Goal: Task Accomplishment & Management: Use online tool/utility

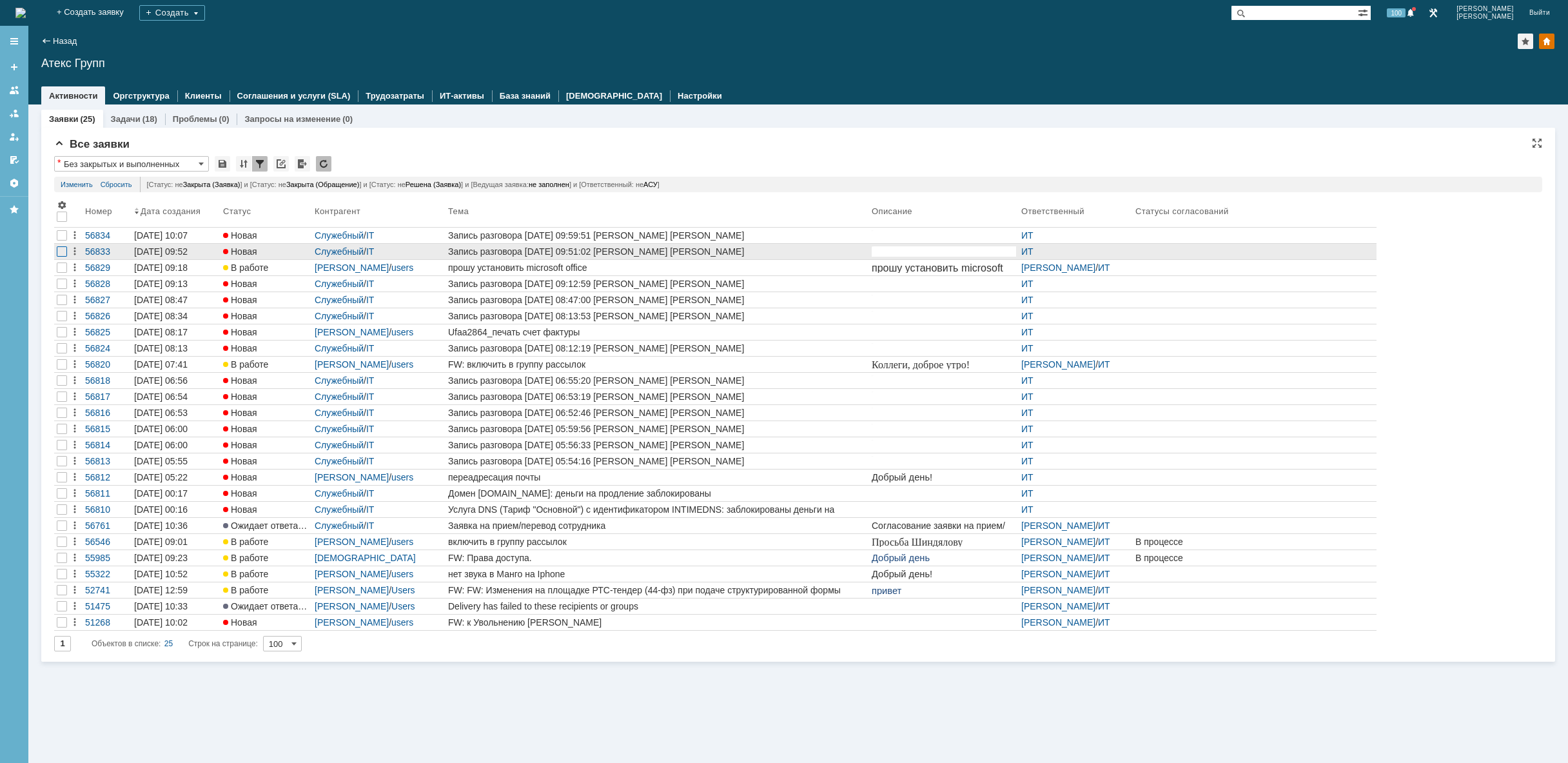
click at [59, 251] on div at bounding box center [61, 251] width 11 height 11
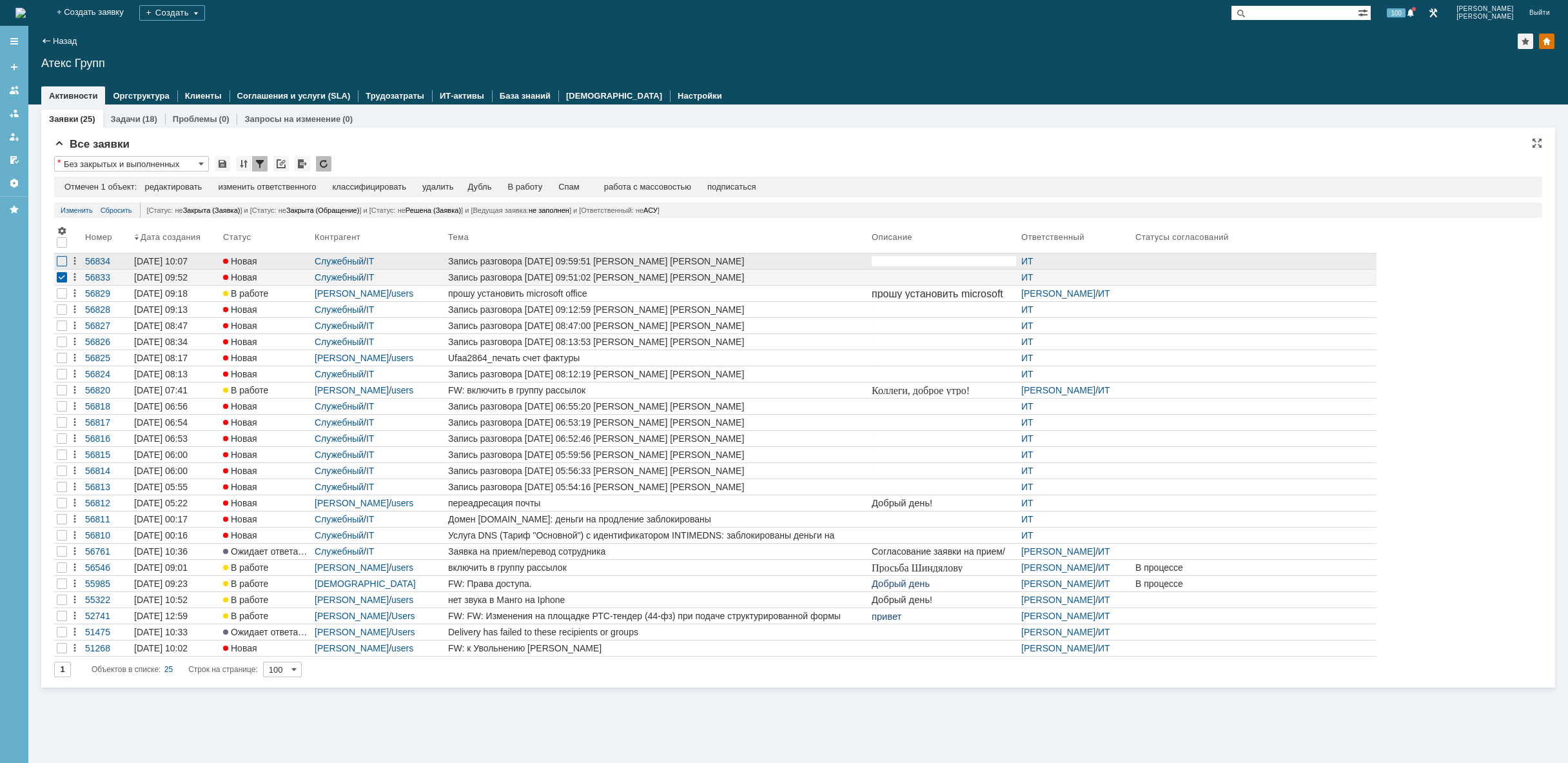
click at [62, 261] on div at bounding box center [61, 261] width 11 height 11
click at [417, 188] on div "удалить" at bounding box center [410, 187] width 31 height 11
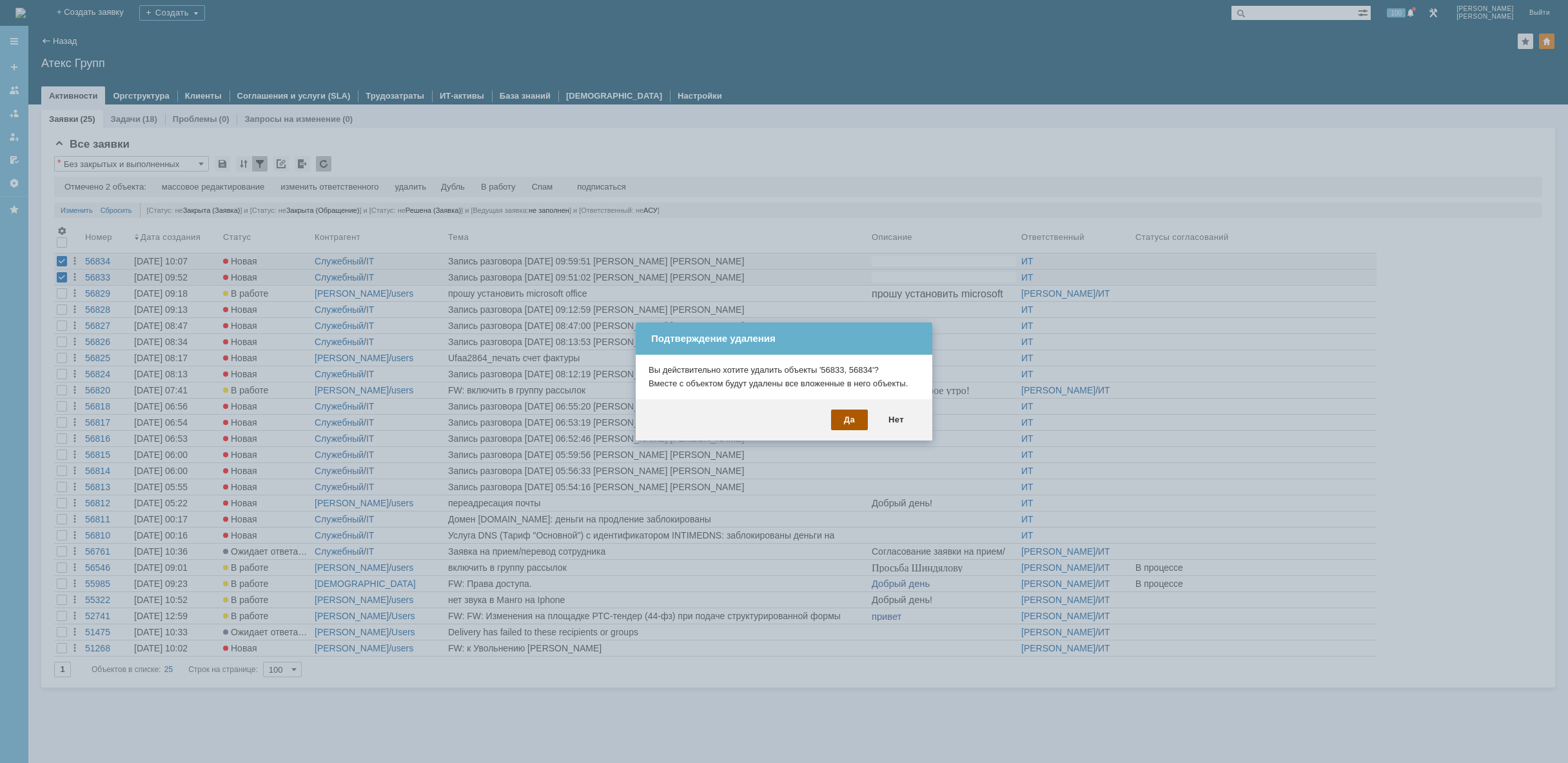
click at [840, 420] on div "Да" at bounding box center [849, 420] width 36 height 21
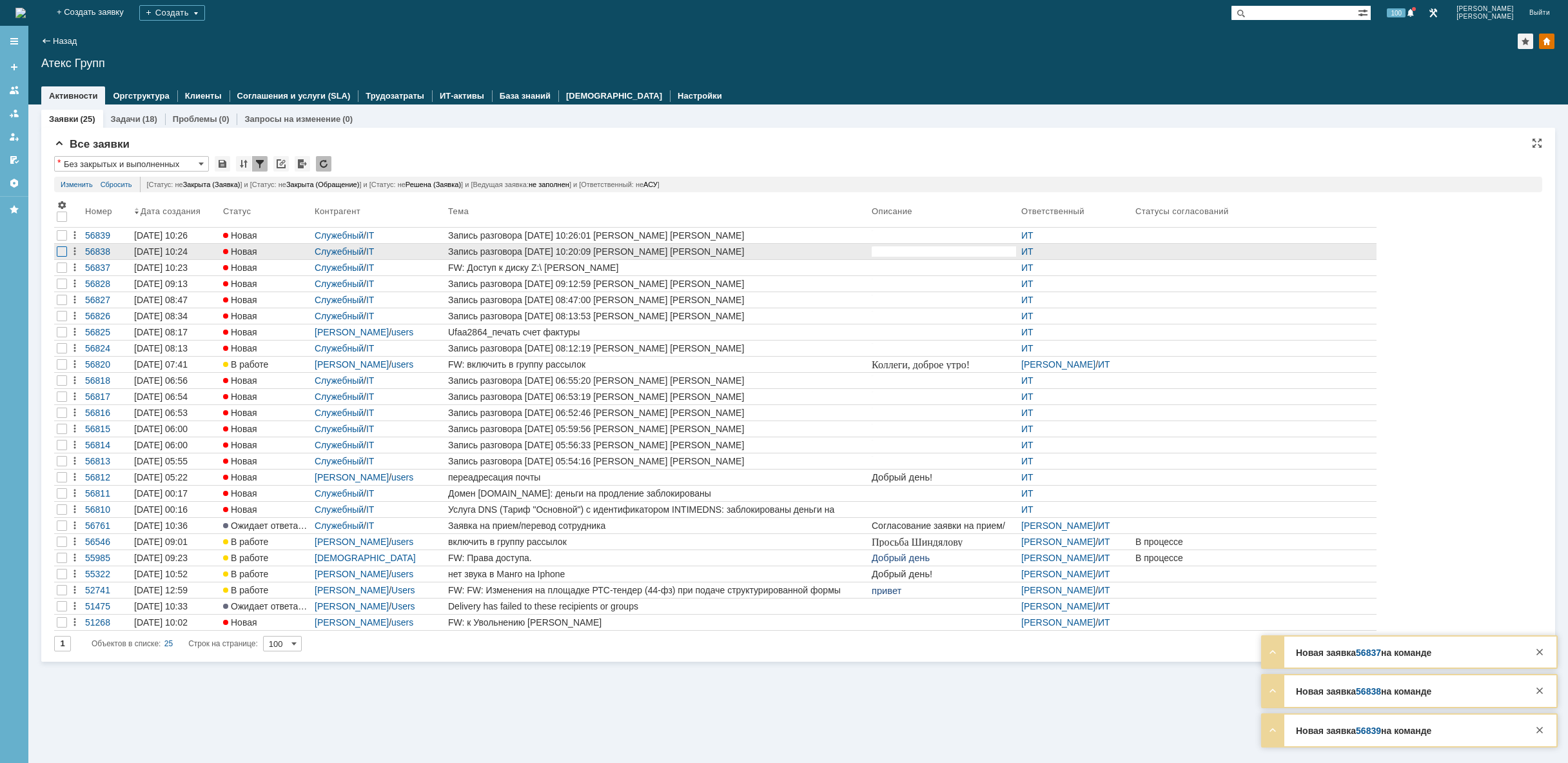
click at [59, 253] on div at bounding box center [61, 251] width 11 height 11
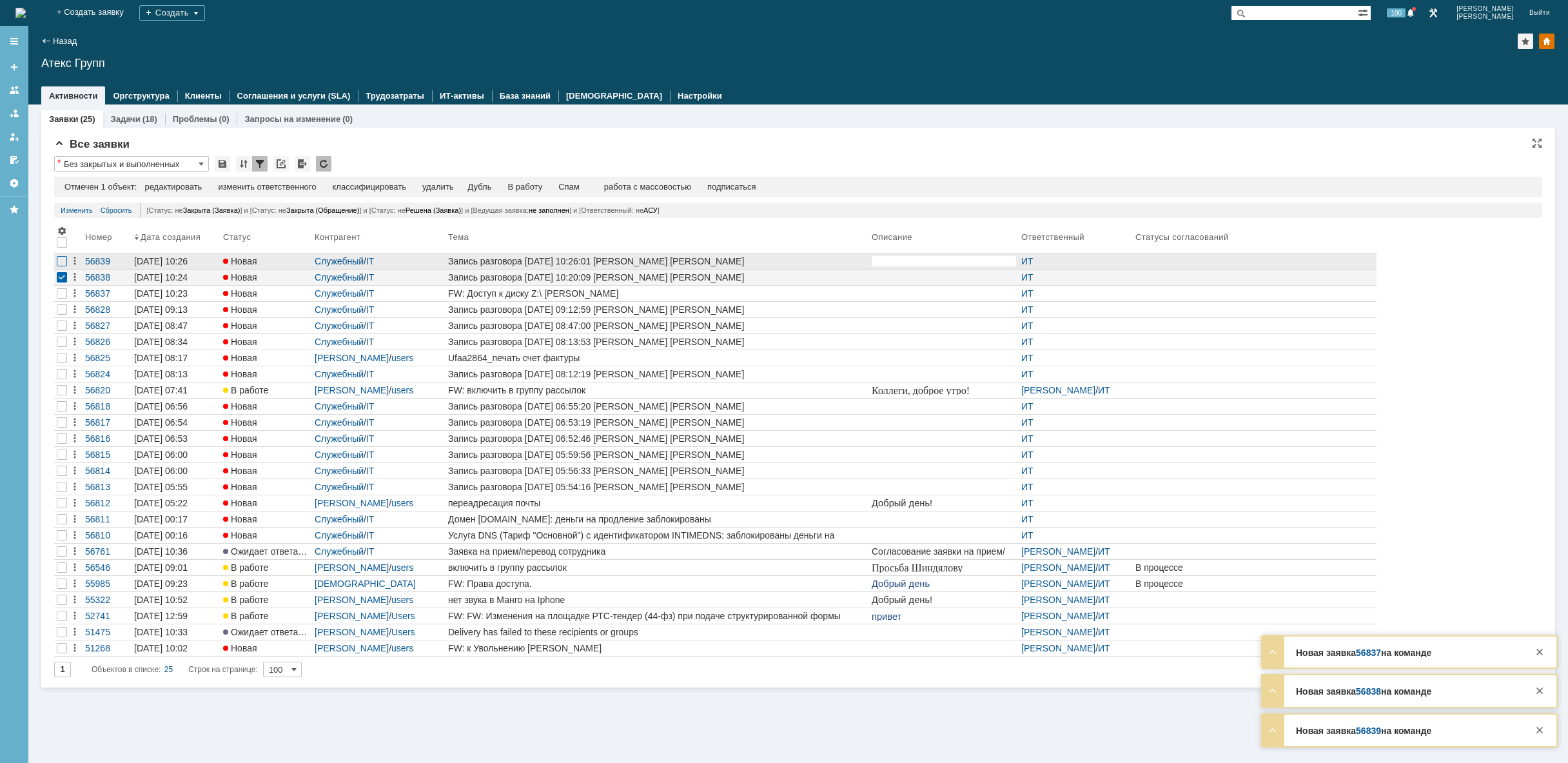
click at [62, 261] on div at bounding box center [61, 261] width 11 height 11
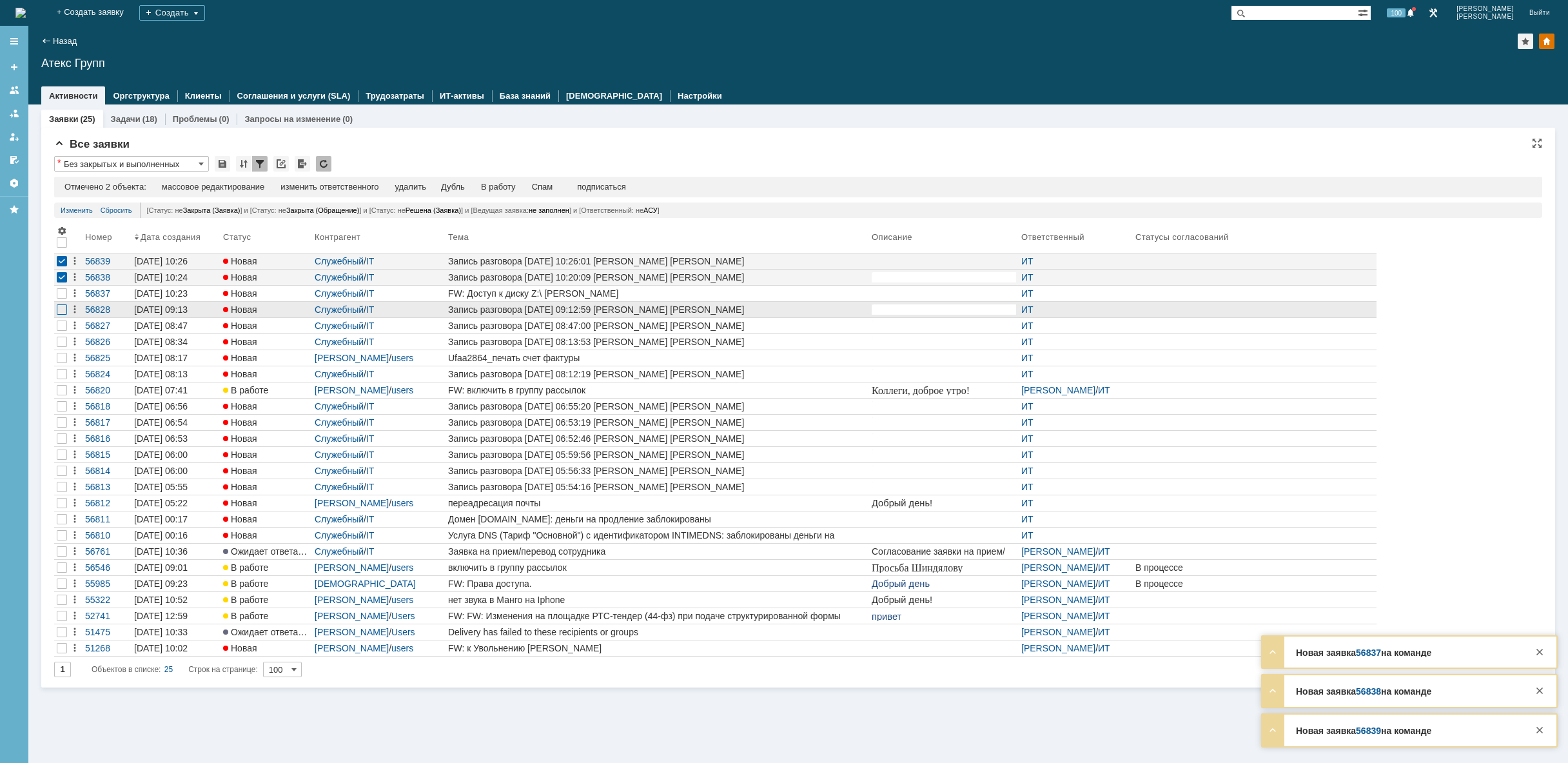
click at [64, 309] on div at bounding box center [61, 310] width 11 height 11
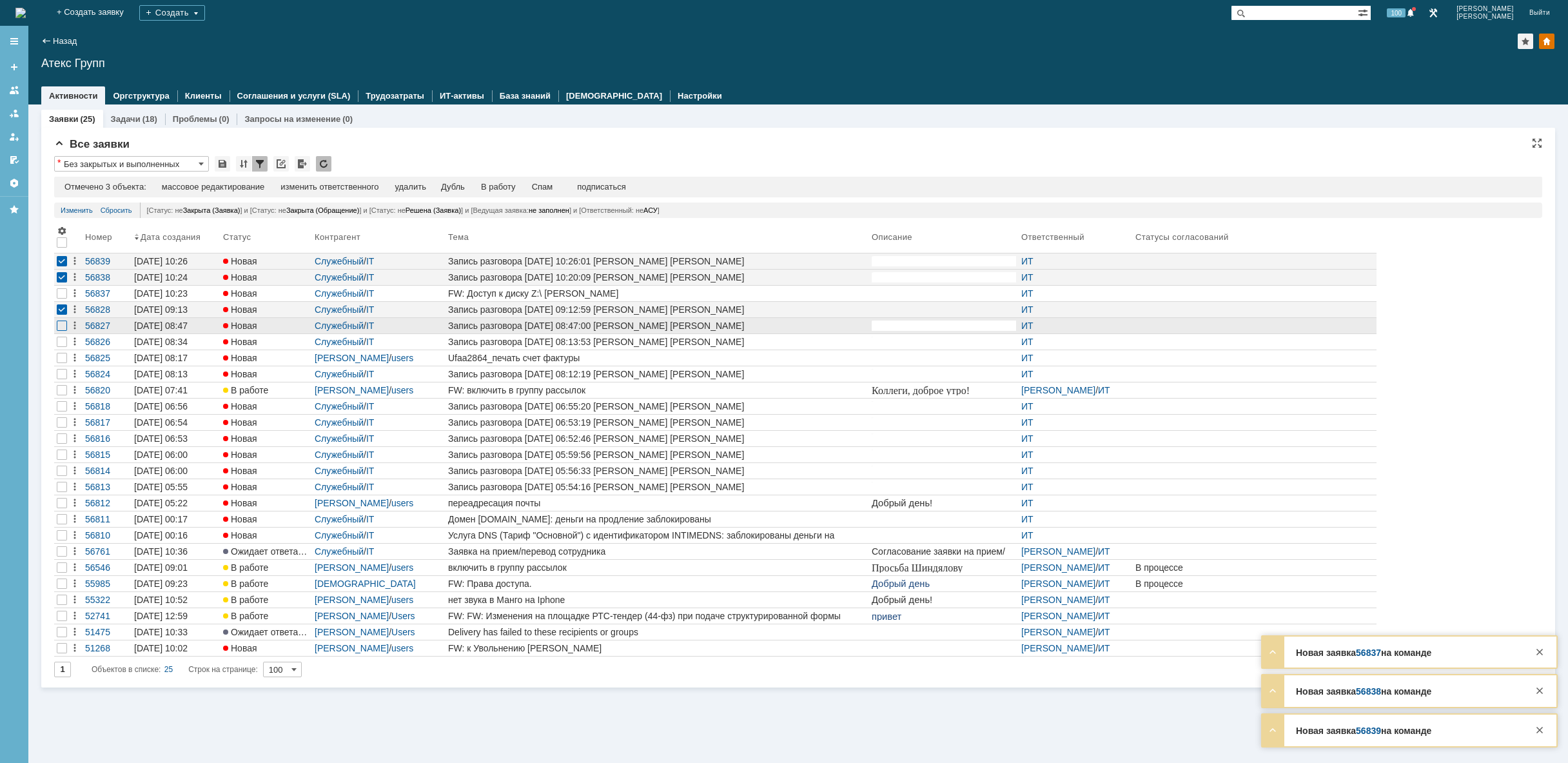
click at [64, 299] on div at bounding box center [61, 293] width 11 height 11
click at [62, 339] on div at bounding box center [61, 342] width 11 height 11
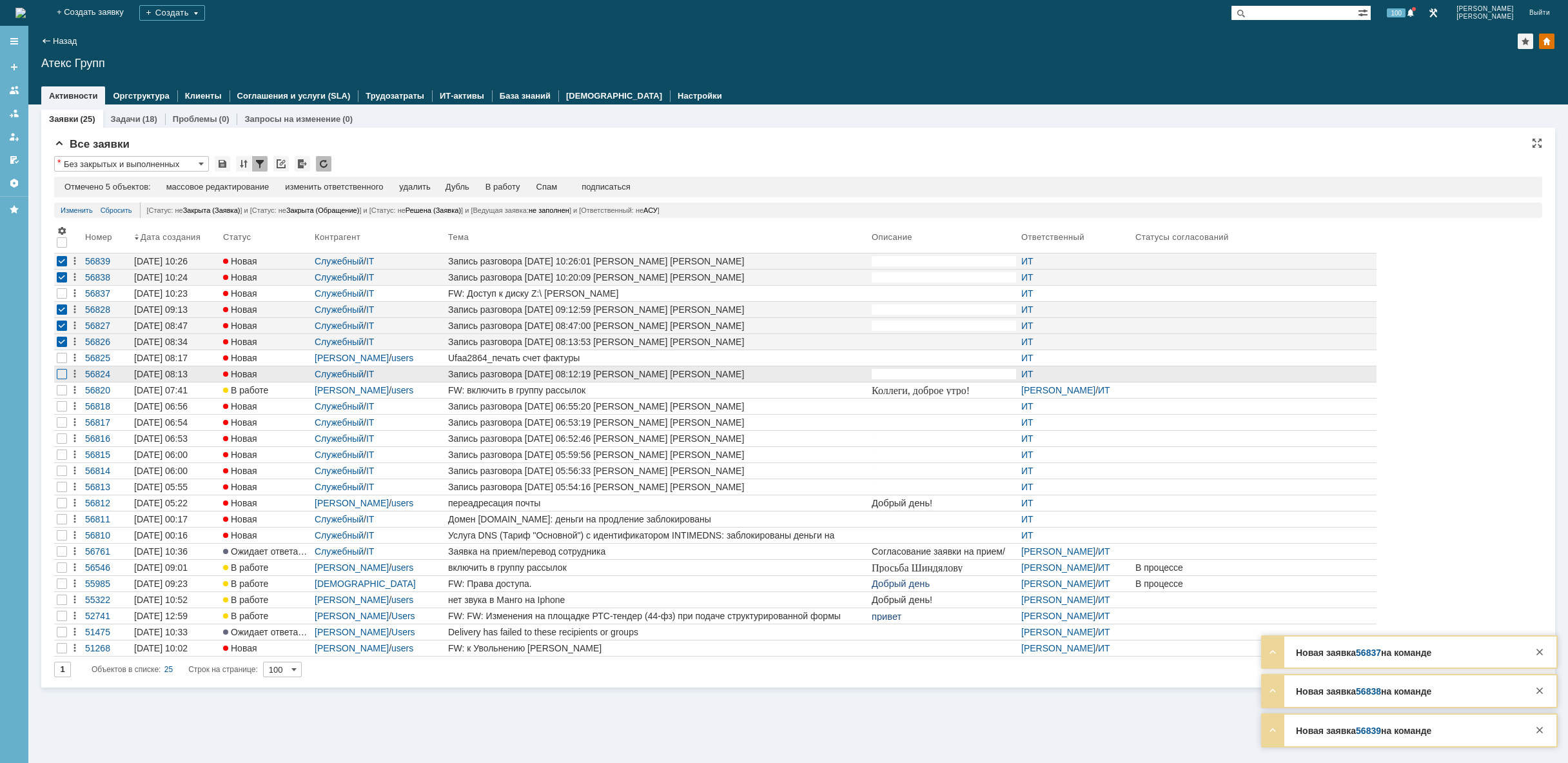
click at [61, 376] on div at bounding box center [61, 374] width 11 height 11
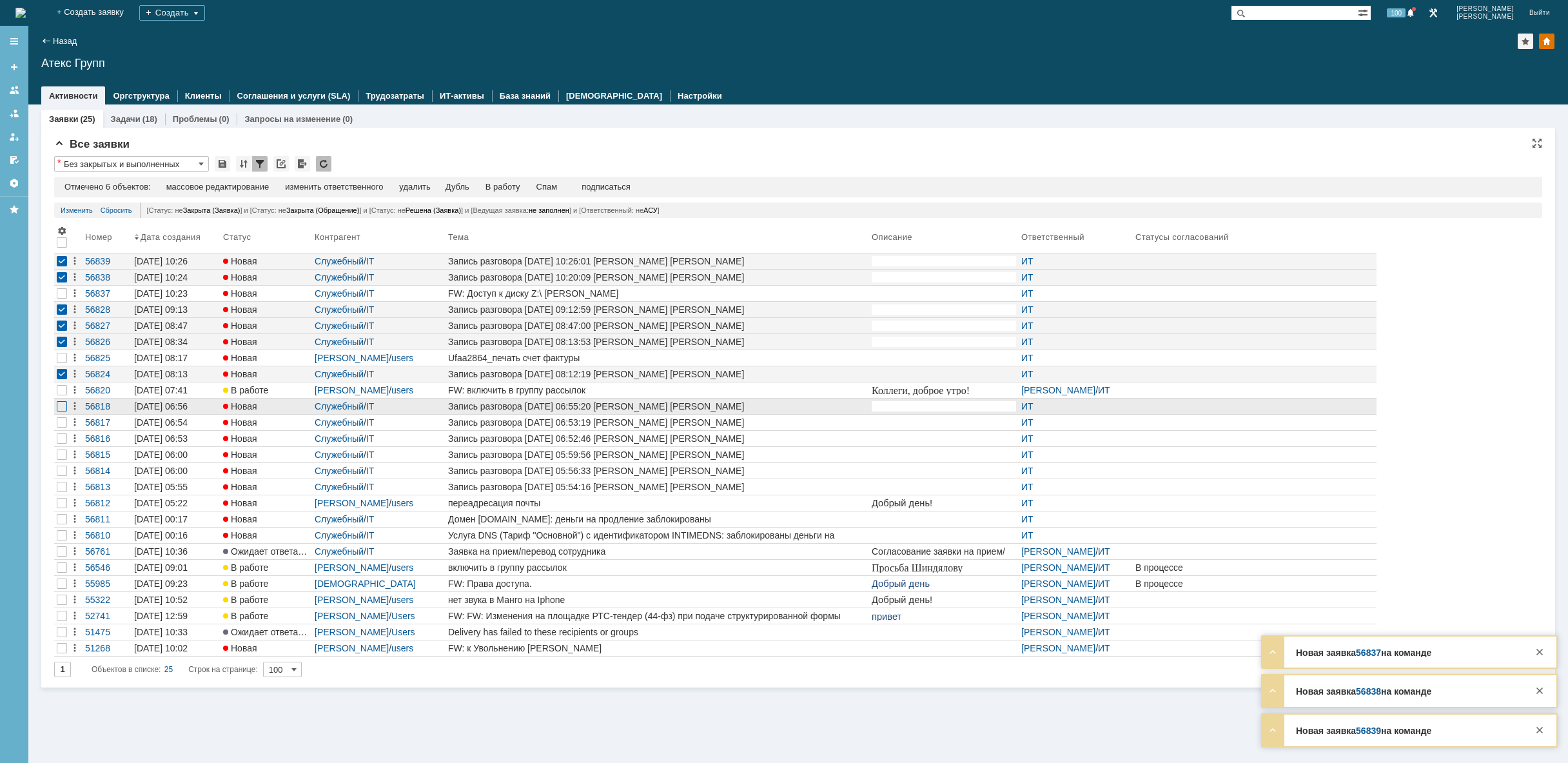
click at [67, 404] on div at bounding box center [61, 406] width 11 height 11
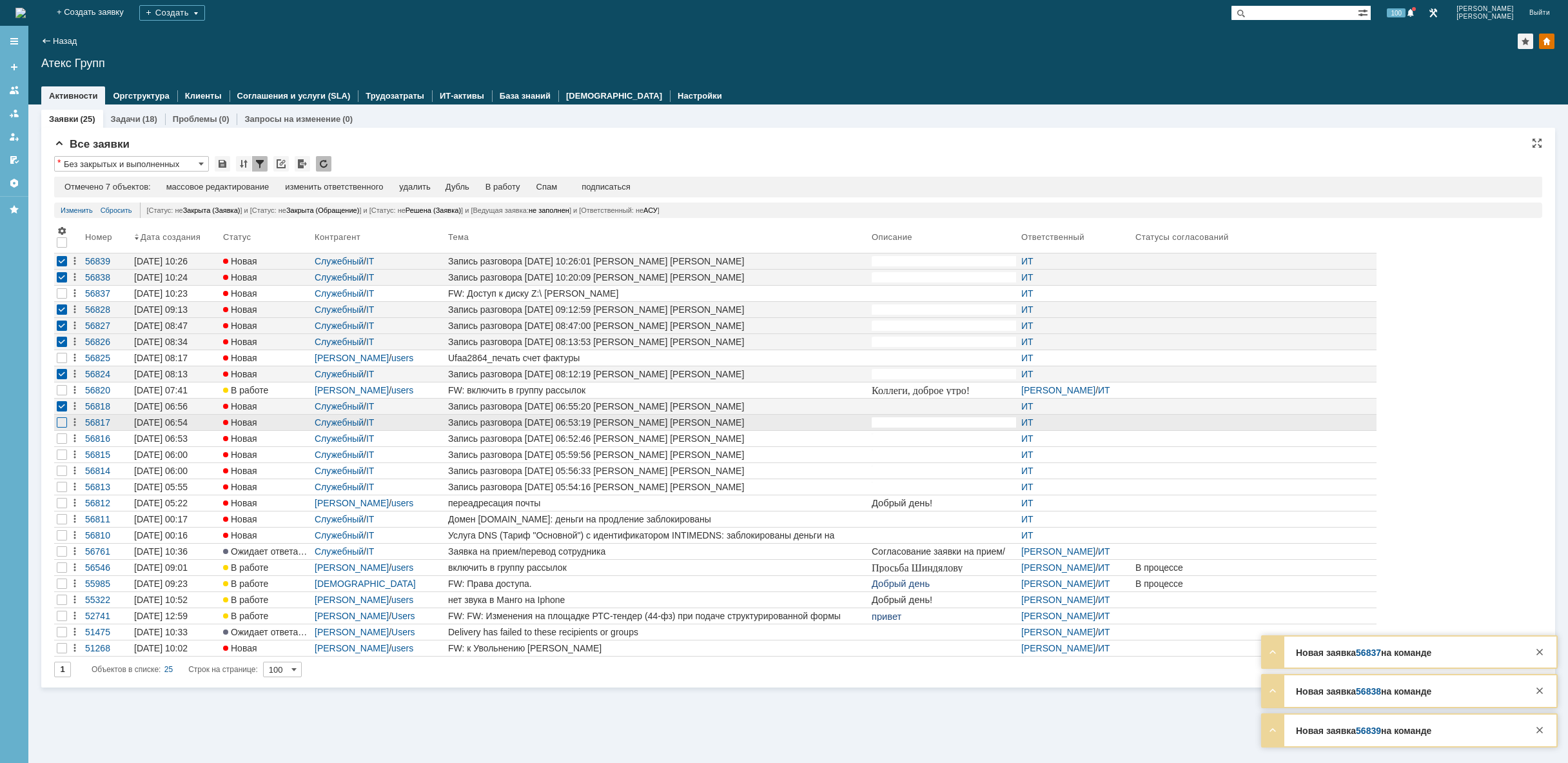
click at [66, 299] on div at bounding box center [61, 293] width 11 height 11
click at [59, 440] on div at bounding box center [61, 438] width 11 height 11
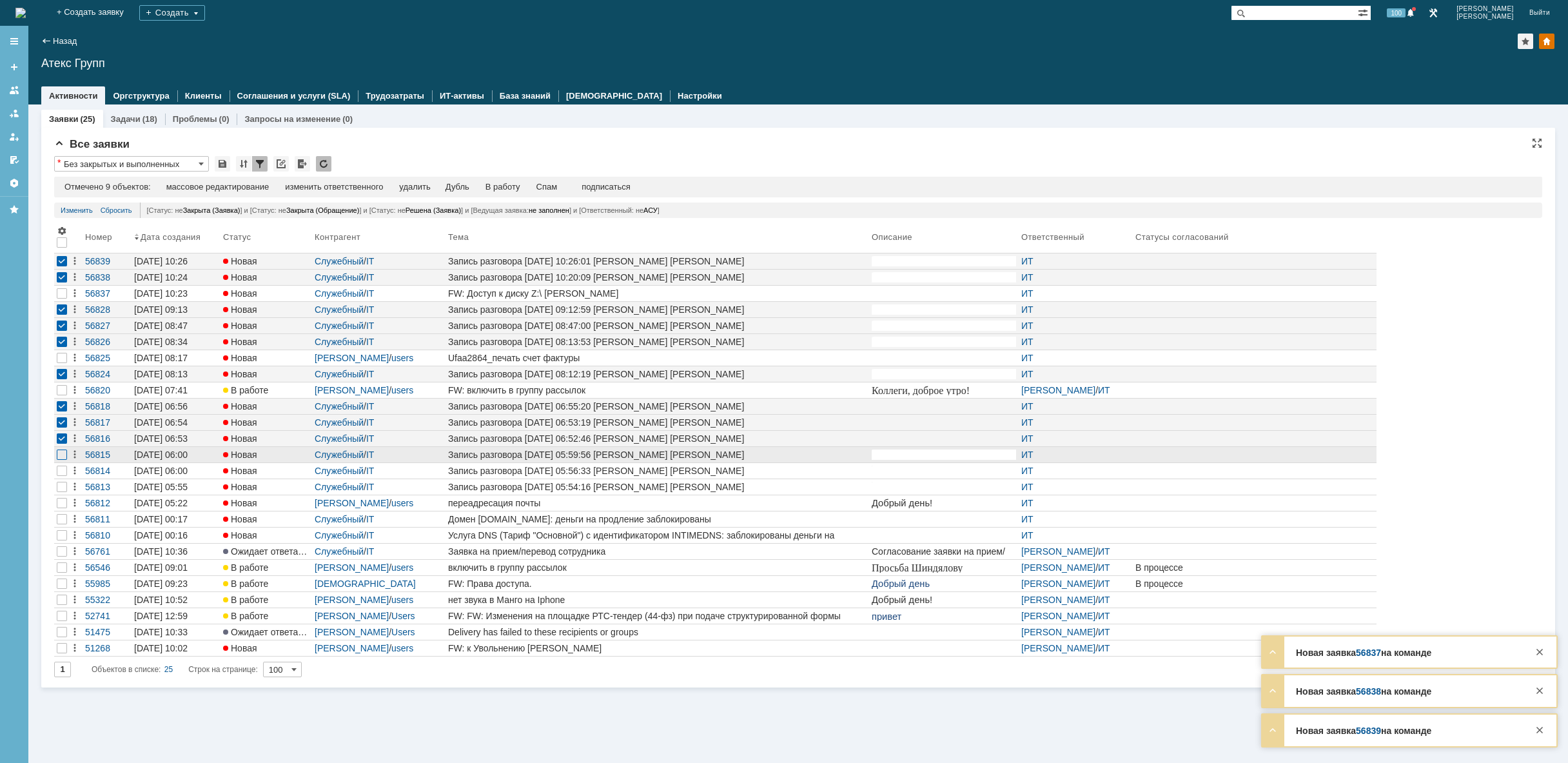
click at [61, 299] on div at bounding box center [61, 293] width 11 height 11
click at [60, 474] on div at bounding box center [61, 470] width 11 height 11
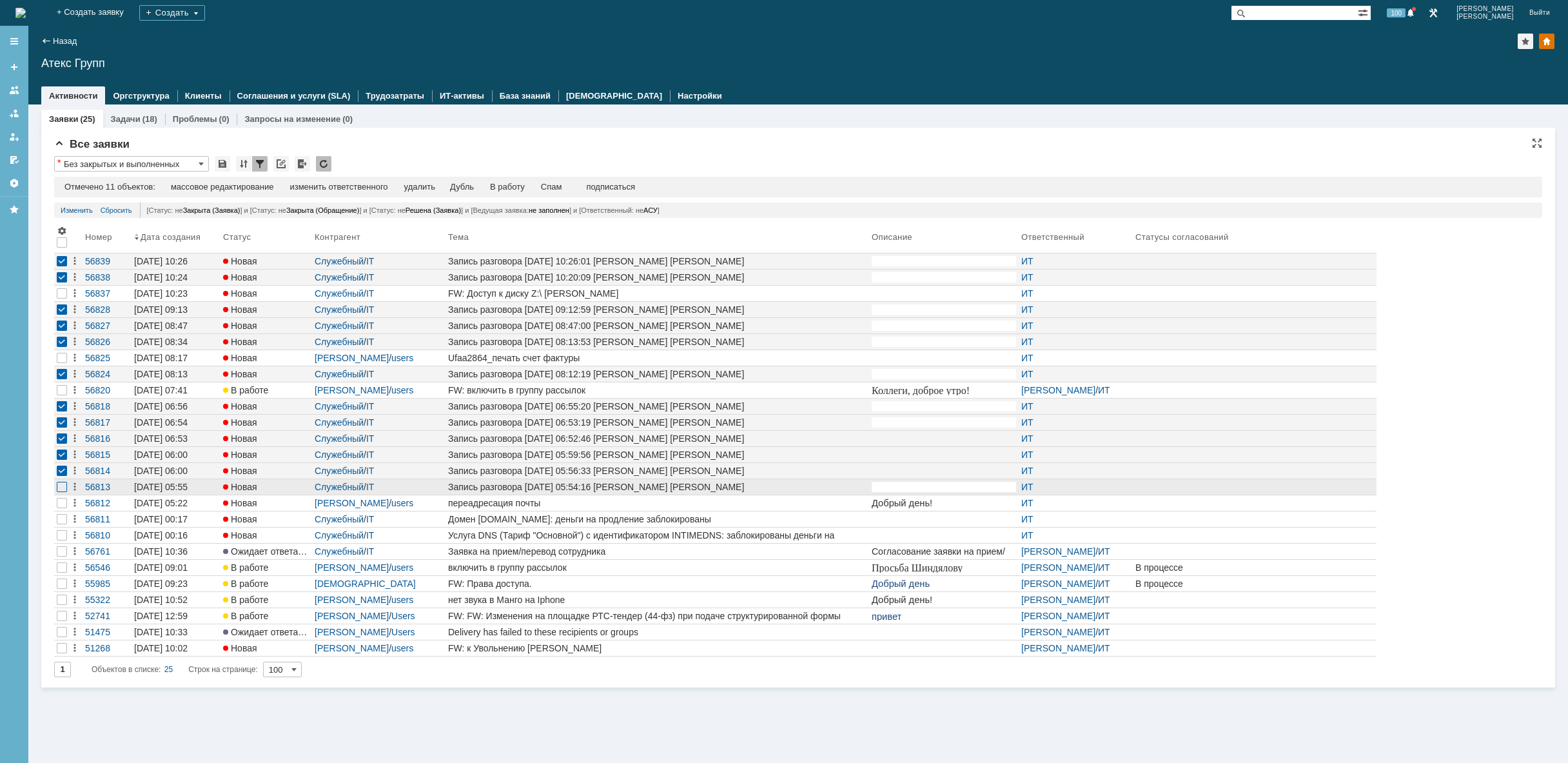
click at [59, 299] on div at bounding box center [61, 293] width 11 height 11
click at [423, 187] on div "удалить" at bounding box center [419, 187] width 31 height 11
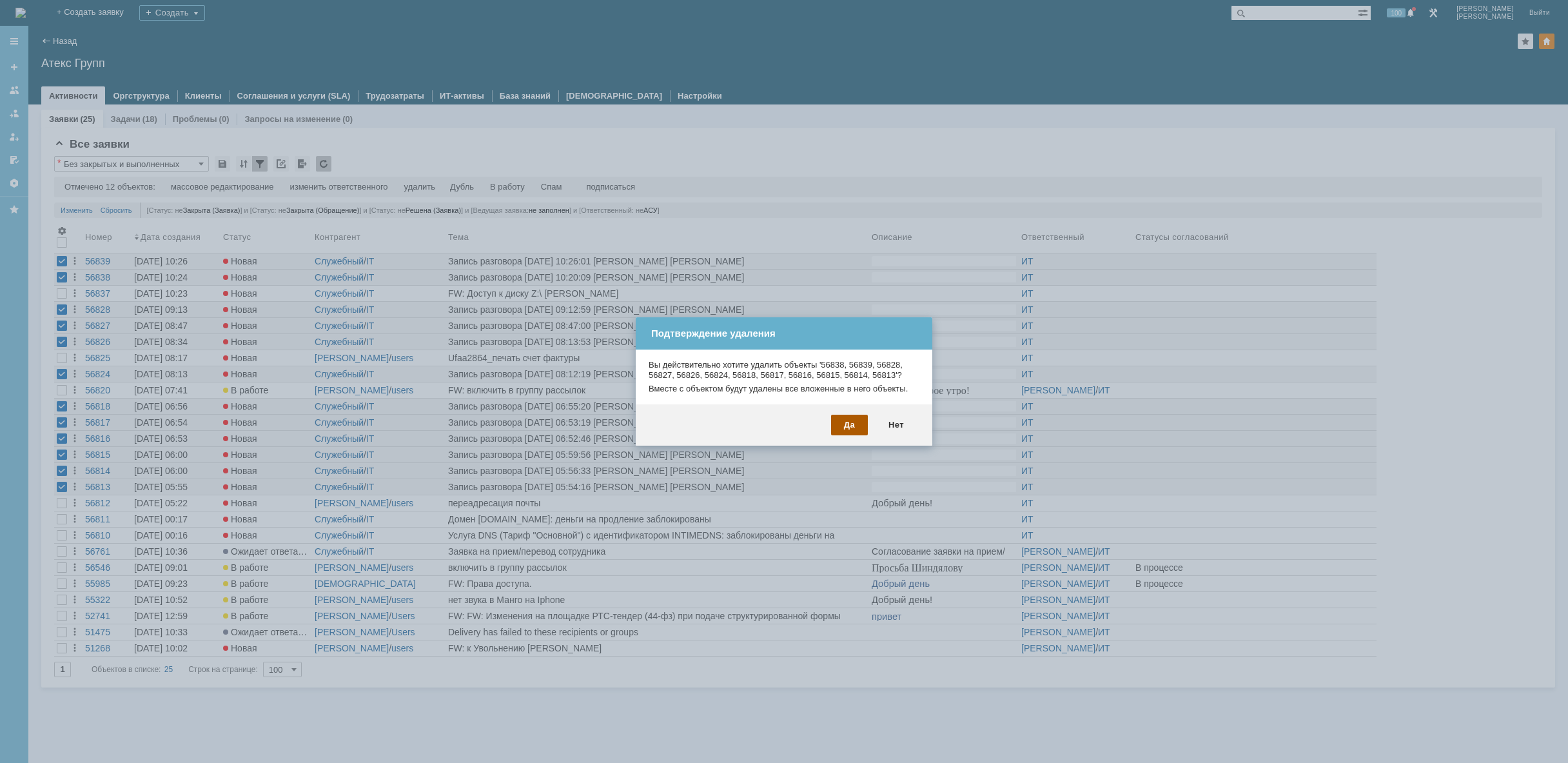
click at [847, 424] on div "Да" at bounding box center [849, 425] width 36 height 21
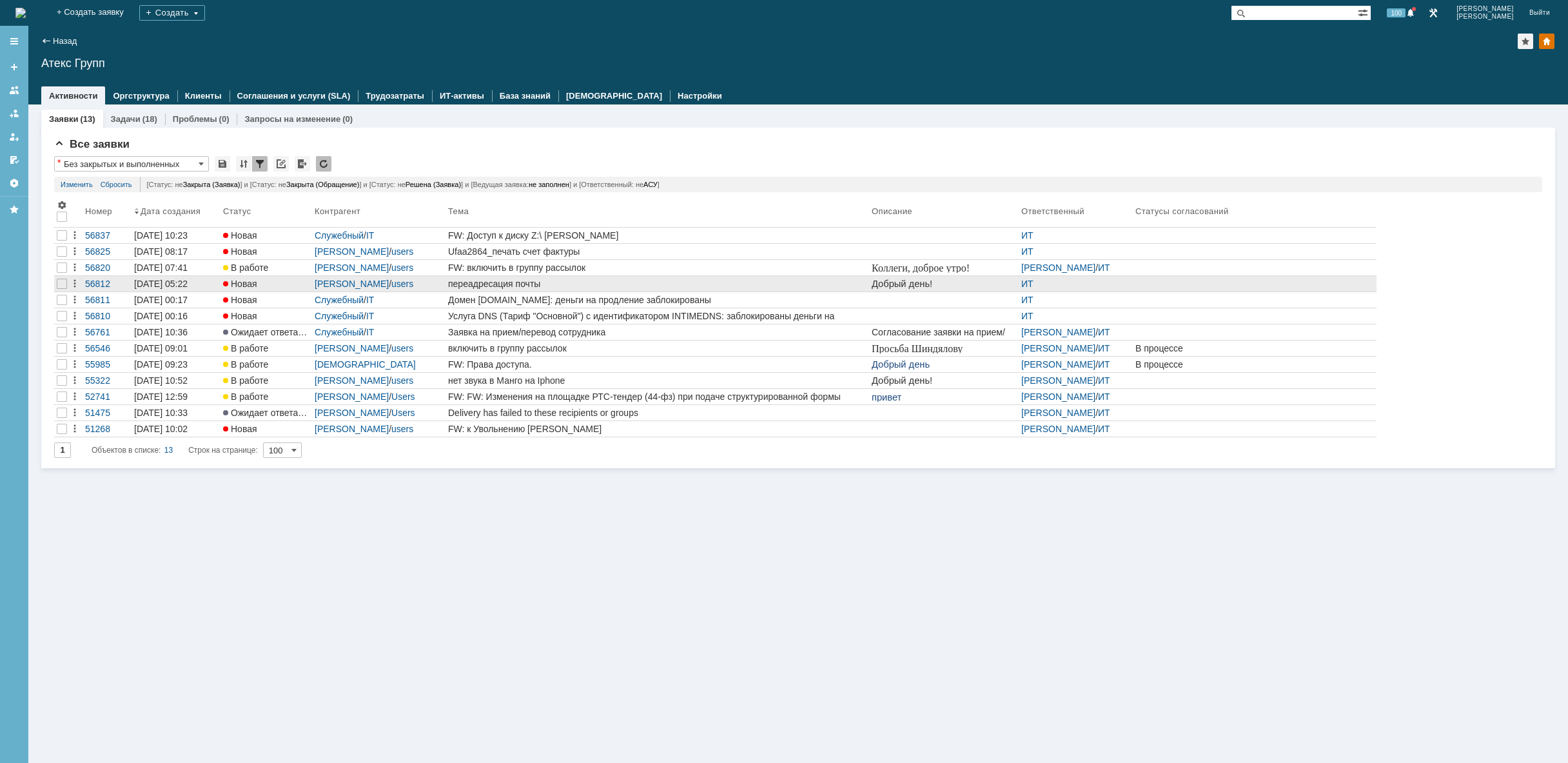
click at [475, 282] on div "переадресация почты" at bounding box center [658, 284] width 418 height 11
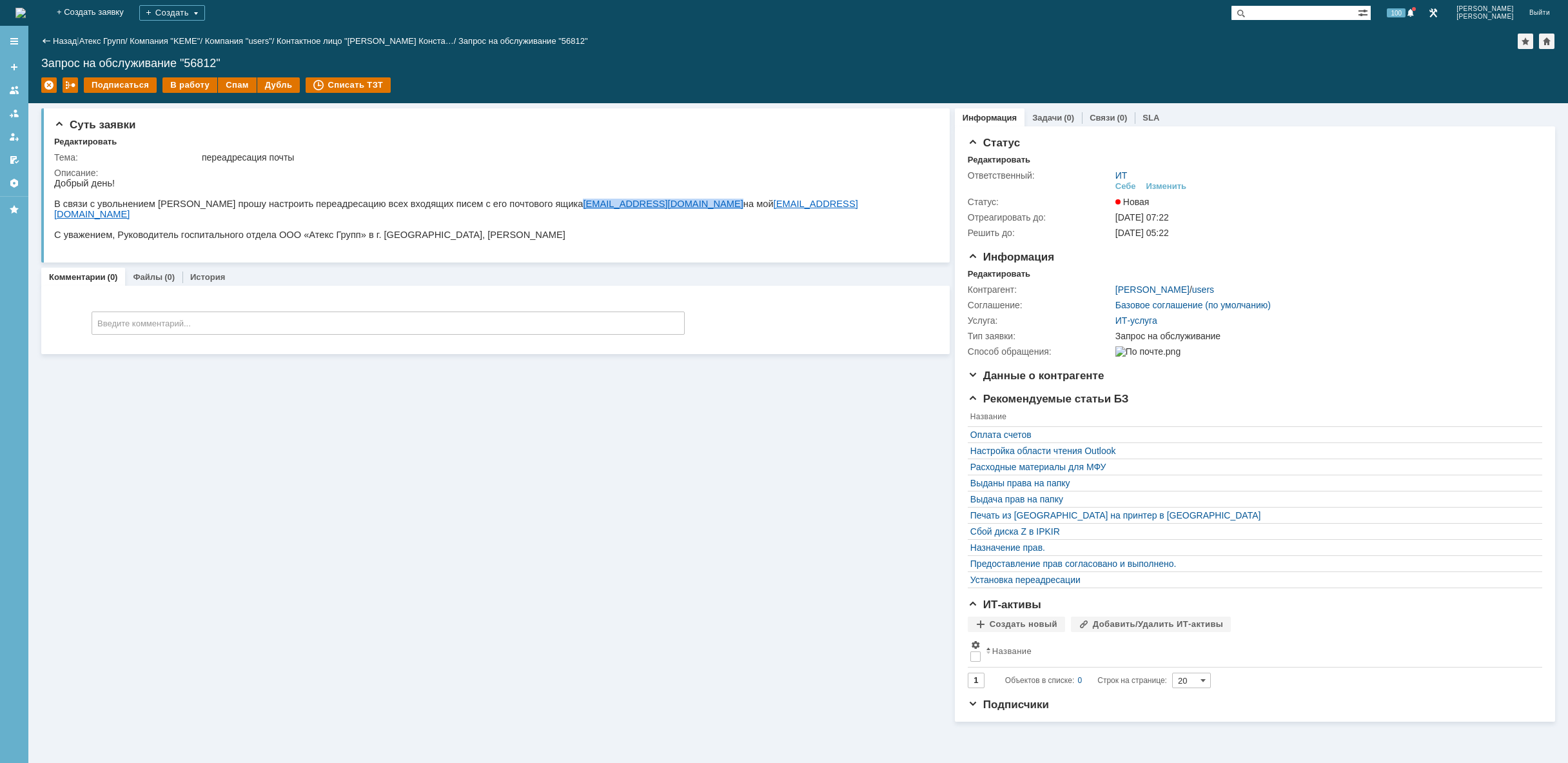
drag, startPoint x: 654, startPoint y: 209, endPoint x: 560, endPoint y: 209, distance: 94.0
click at [560, 209] on p "В связи с увольнением [PERSON_NAME] прошу настроить переадресацию всех входящих…" at bounding box center [492, 209] width 876 height 21
copy link "[EMAIL_ADDRESS][DOMAIN_NAME]"
click at [190, 80] on div "В работу" at bounding box center [190, 85] width 55 height 15
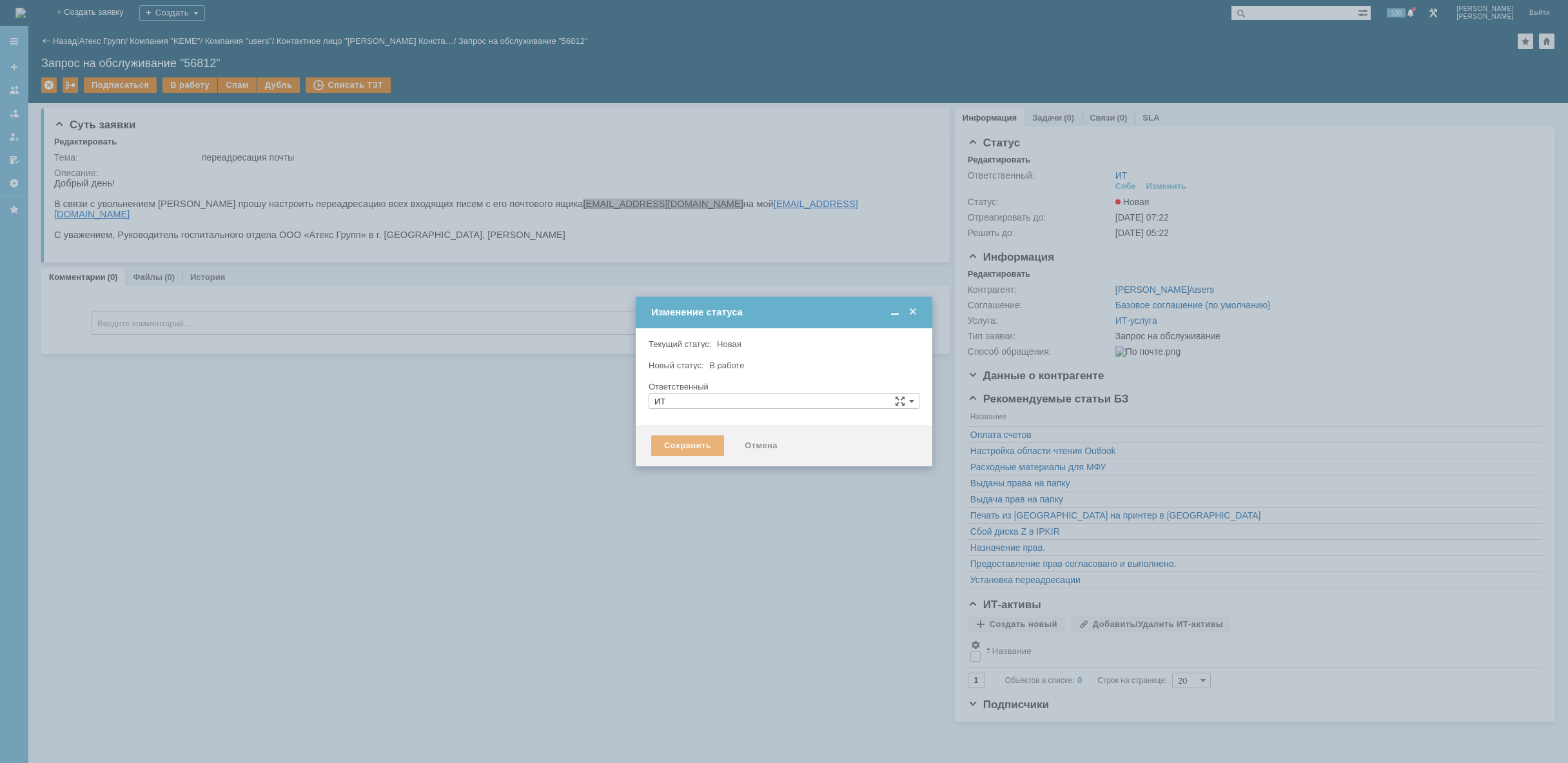
type input "[PERSON_NAME]"
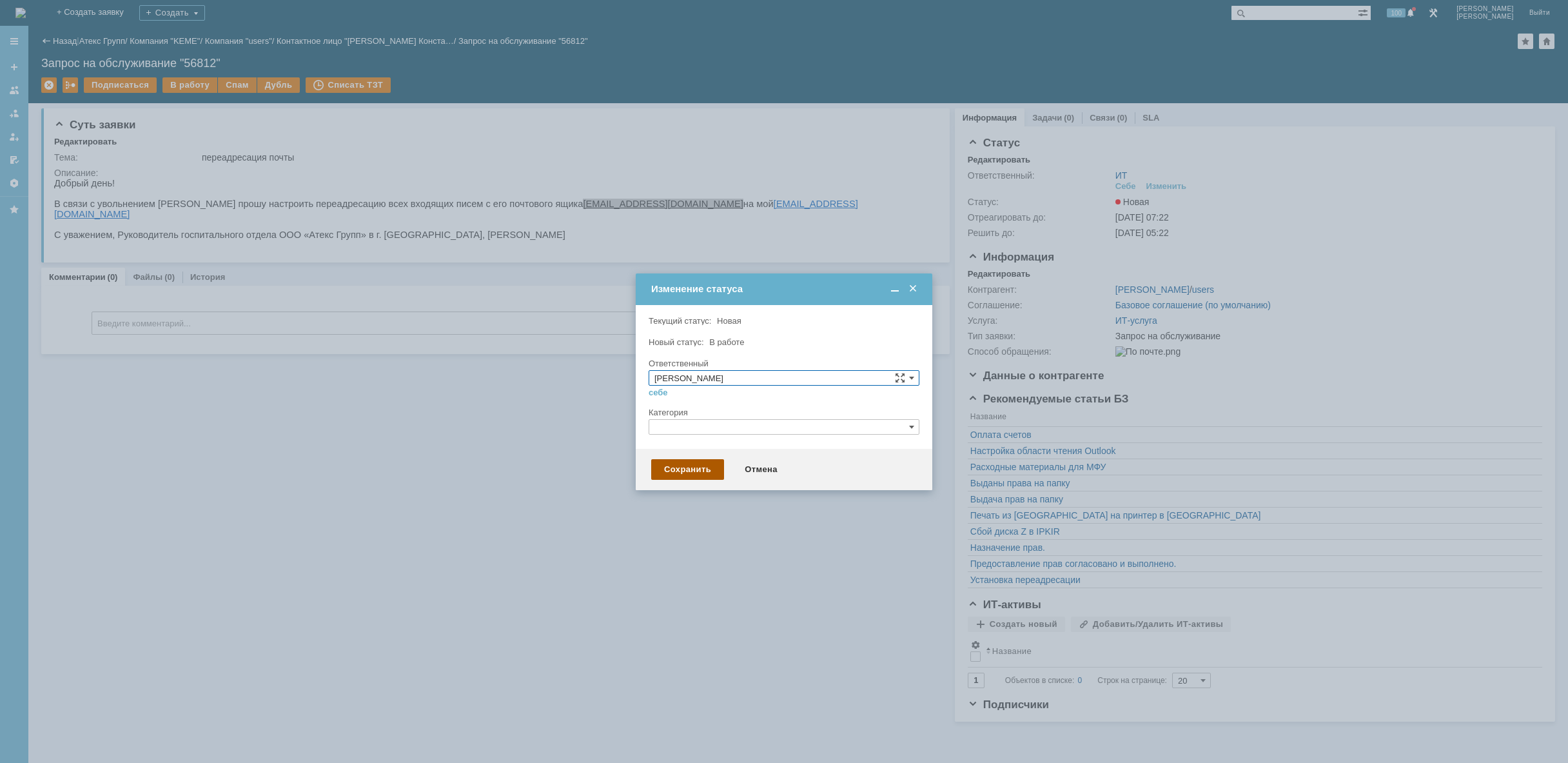
click at [698, 470] on div "Сохранить" at bounding box center [687, 470] width 73 height 21
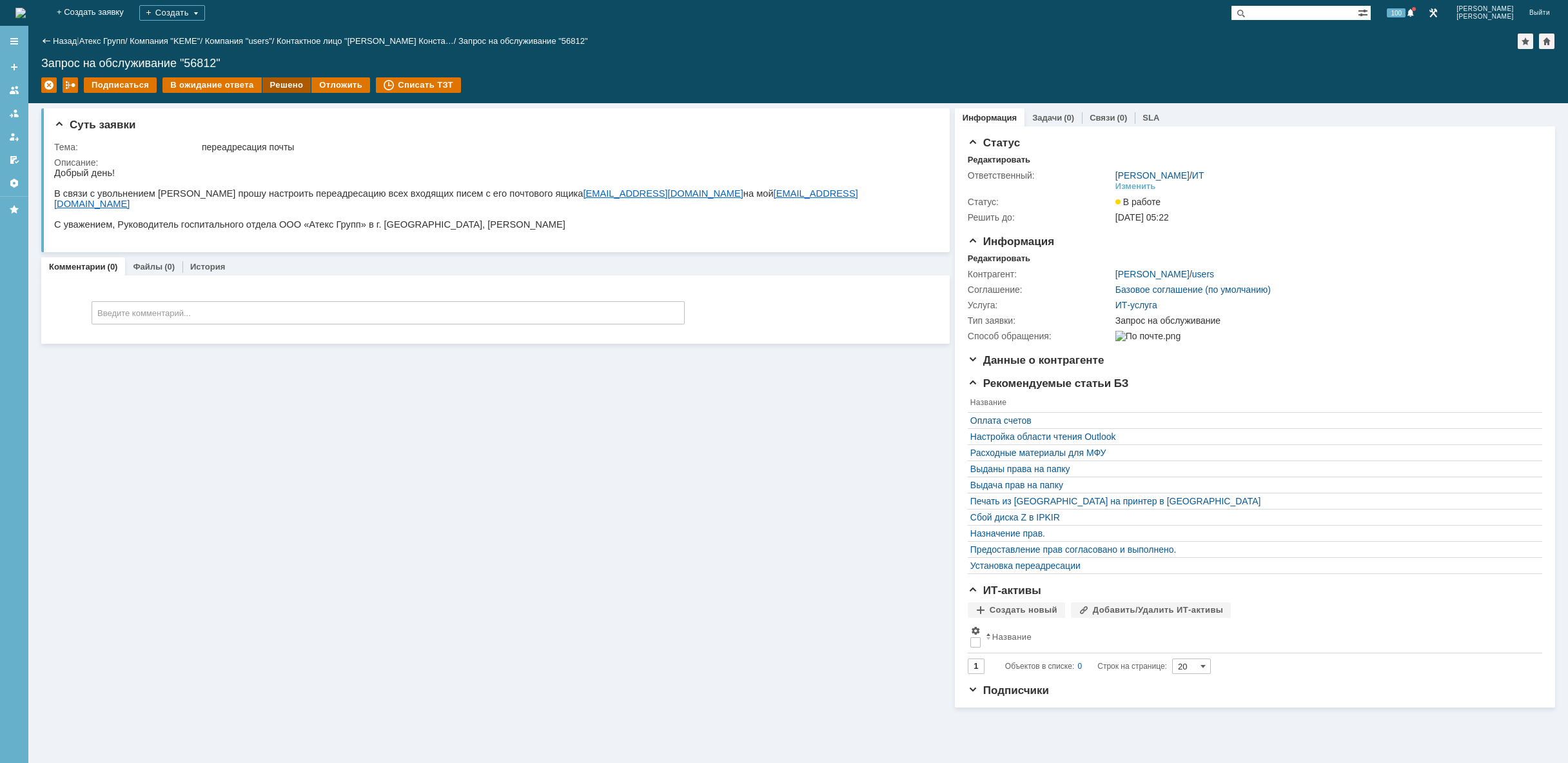
click at [280, 84] on div "Решено" at bounding box center [287, 85] width 49 height 15
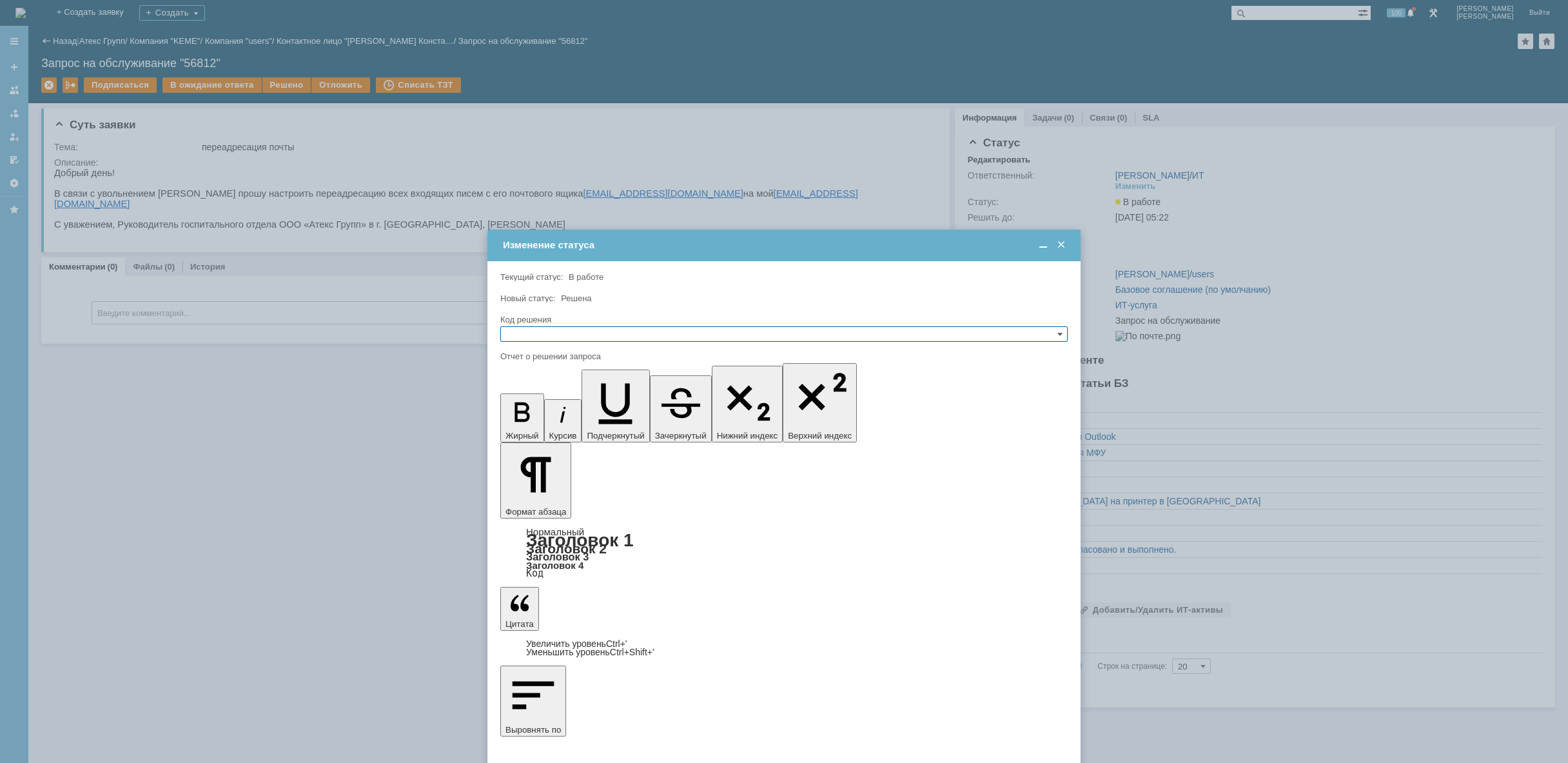
click at [578, 327] on input "text" at bounding box center [784, 334] width 567 height 15
click at [556, 392] on span "Решено" at bounding box center [784, 396] width 556 height 11
type input "Решено"
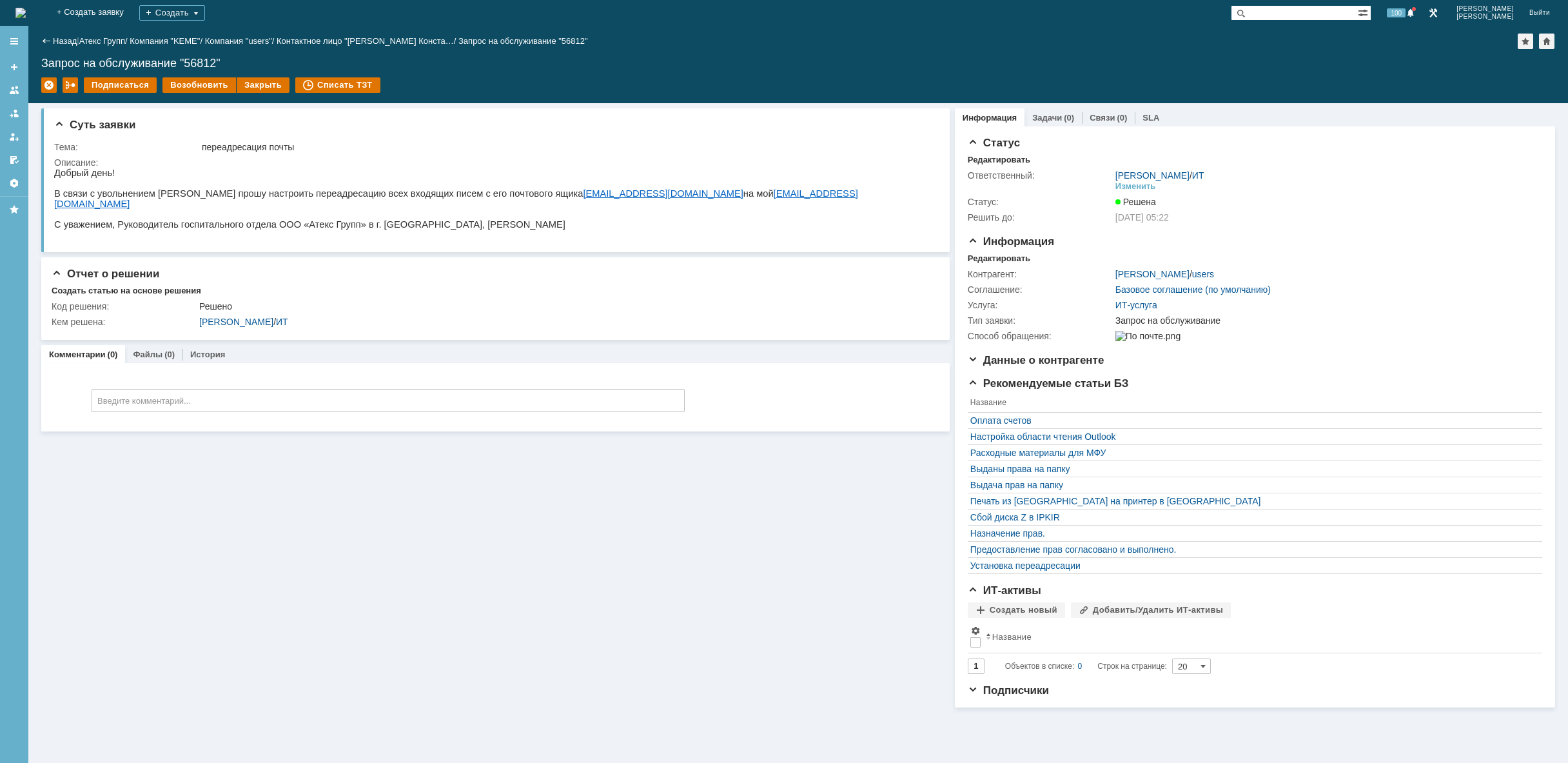
click at [26, 12] on img at bounding box center [20, 13] width 11 height 11
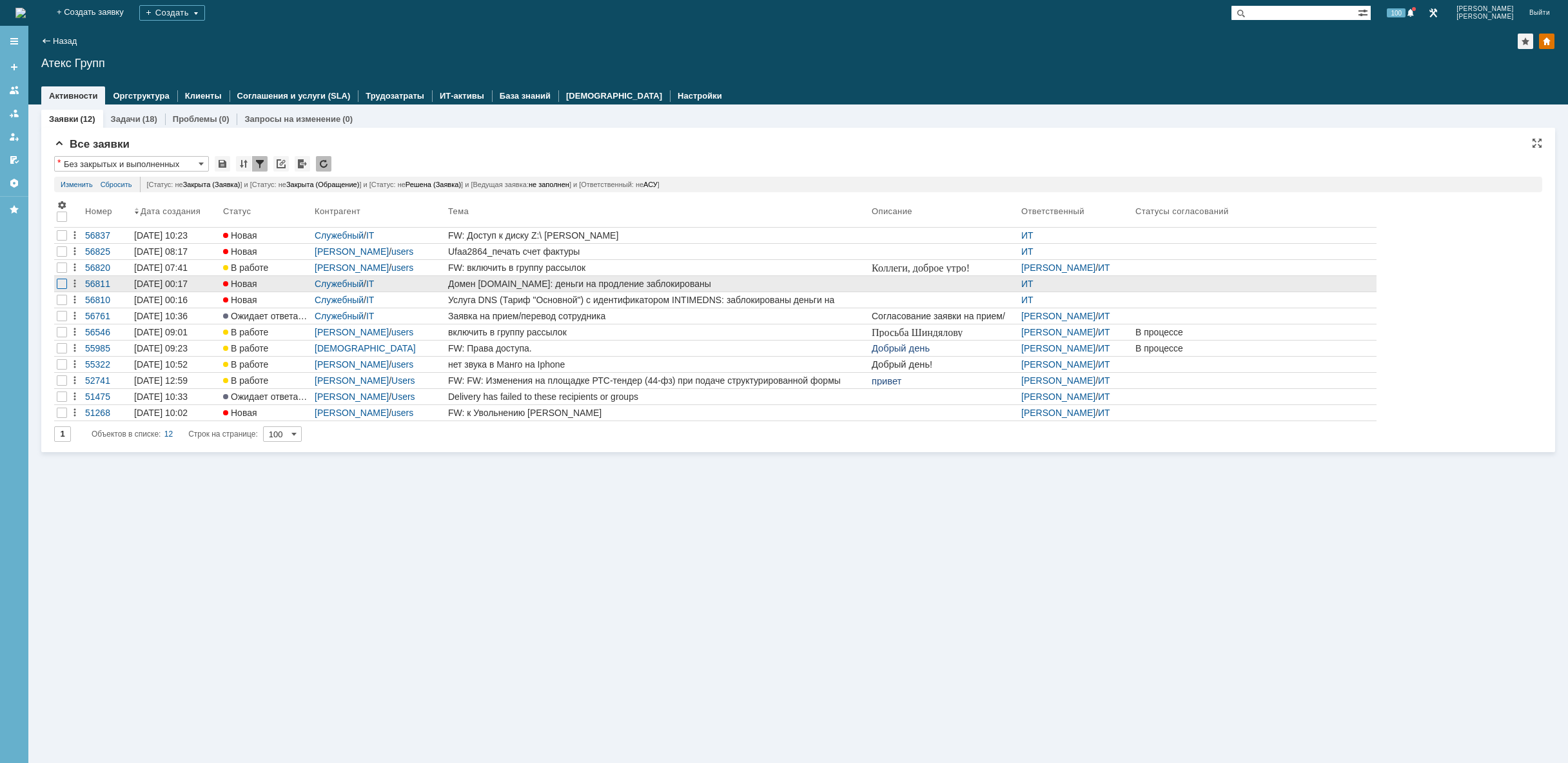
click at [62, 257] on div at bounding box center [61, 251] width 11 height 11
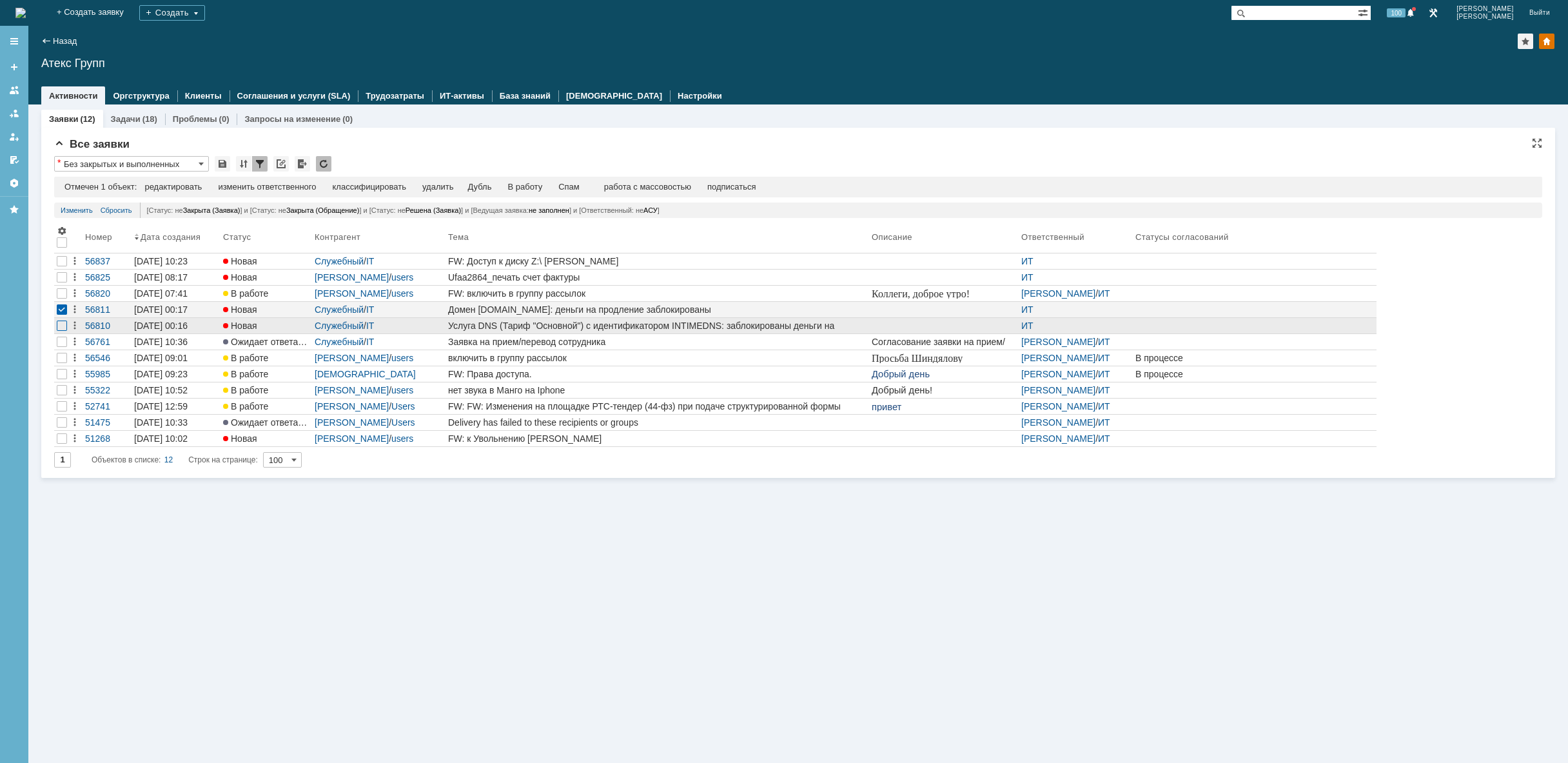
click at [63, 267] on div at bounding box center [61, 261] width 11 height 11
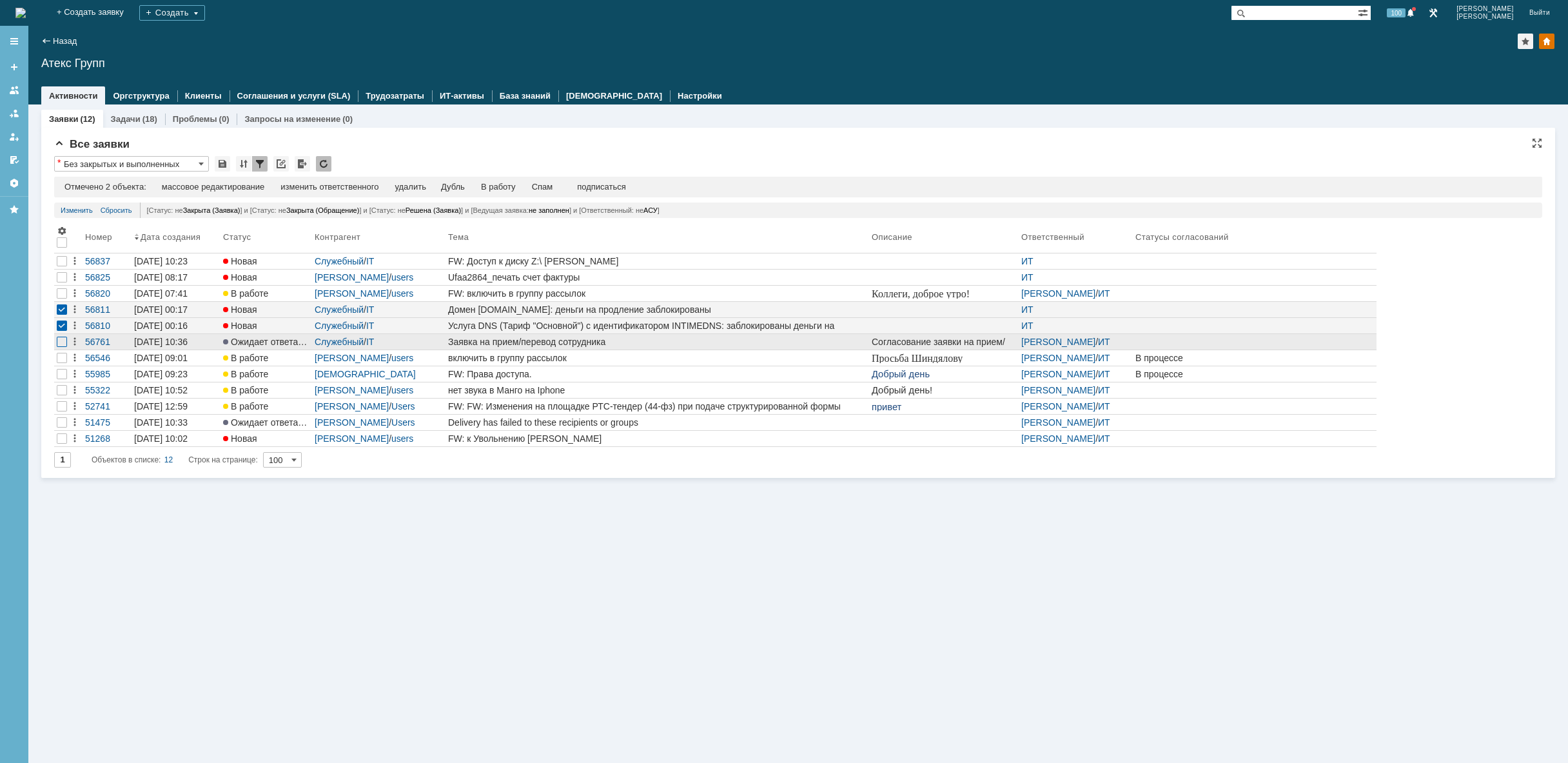
click at [62, 283] on div at bounding box center [61, 277] width 11 height 11
click at [65, 337] on div at bounding box center [61, 342] width 11 height 11
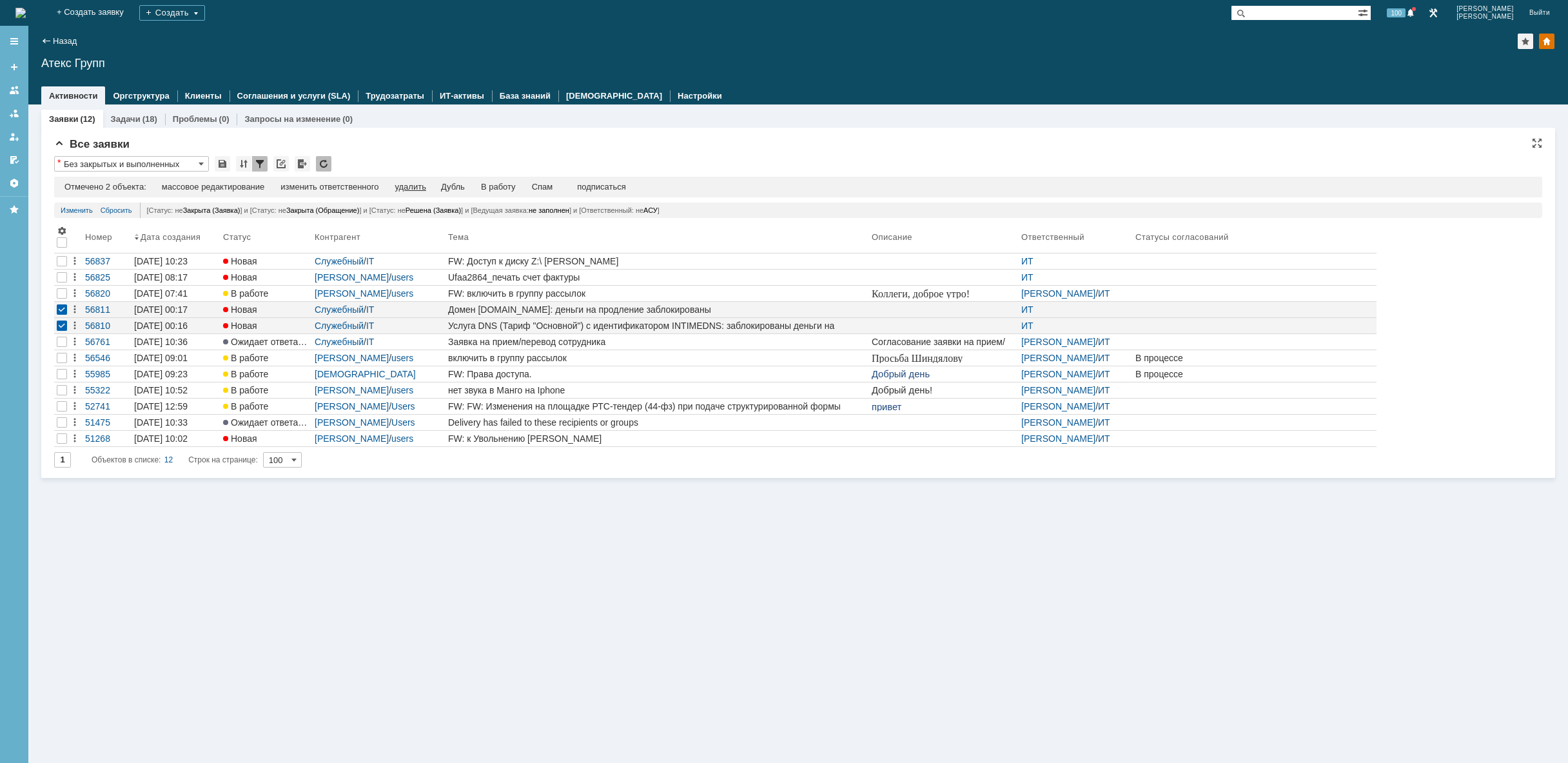
click at [410, 188] on div "удалить" at bounding box center [410, 187] width 31 height 11
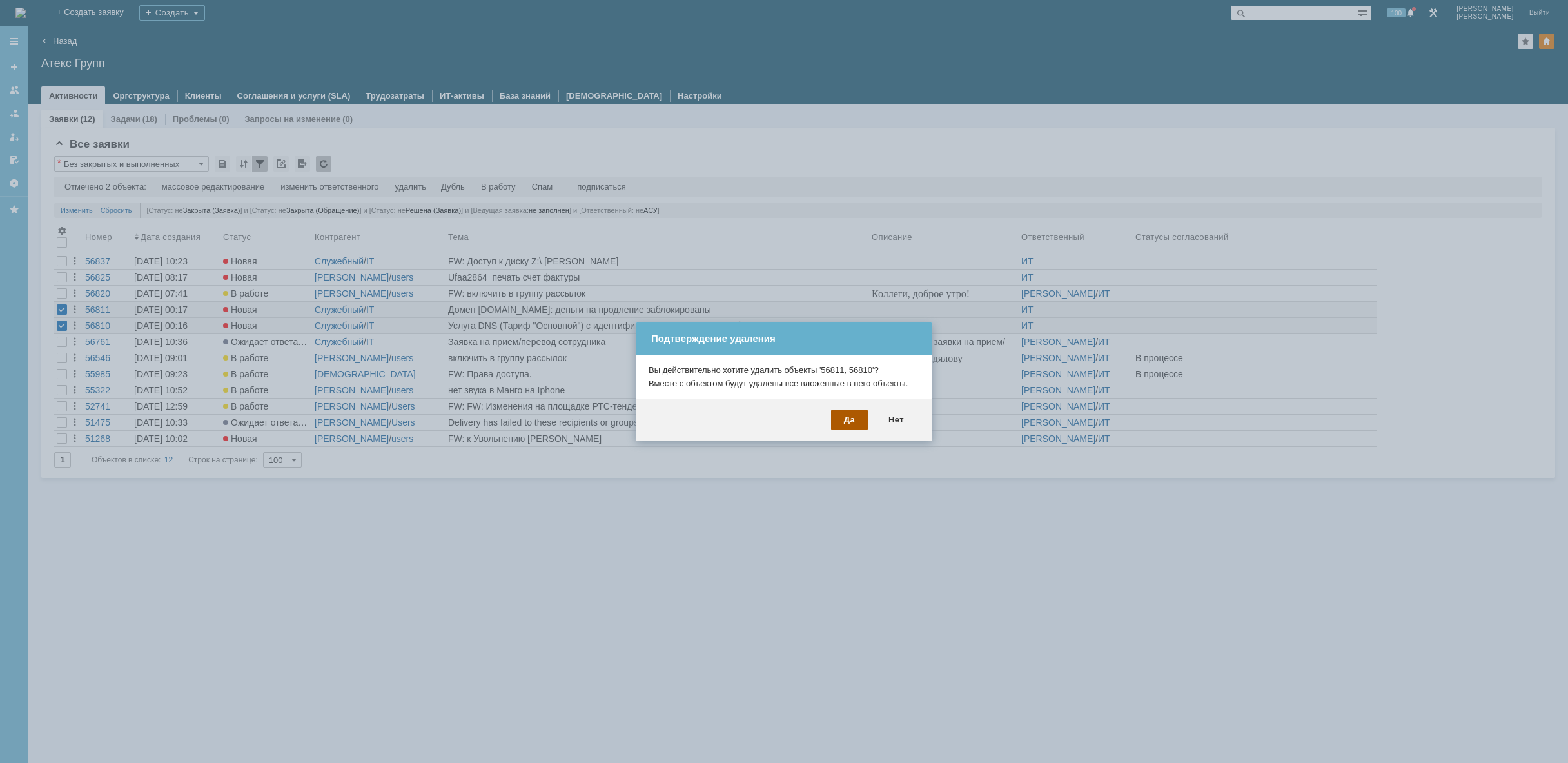
click at [845, 418] on div "Да" at bounding box center [849, 420] width 36 height 21
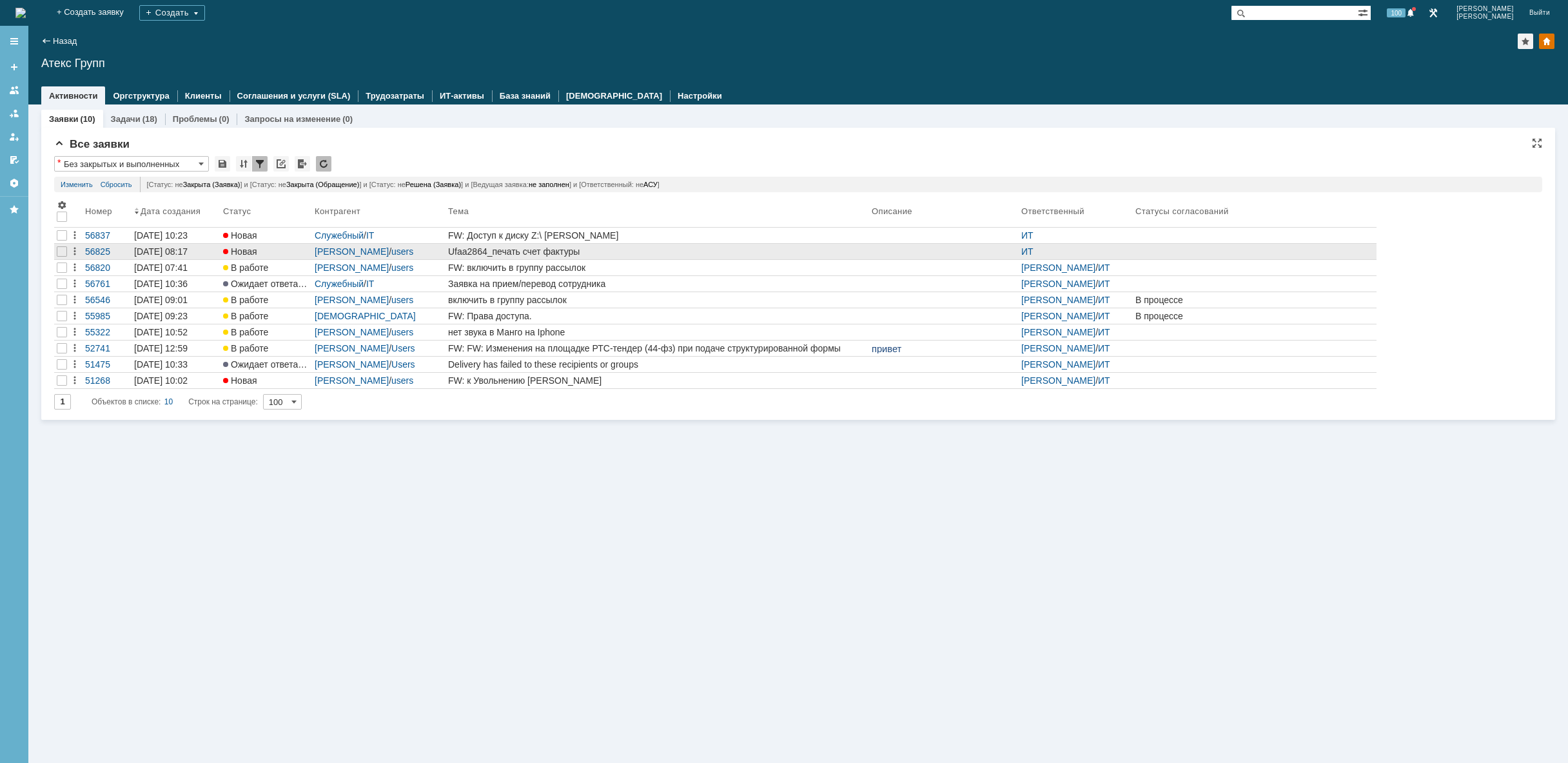
click at [530, 252] on div "Ufaa2864_печать счет фактуры" at bounding box center [658, 251] width 418 height 11
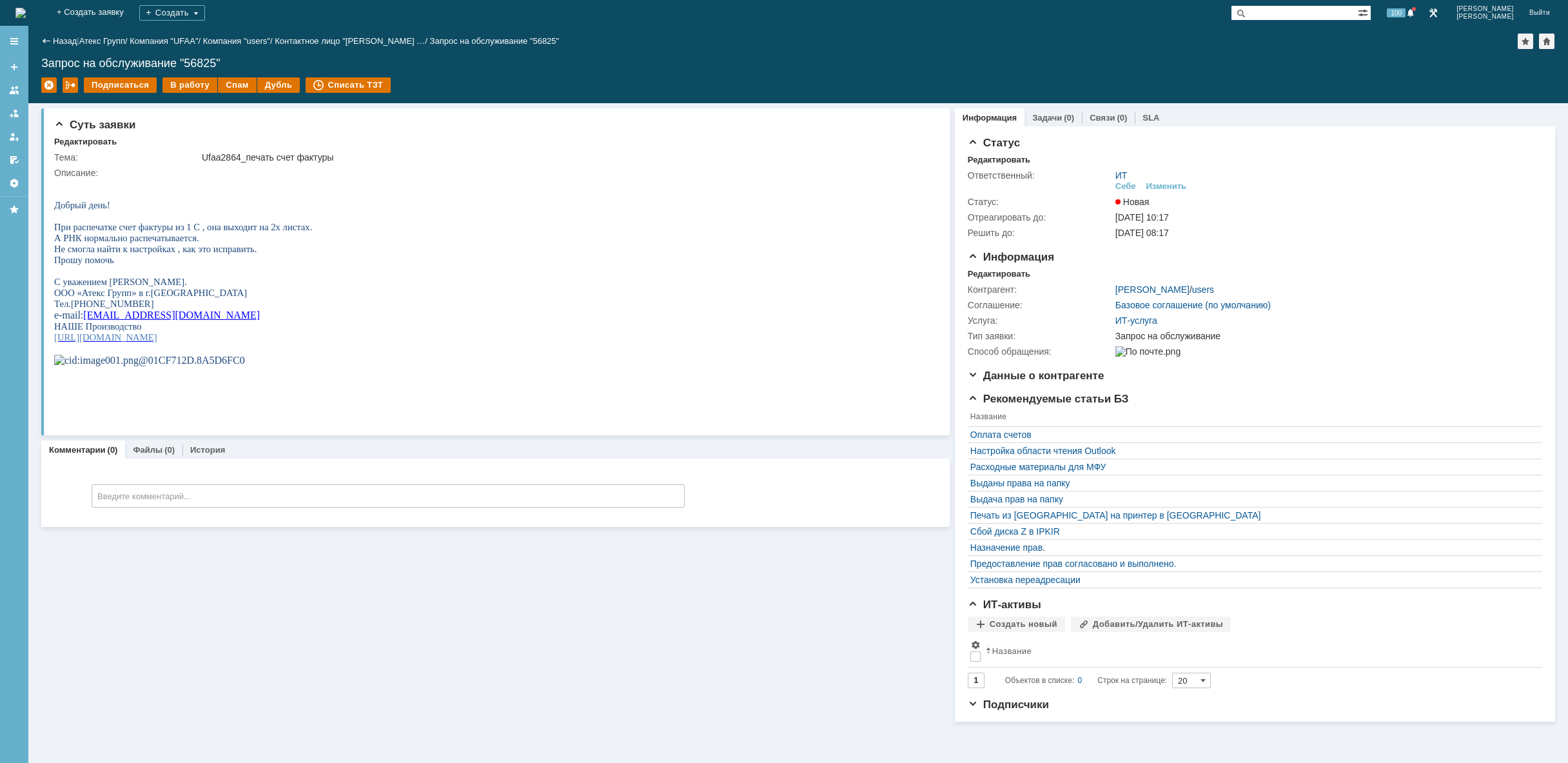
click at [136, 287] on span "С уважением [PERSON_NAME]." at bounding box center [120, 281] width 132 height 11
copy span "[PERSON_NAME]"
click at [241, 591] on div "Суть заявки Редактировать Тема: Ufaa2864_печать счет фактуры Описание: Коммента…" at bounding box center [495, 412] width 909 height 618
click at [178, 82] on div "В работу" at bounding box center [190, 85] width 55 height 15
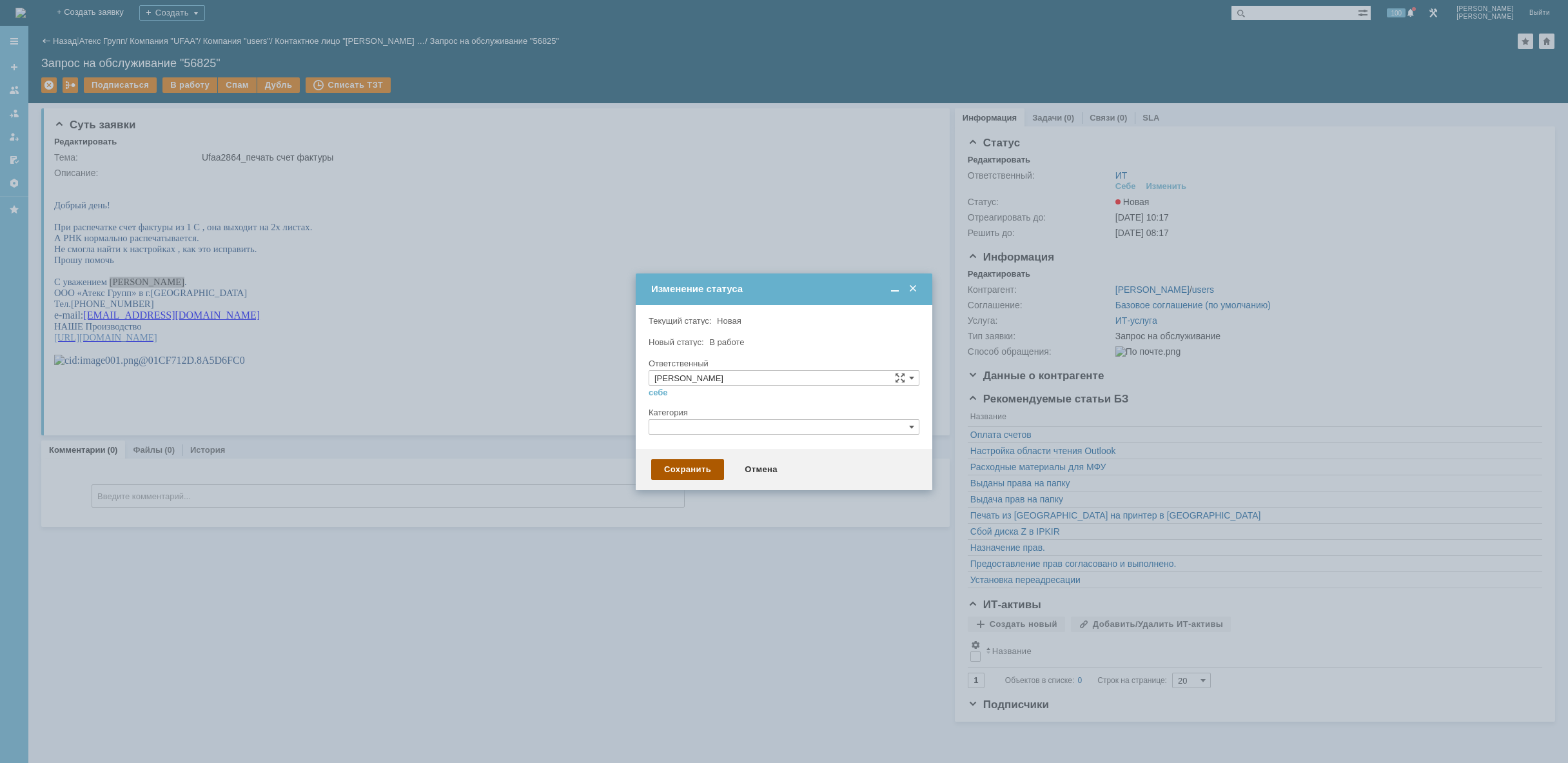
click at [698, 471] on div "Сохранить" at bounding box center [687, 470] width 73 height 21
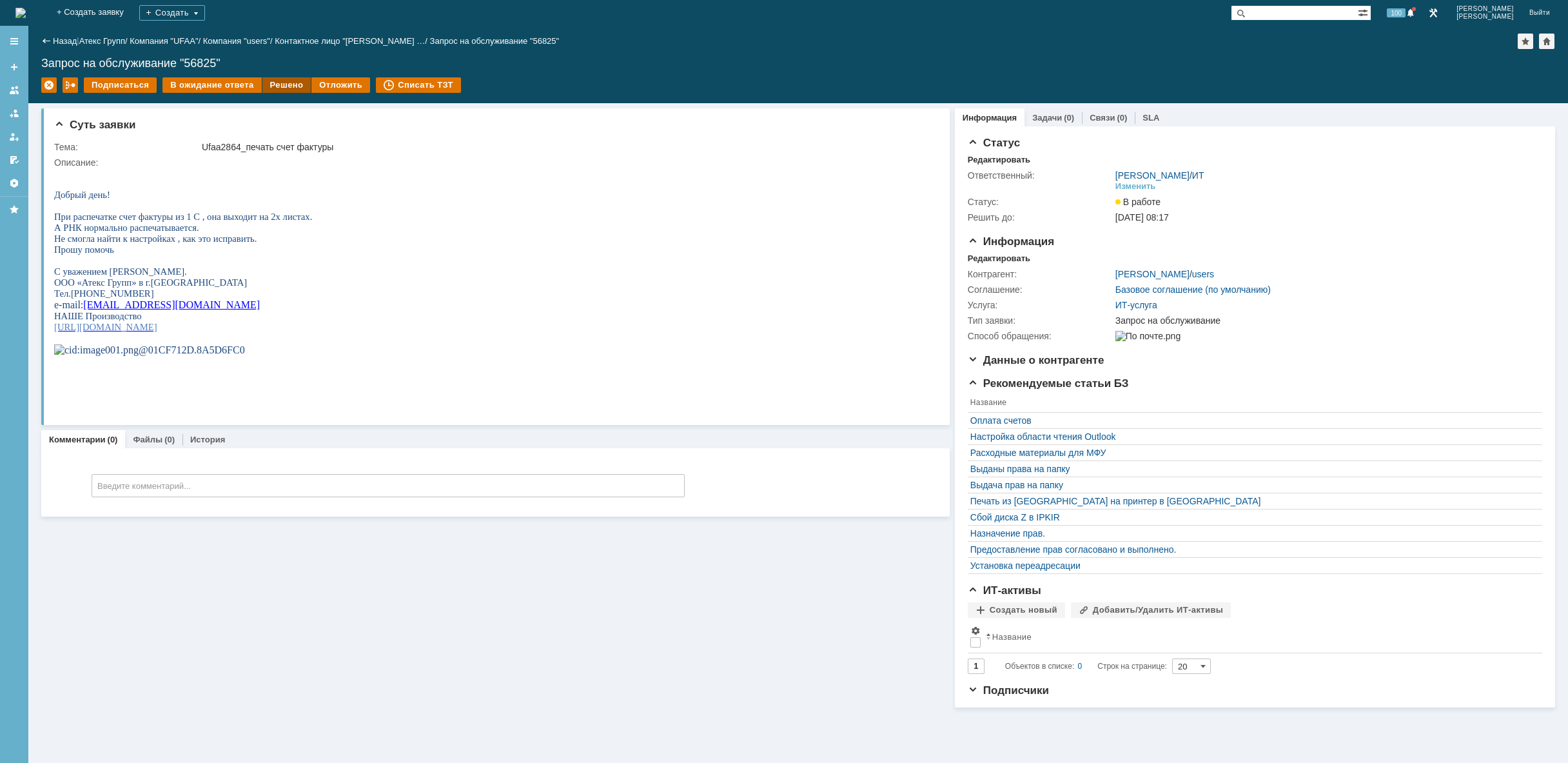
click at [274, 82] on div "Решено" at bounding box center [287, 85] width 49 height 15
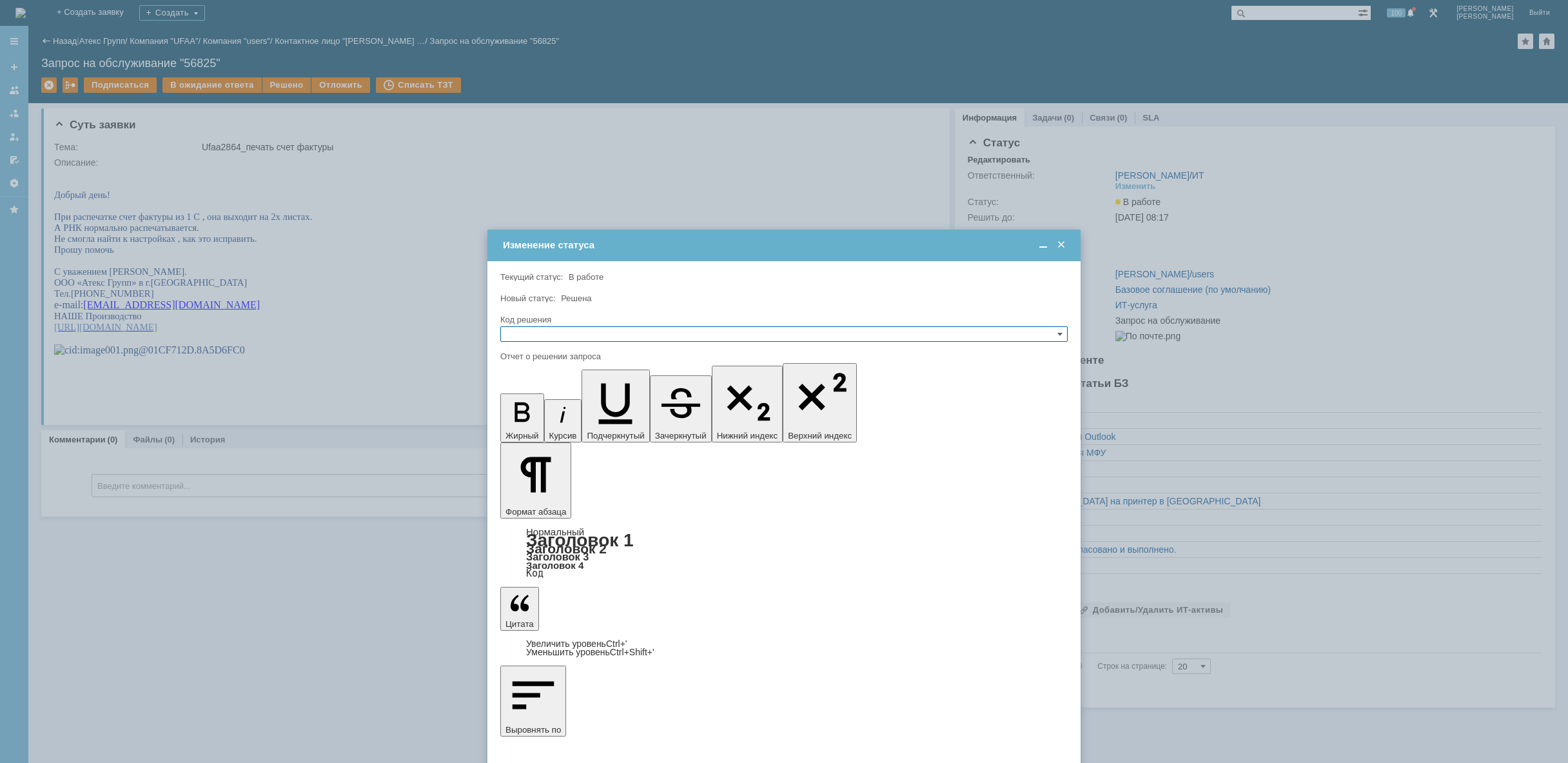
click at [597, 337] on input "text" at bounding box center [784, 334] width 567 height 15
click at [578, 394] on span "Решено" at bounding box center [784, 396] width 556 height 11
type input "Решено"
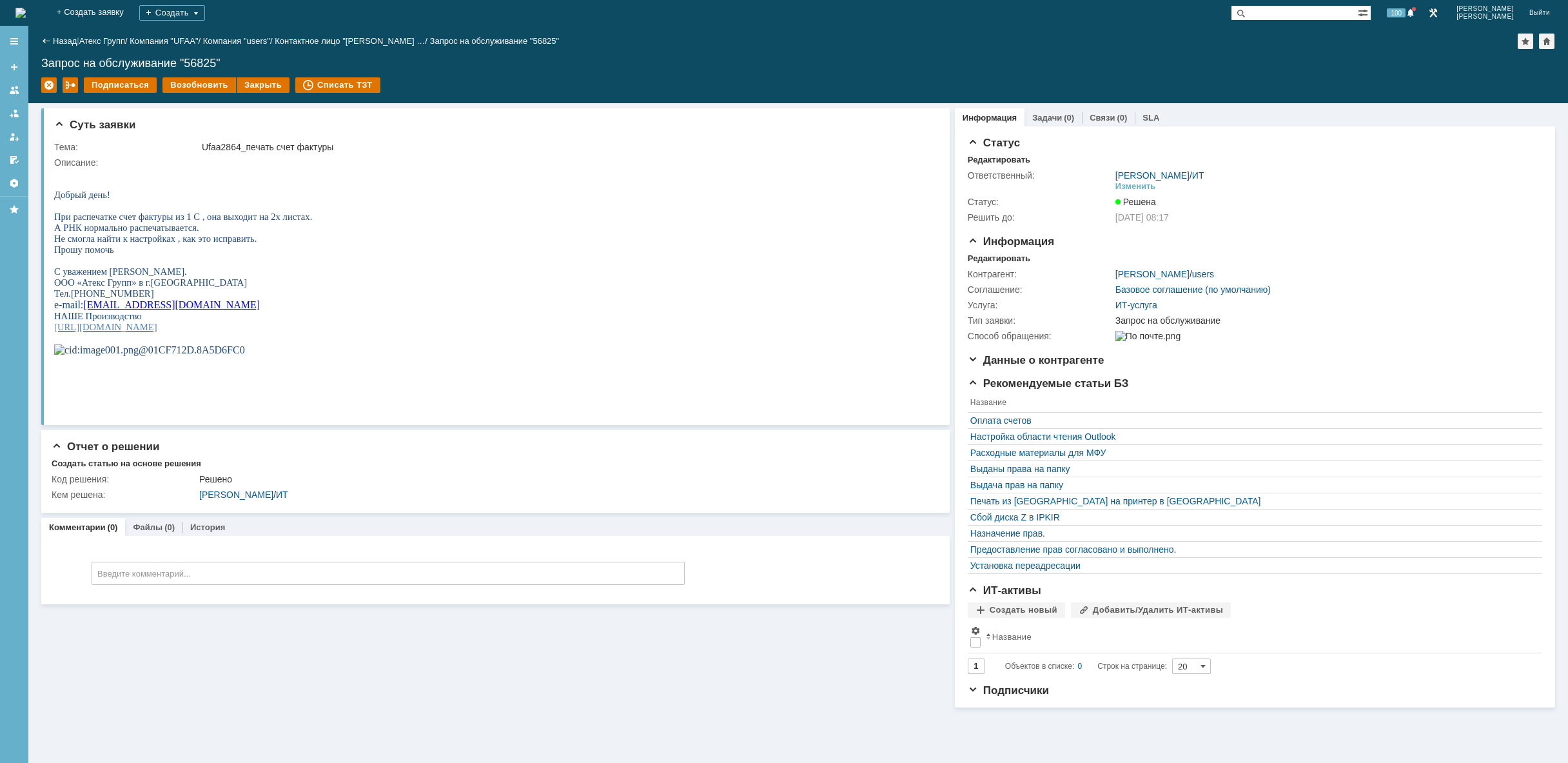
click at [26, 11] on img at bounding box center [20, 13] width 11 height 11
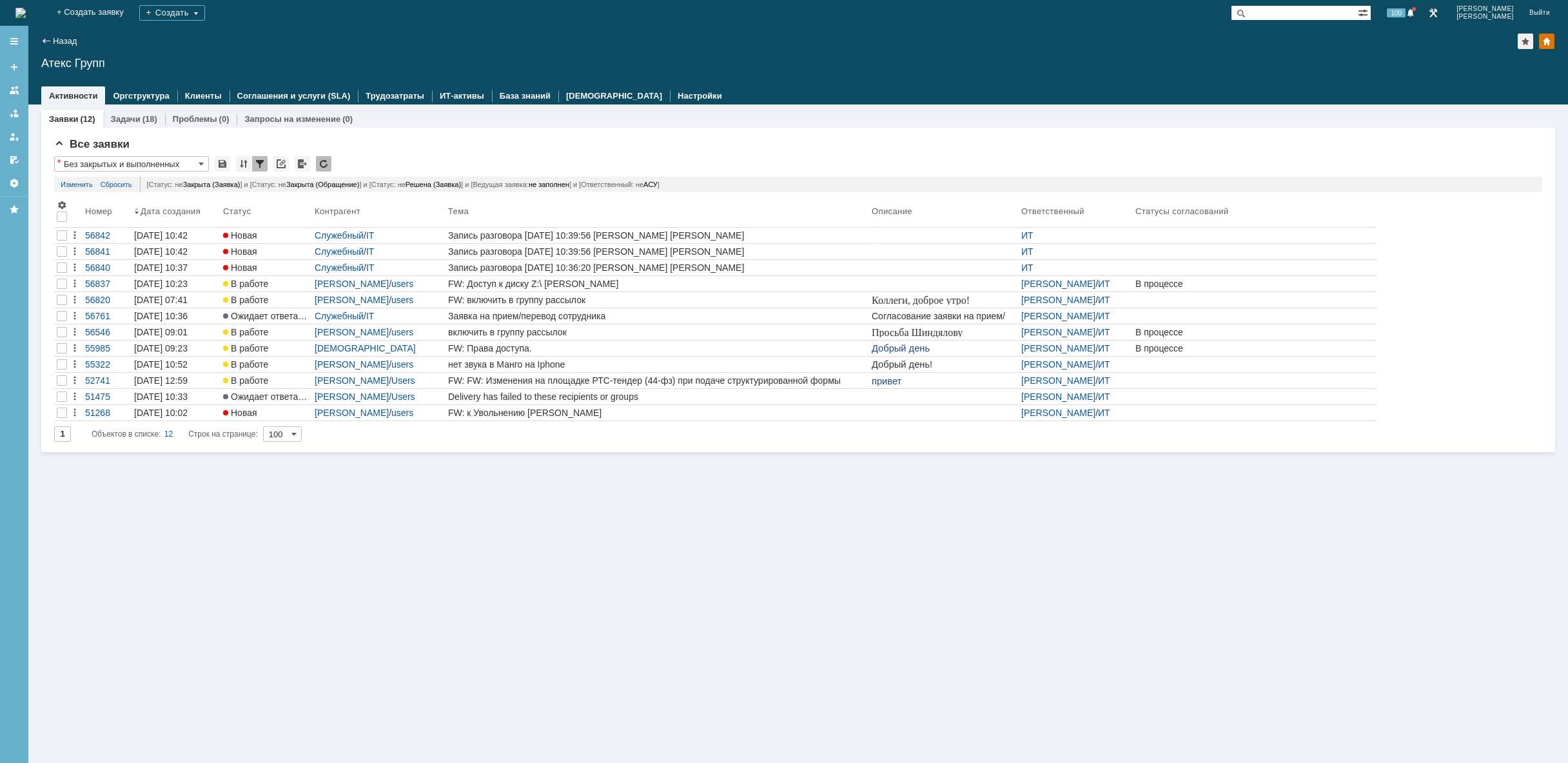
click at [666, 534] on div "Заявки (12) Задачи (18) Проблемы (0) Запросы на изменение (0) Все заявки * Без …" at bounding box center [798, 433] width 1540 height 659
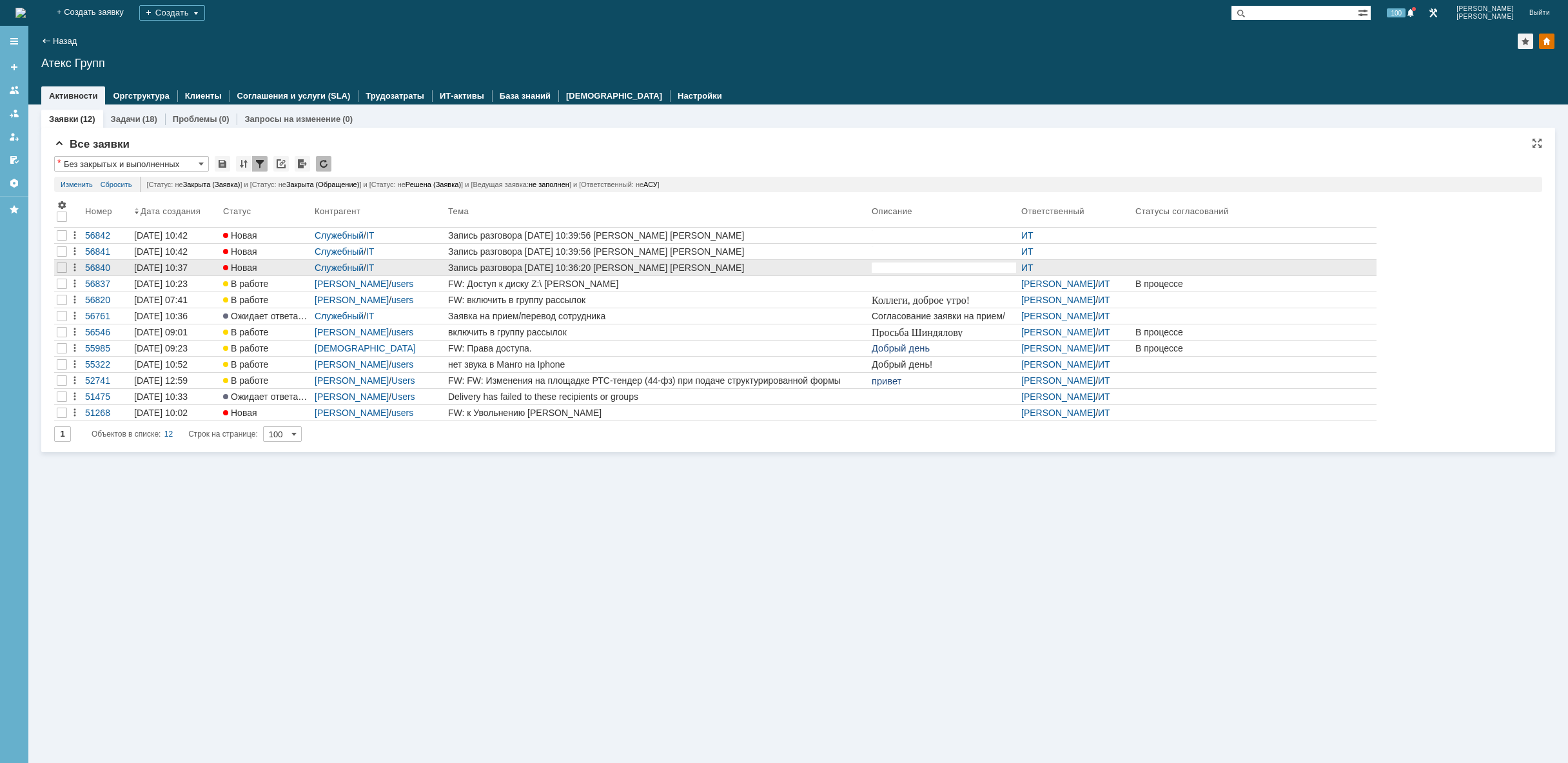
click at [55, 268] on div at bounding box center [61, 268] width 15 height 15
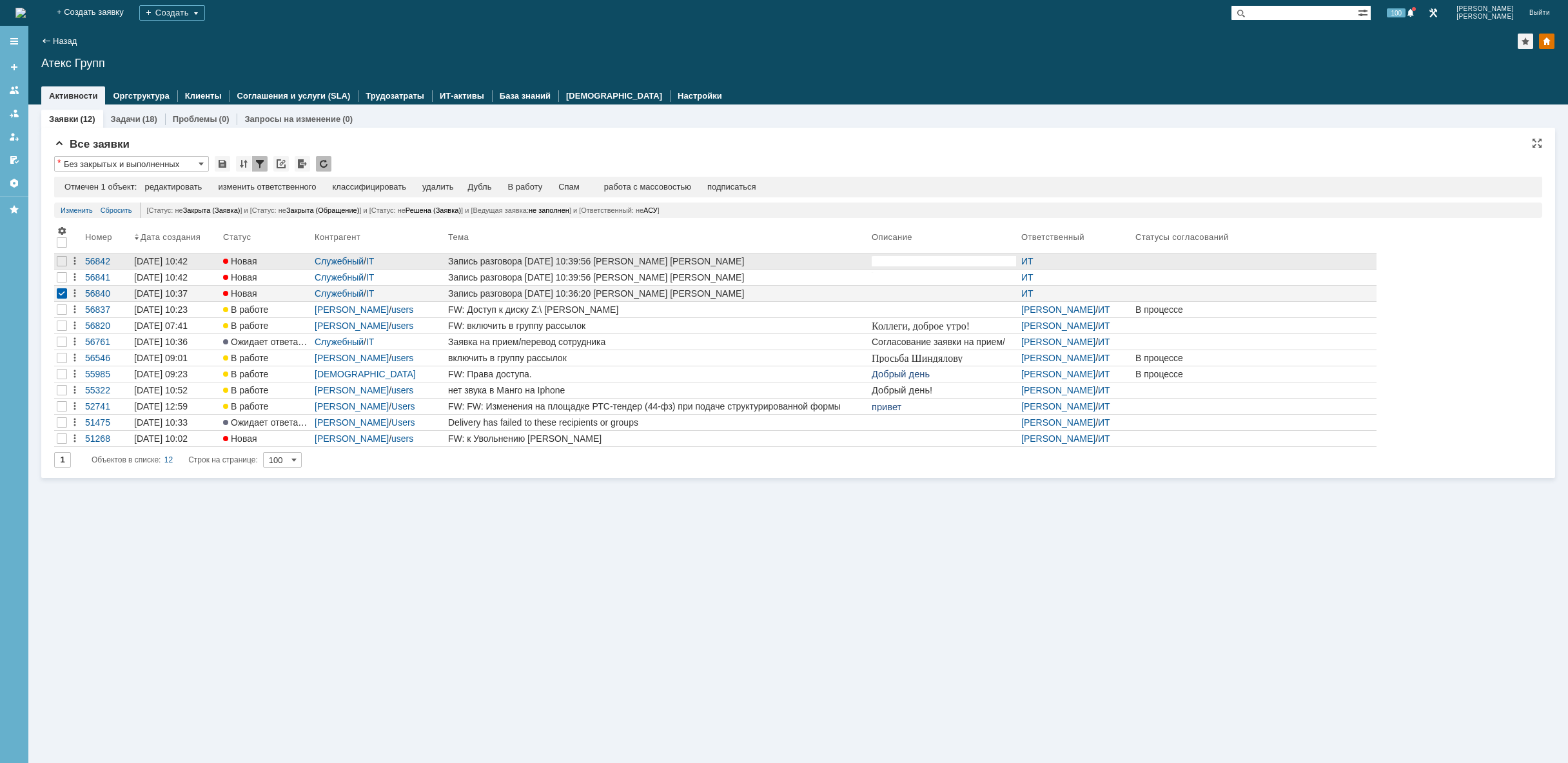
click at [60, 275] on div at bounding box center [61, 277] width 11 height 11
click at [59, 266] on div at bounding box center [61, 261] width 11 height 11
click at [421, 183] on div "удалить" at bounding box center [410, 187] width 31 height 11
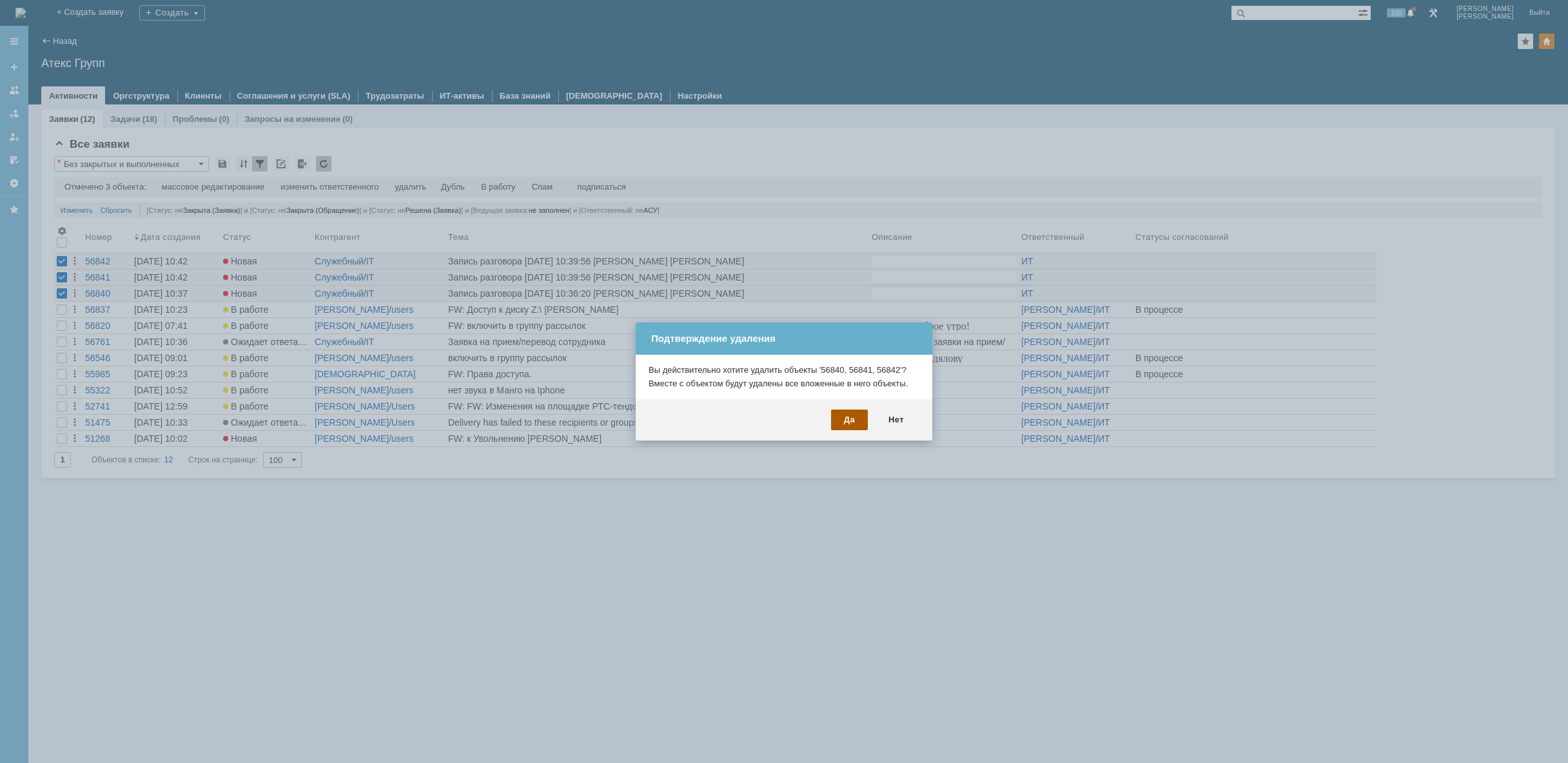
click at [845, 417] on div "Да" at bounding box center [849, 420] width 36 height 21
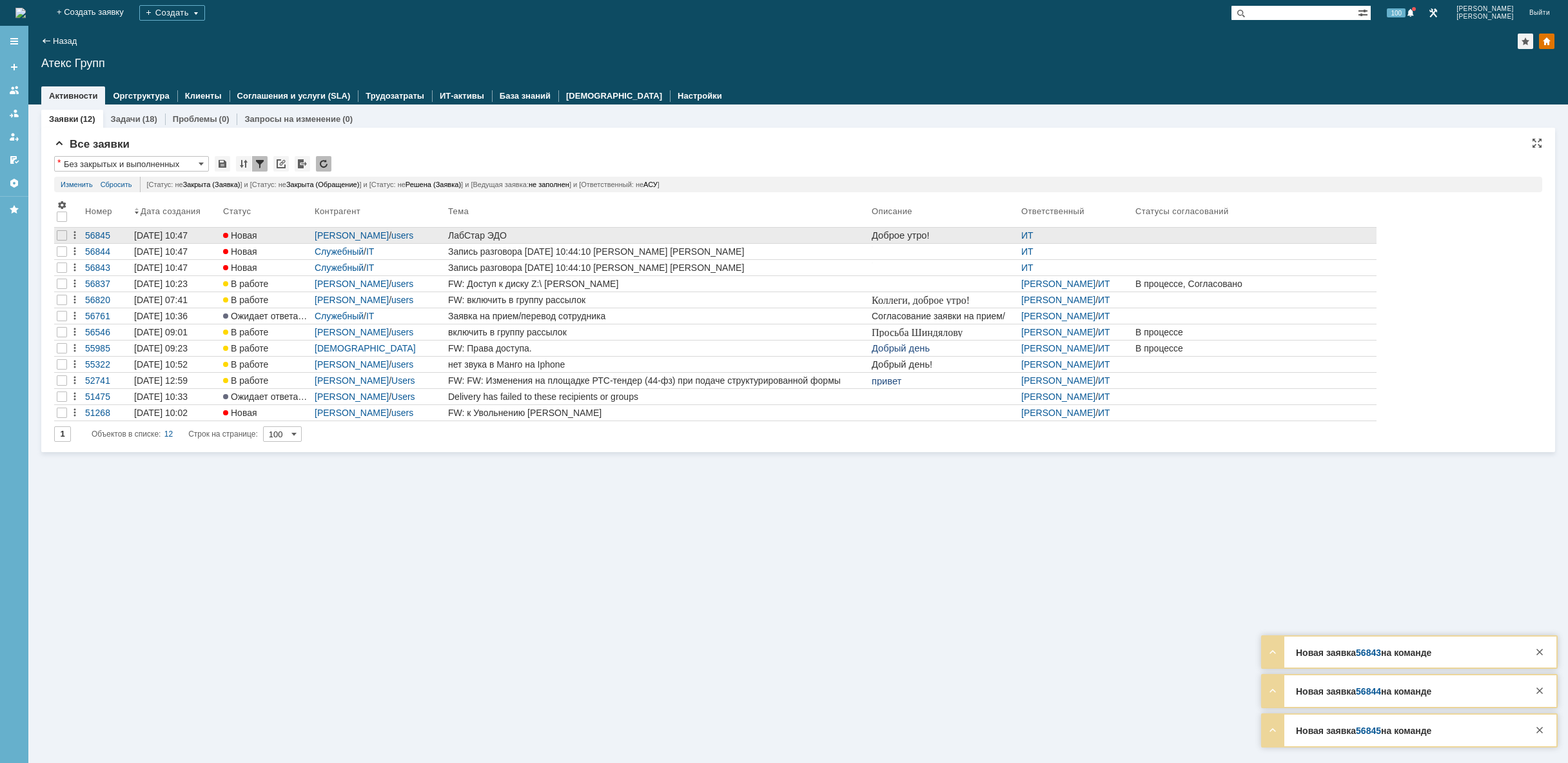
click at [526, 234] on div "ЛабСтар ЭДО" at bounding box center [658, 235] width 418 height 11
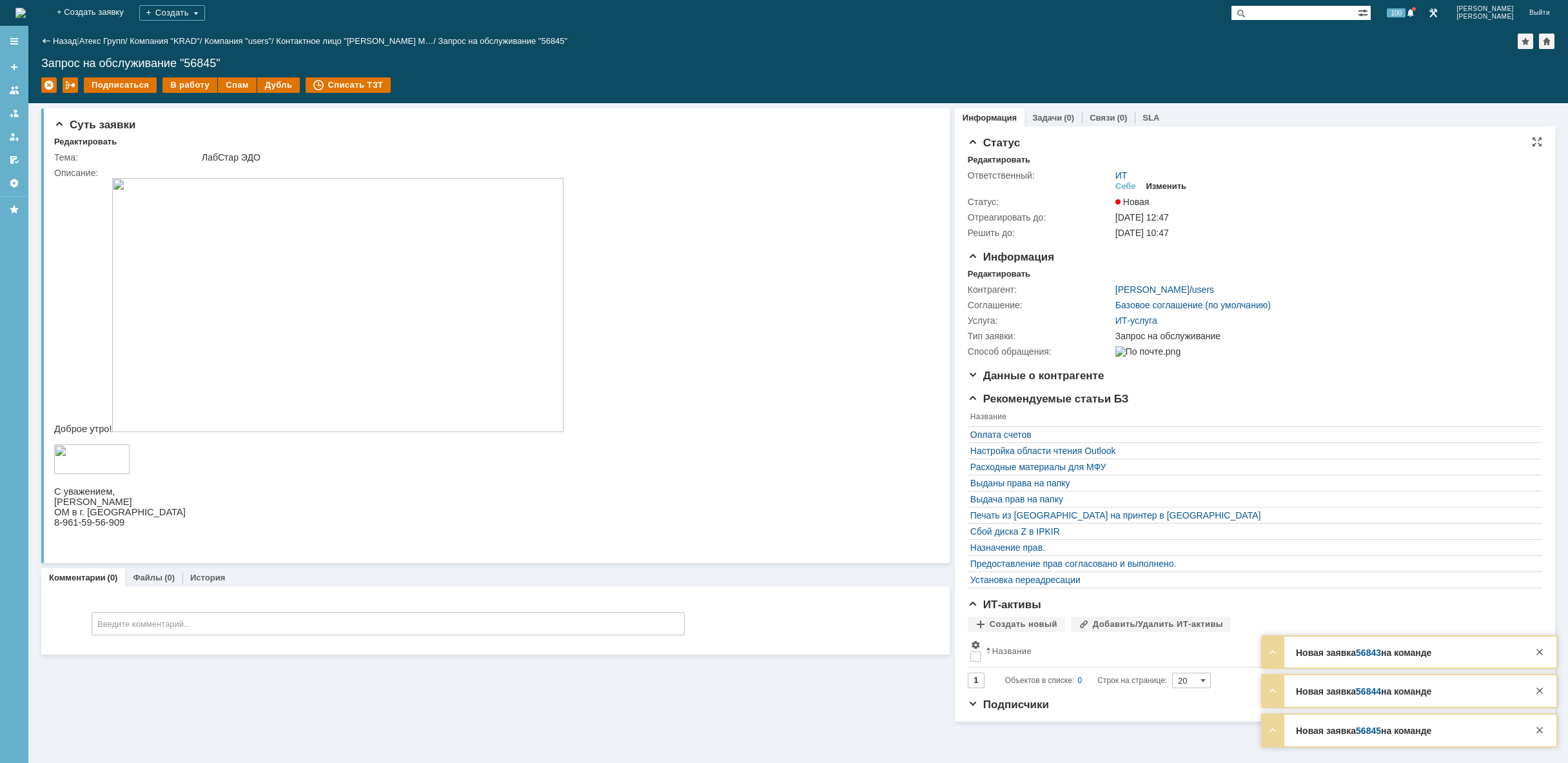
click at [1180, 183] on div "Изменить" at bounding box center [1167, 186] width 40 height 11
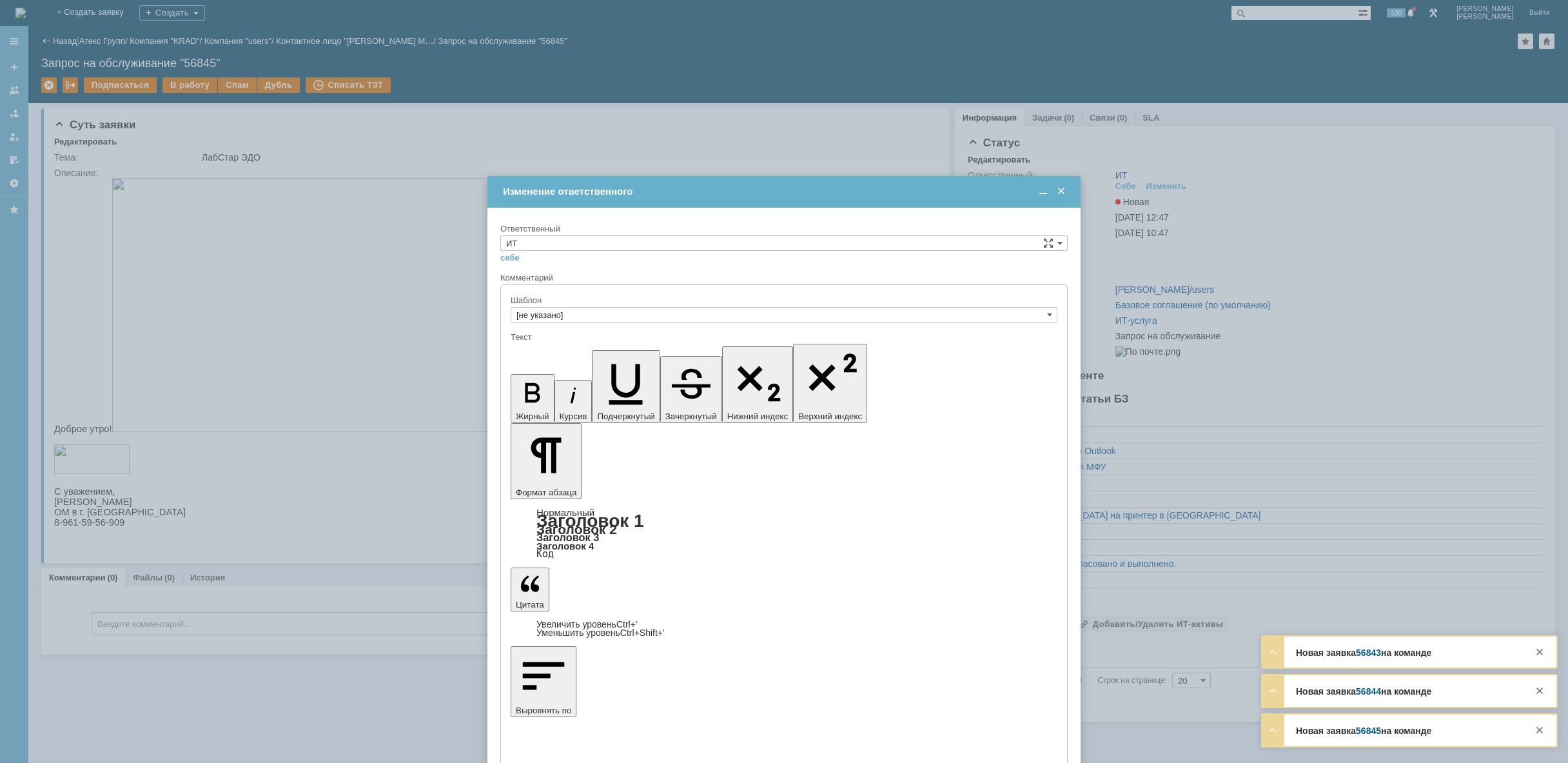
click at [808, 263] on div "себе своей команде" at bounding box center [784, 256] width 567 height 12
drag, startPoint x: 800, startPoint y: 246, endPoint x: 780, endPoint y: 249, distance: 20.2
click at [799, 245] on input "ИТ" at bounding box center [784, 242] width 567 height 15
click at [612, 344] on div "АСУ" at bounding box center [784, 350] width 566 height 15
type input "АСУ"
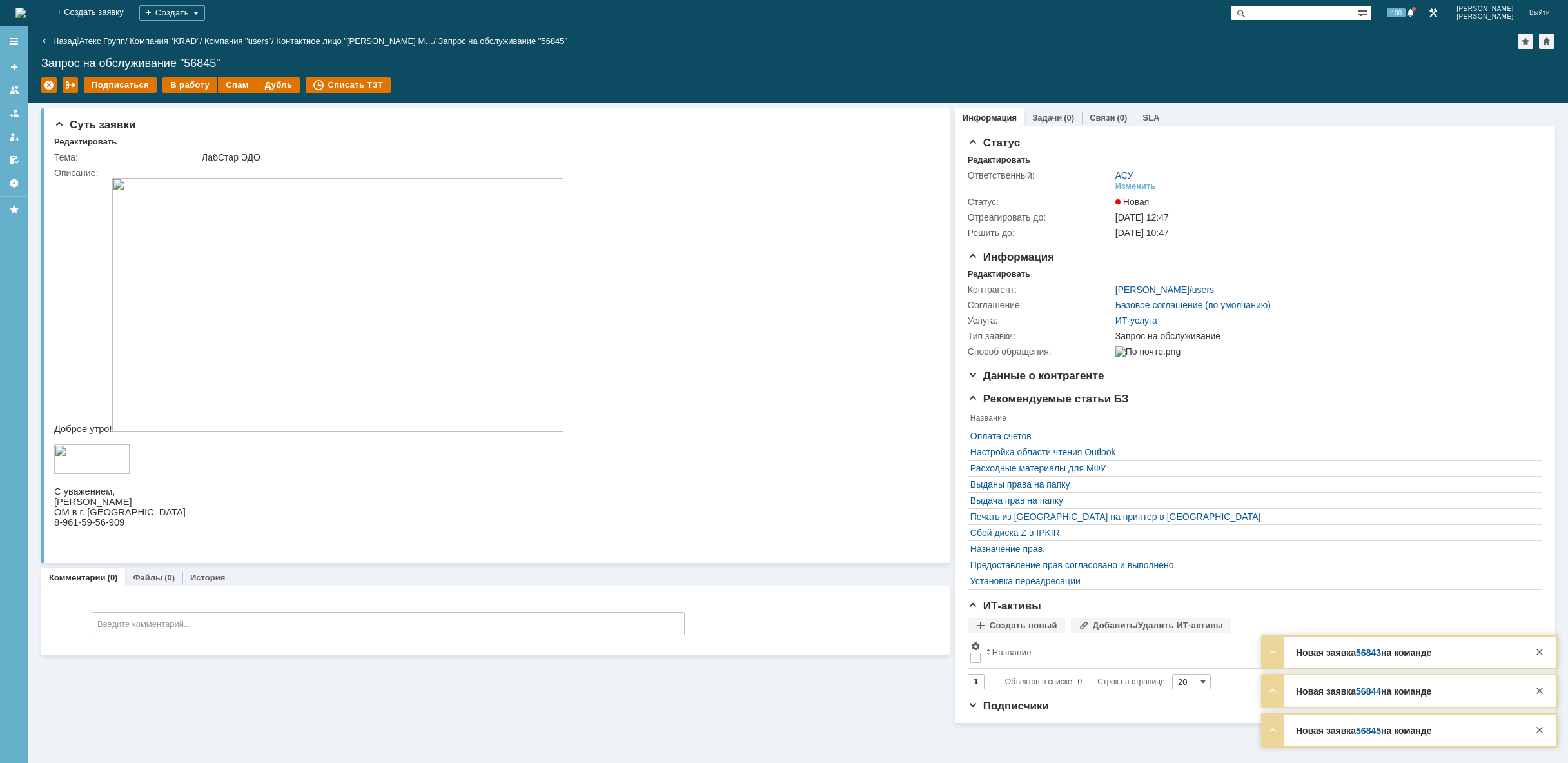
click at [26, 10] on img at bounding box center [20, 13] width 11 height 11
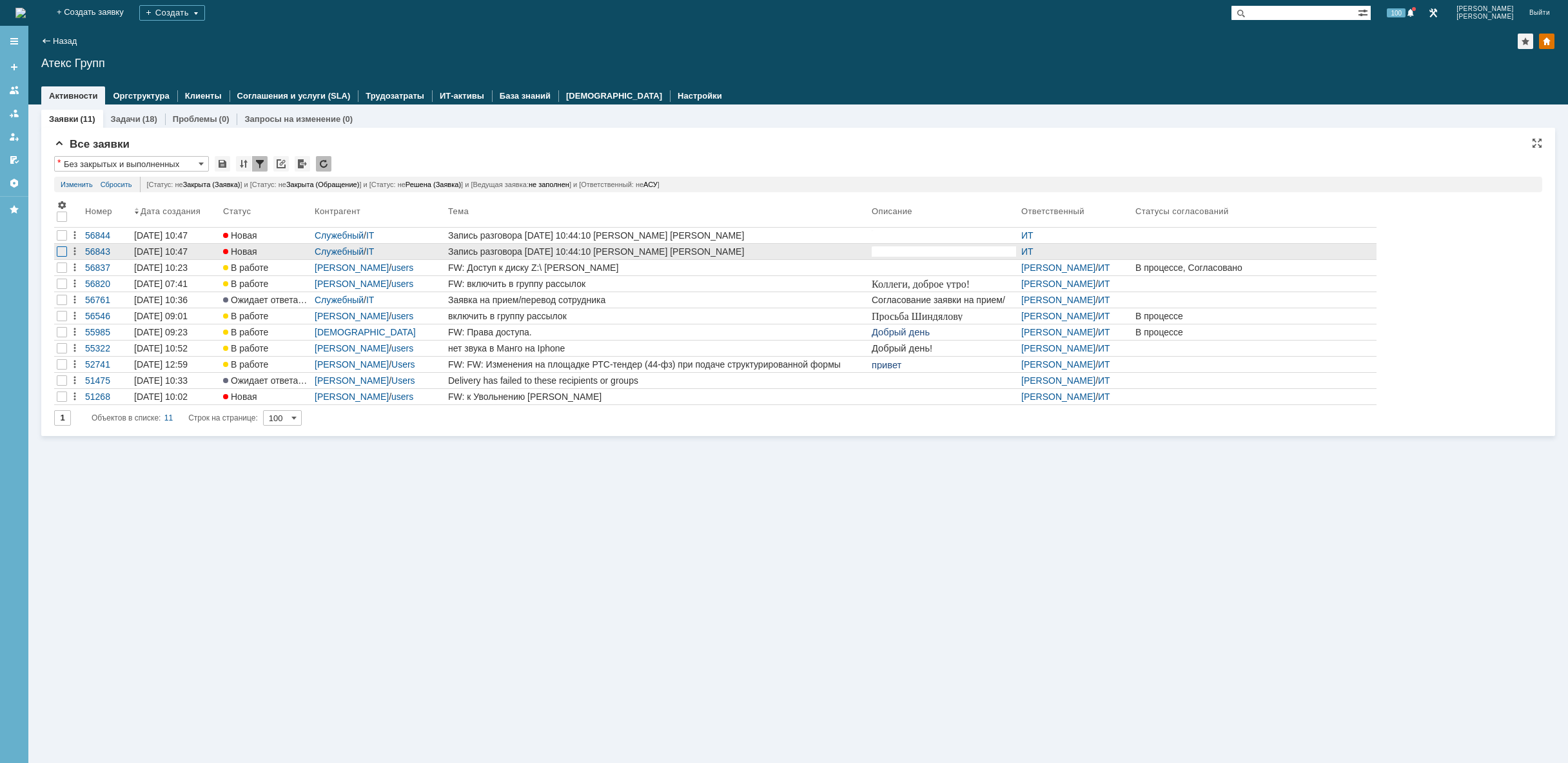
click at [62, 256] on div at bounding box center [61, 251] width 11 height 11
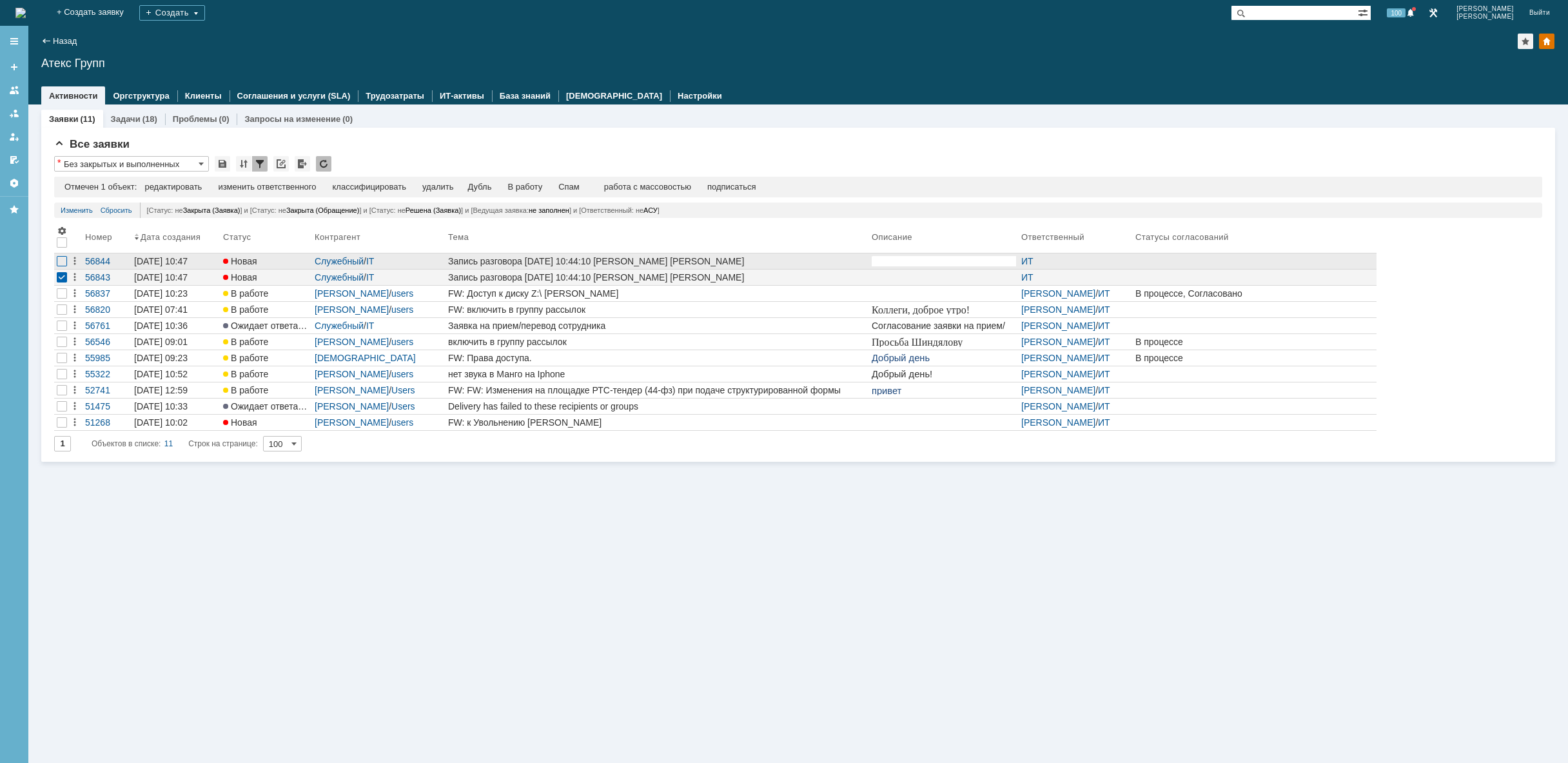
click at [61, 260] on div at bounding box center [61, 261] width 11 height 11
click at [423, 183] on div "удалить" at bounding box center [410, 187] width 31 height 11
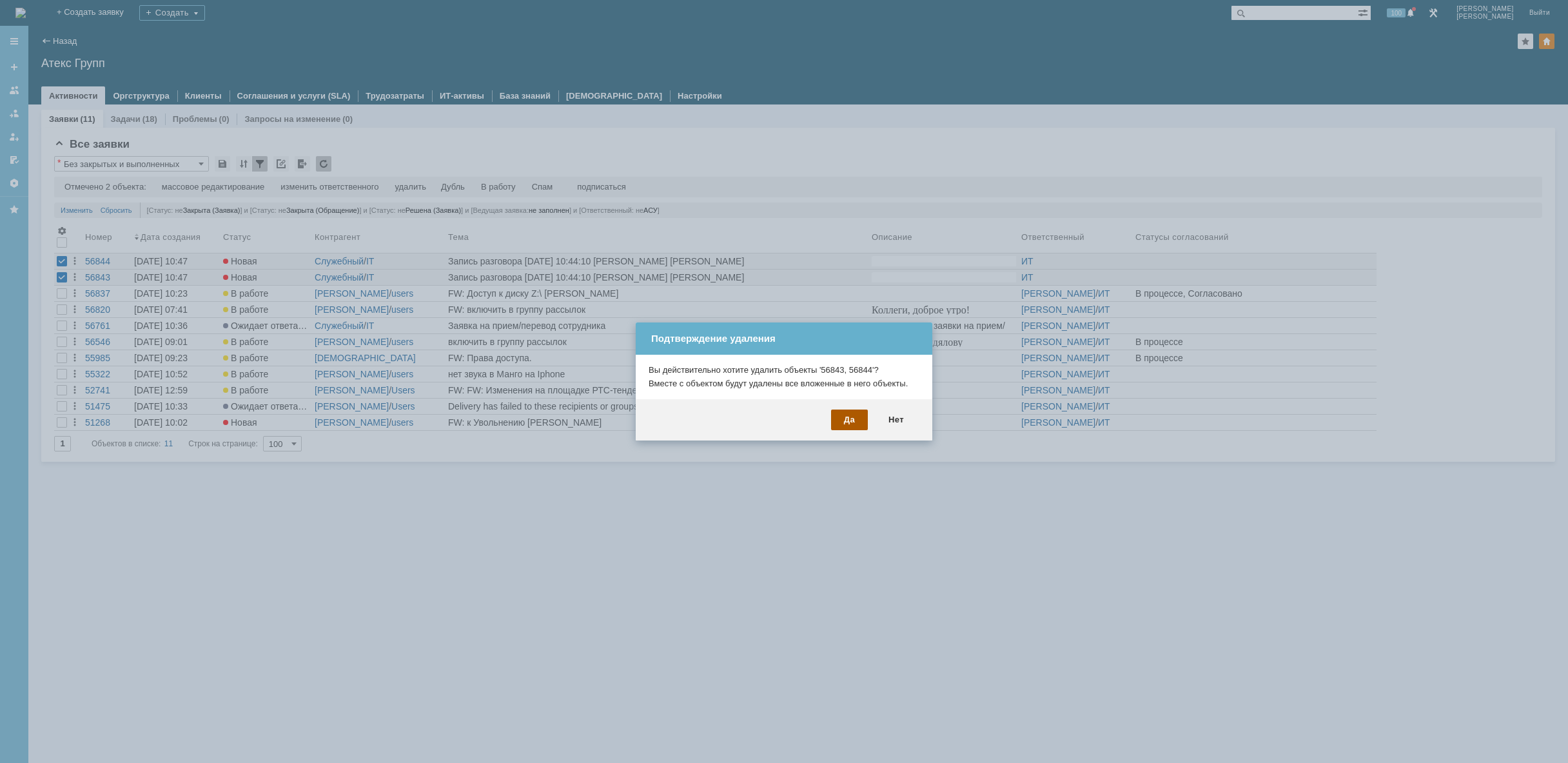
click at [860, 419] on div "Да" at bounding box center [849, 420] width 36 height 21
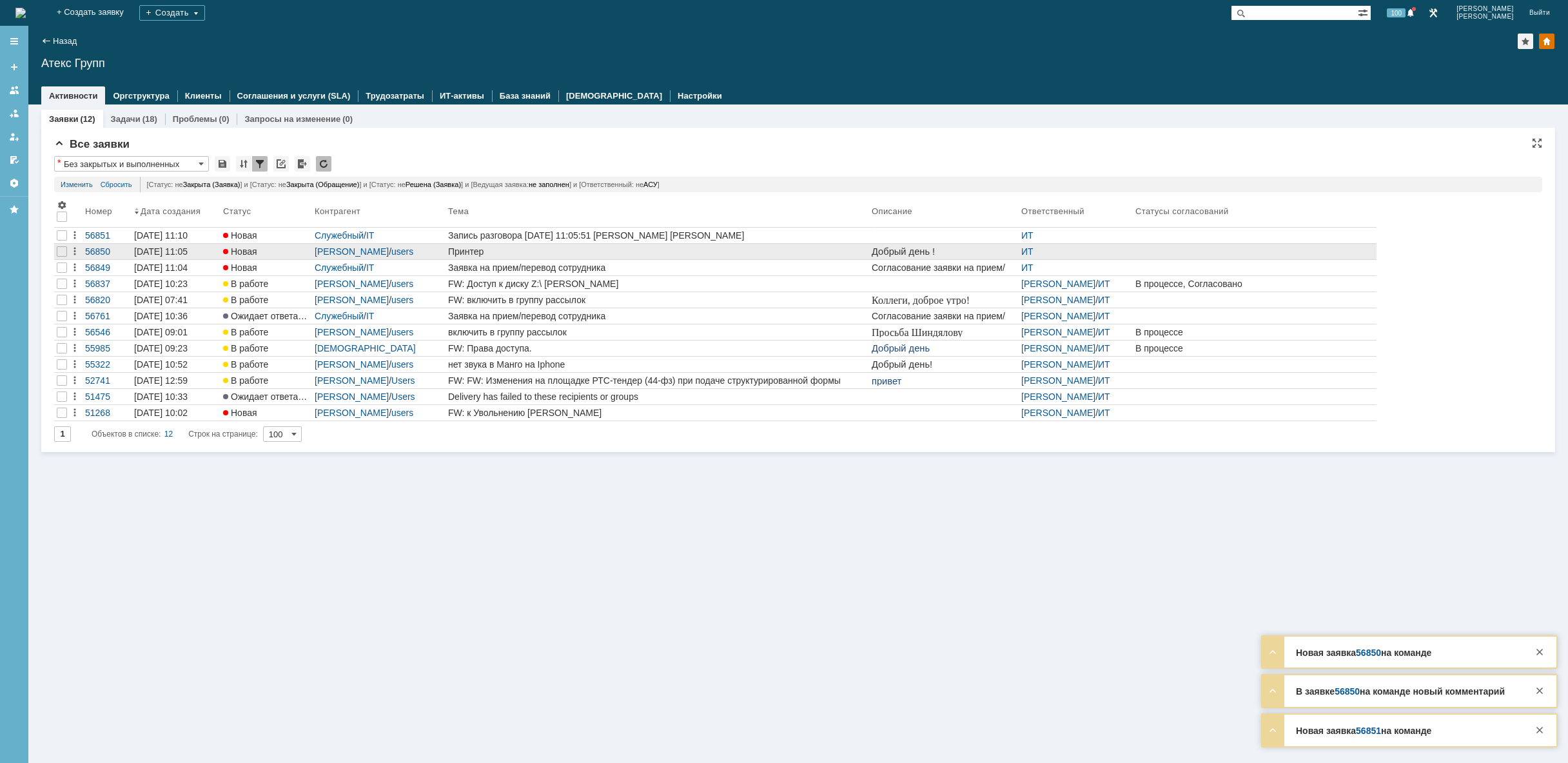
click at [644, 247] on div "Принтер" at bounding box center [658, 251] width 418 height 11
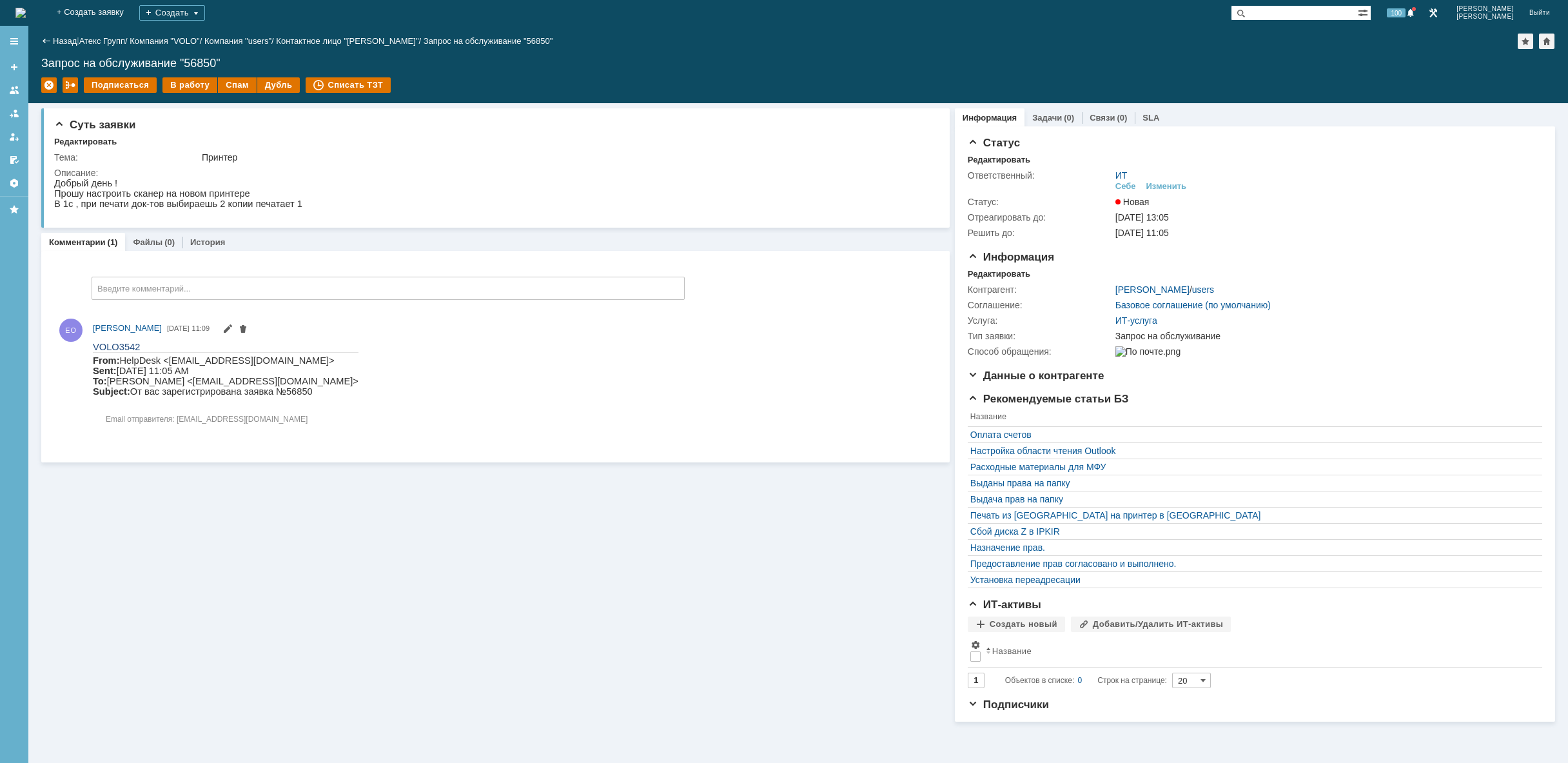
click at [26, 9] on img at bounding box center [20, 13] width 11 height 11
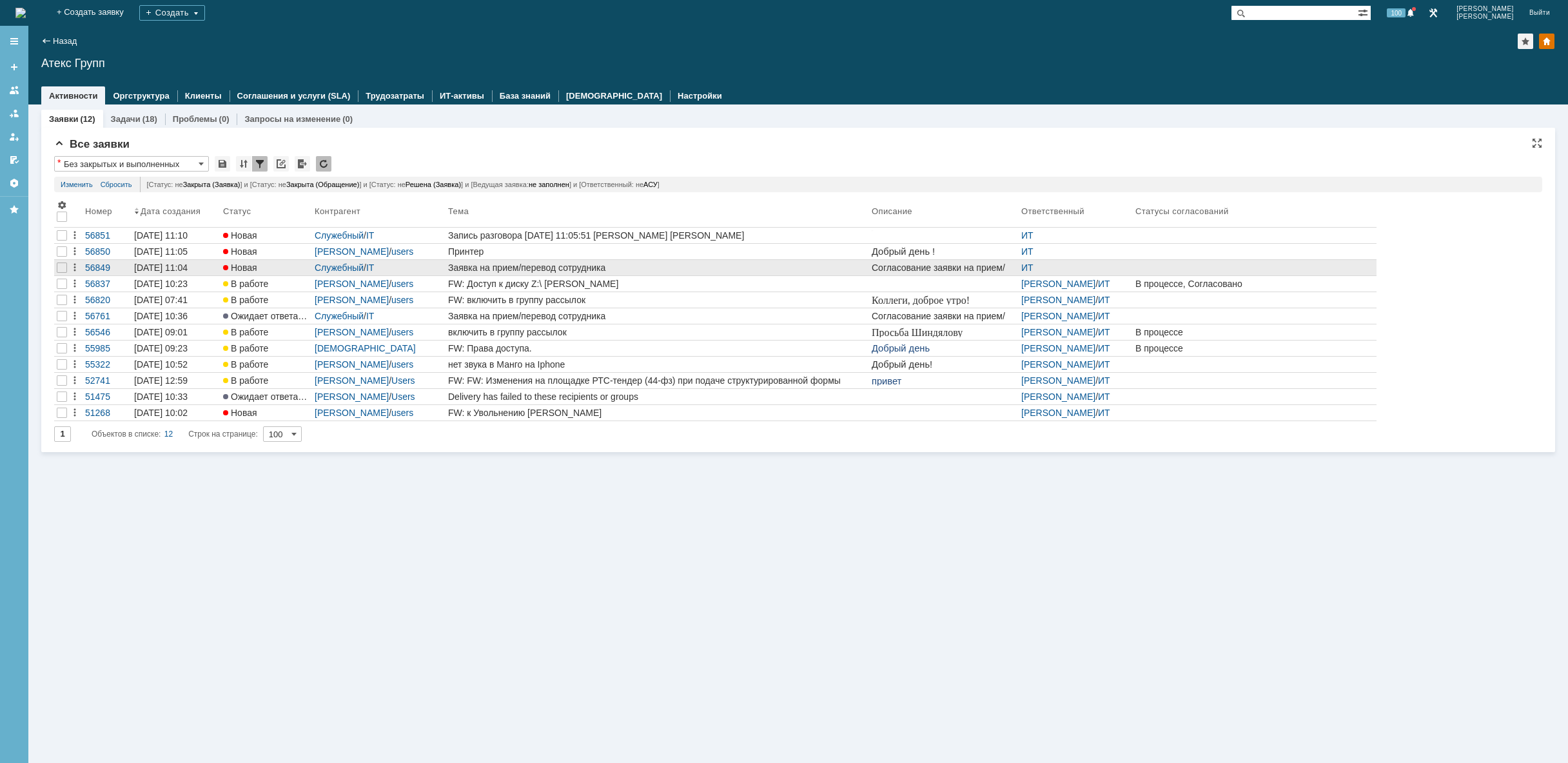
click at [591, 263] on div "Заявка на прием/перевод сотрудника" at bounding box center [658, 268] width 418 height 11
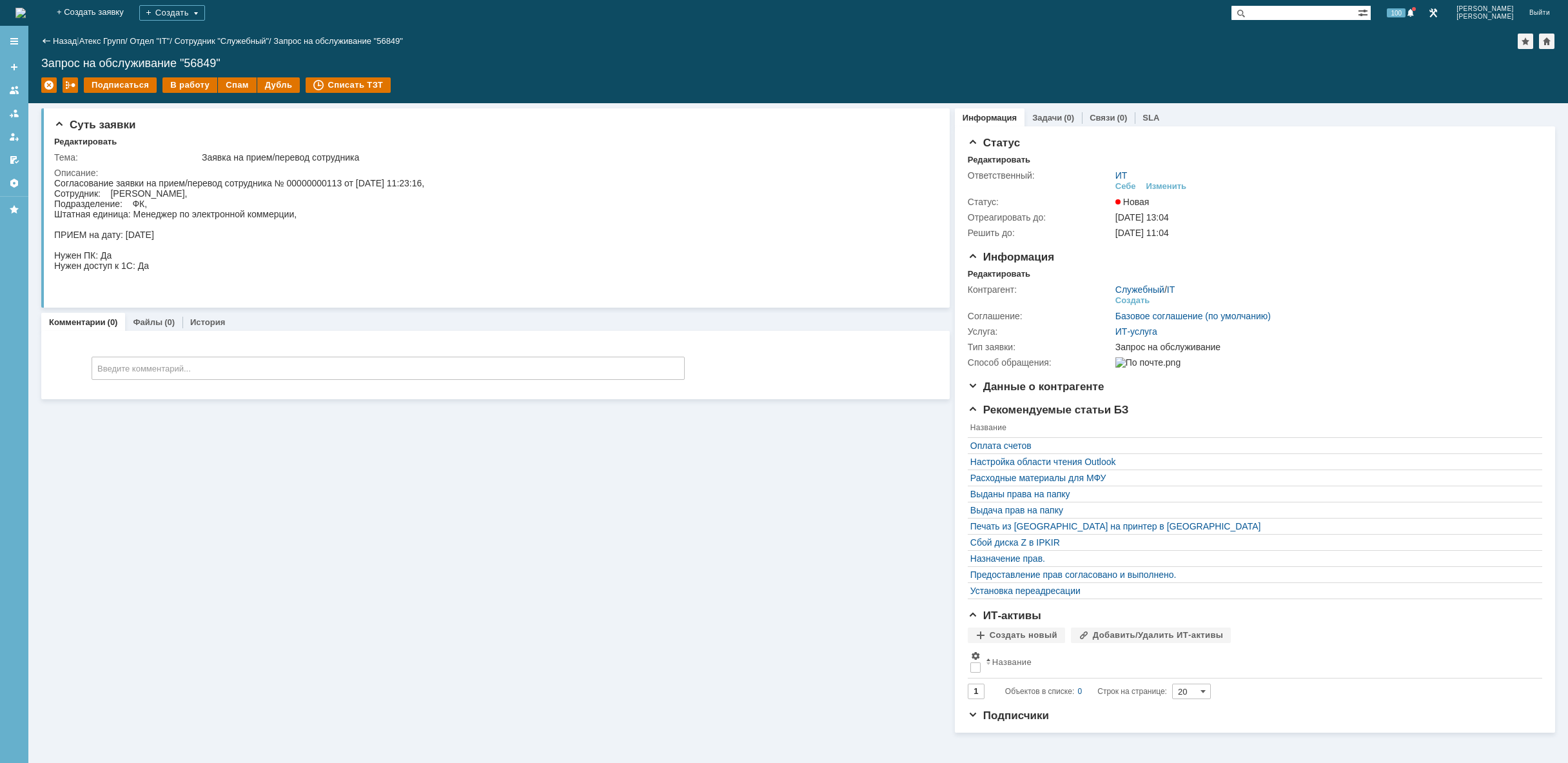
click at [26, 15] on img at bounding box center [20, 13] width 11 height 11
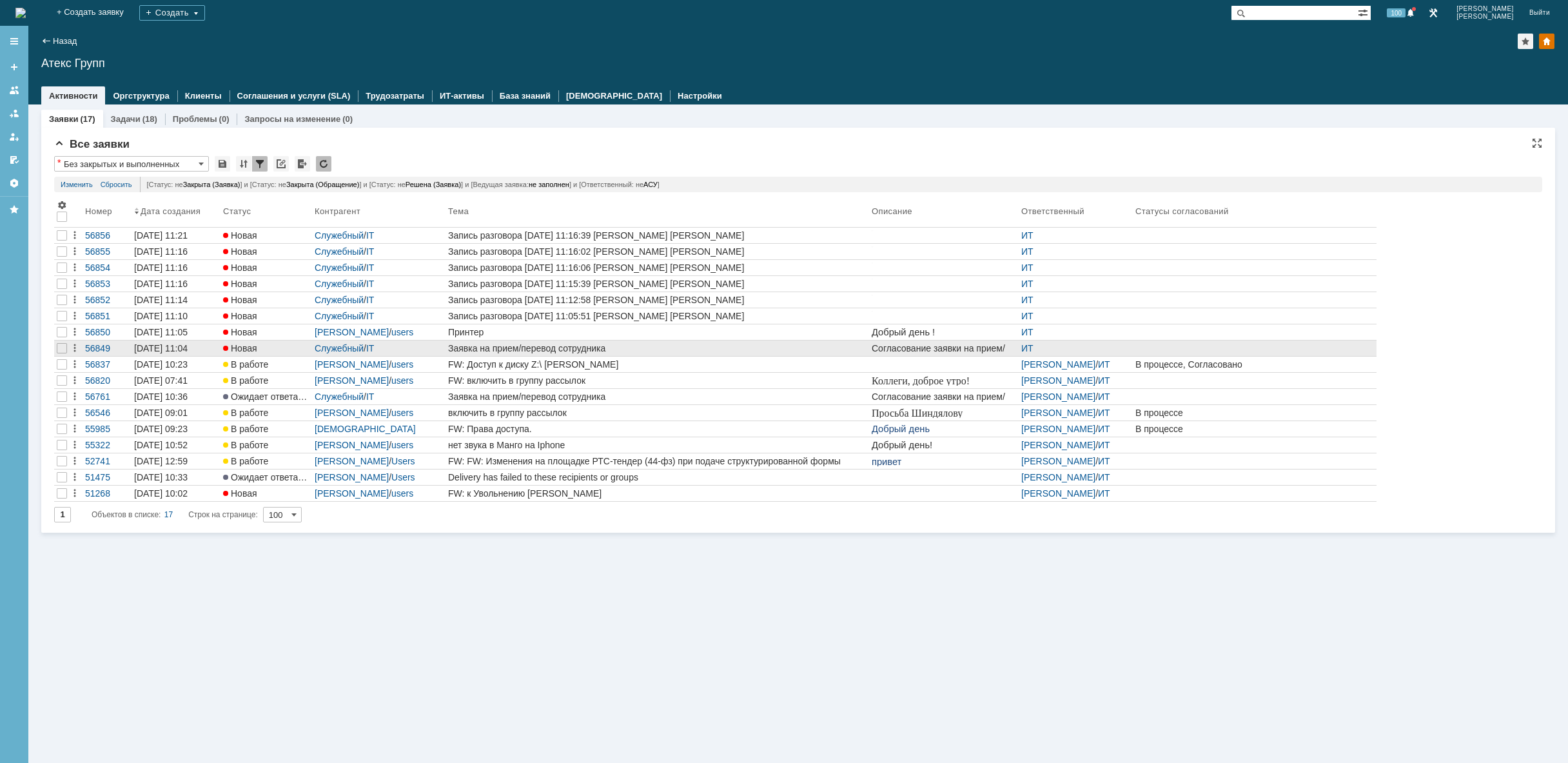
click at [412, 349] on div "Служебный / IT" at bounding box center [379, 348] width 128 height 11
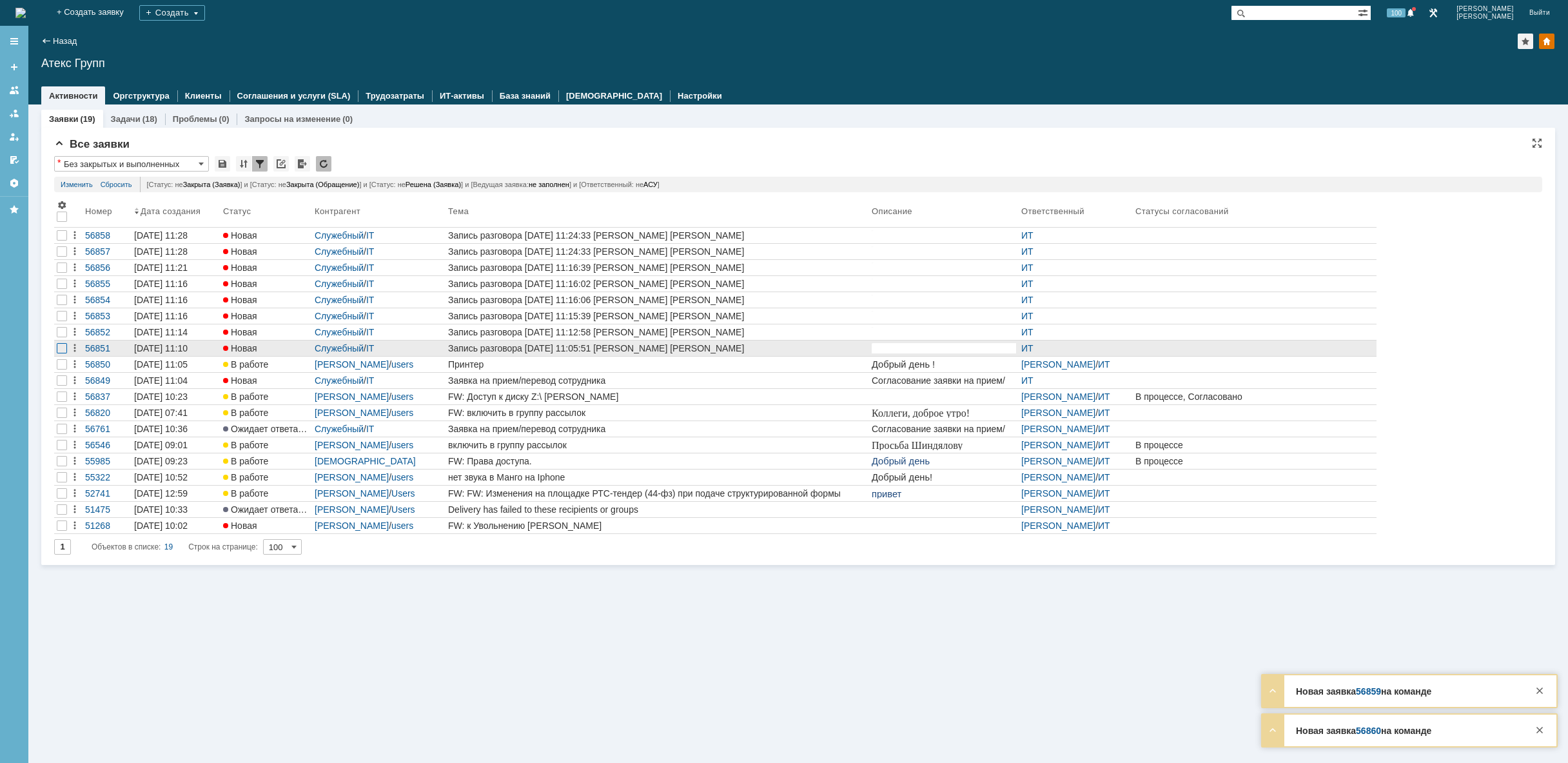
click at [61, 257] on div at bounding box center [61, 251] width 11 height 11
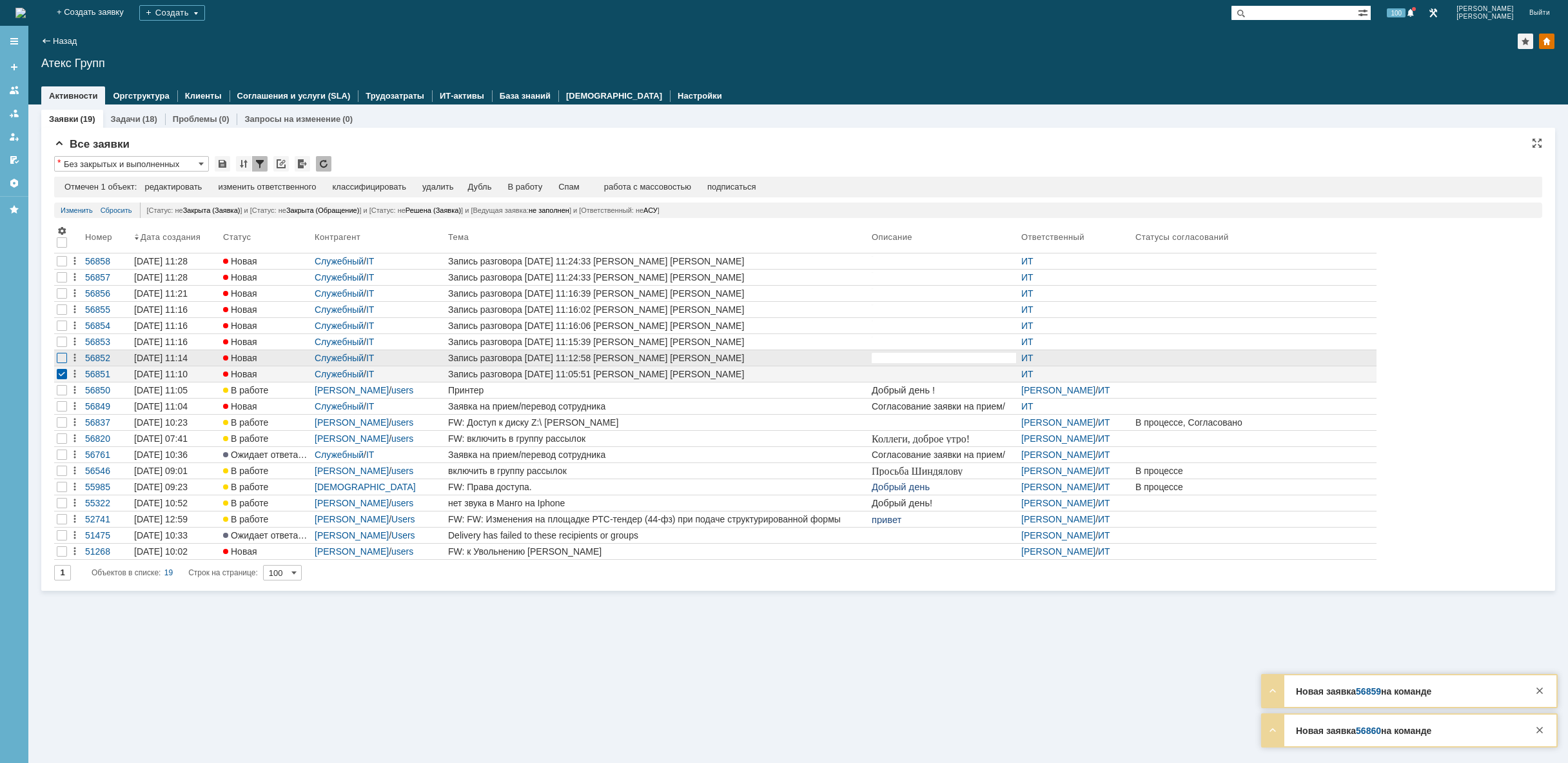
click at [61, 267] on div at bounding box center [61, 261] width 11 height 11
click at [61, 283] on div at bounding box center [61, 277] width 11 height 11
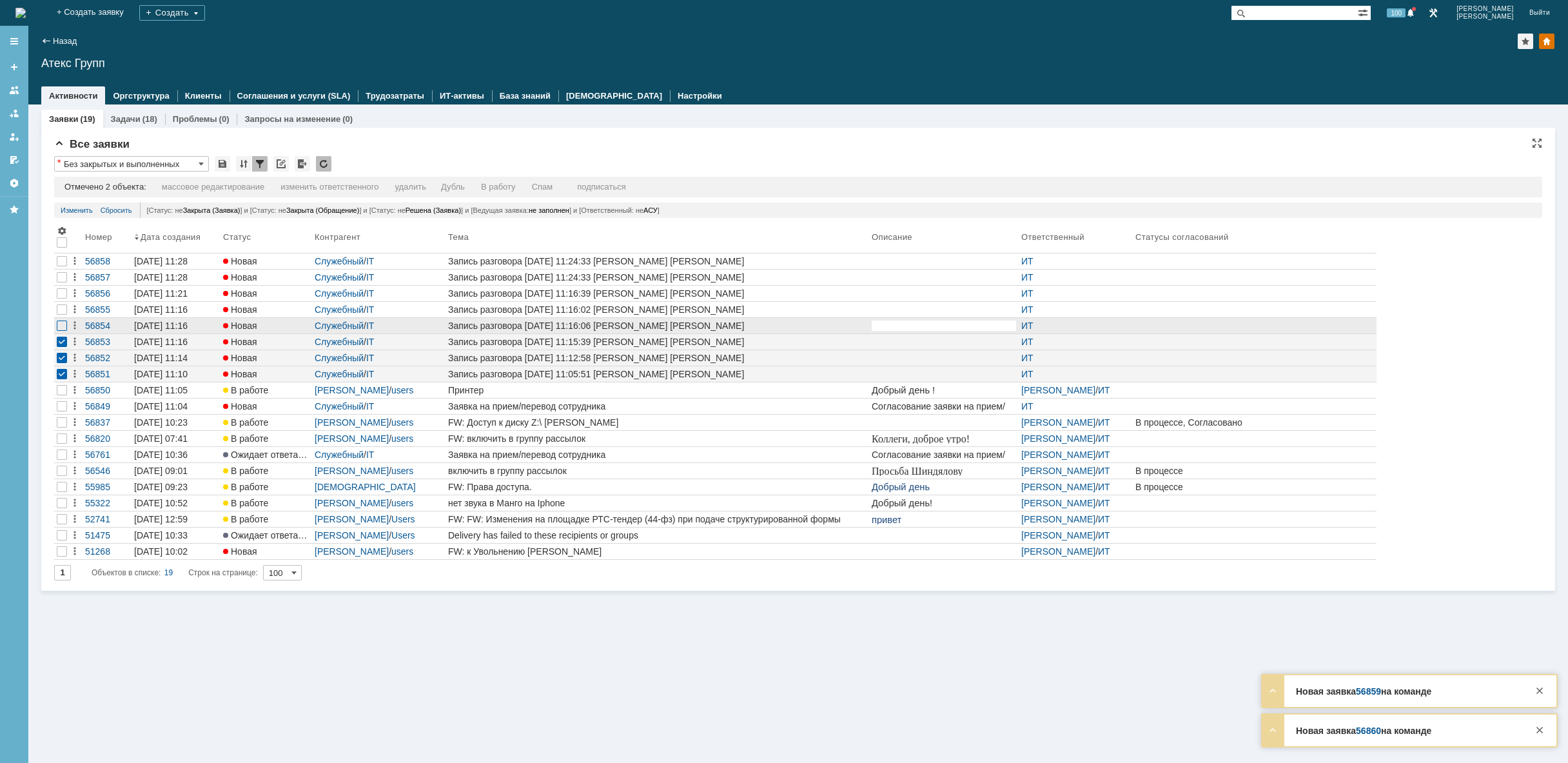
drag, startPoint x: 61, startPoint y: 336, endPoint x: 61, endPoint y: 327, distance: 9.0
click at [61, 335] on div at bounding box center [61, 341] width 15 height 15
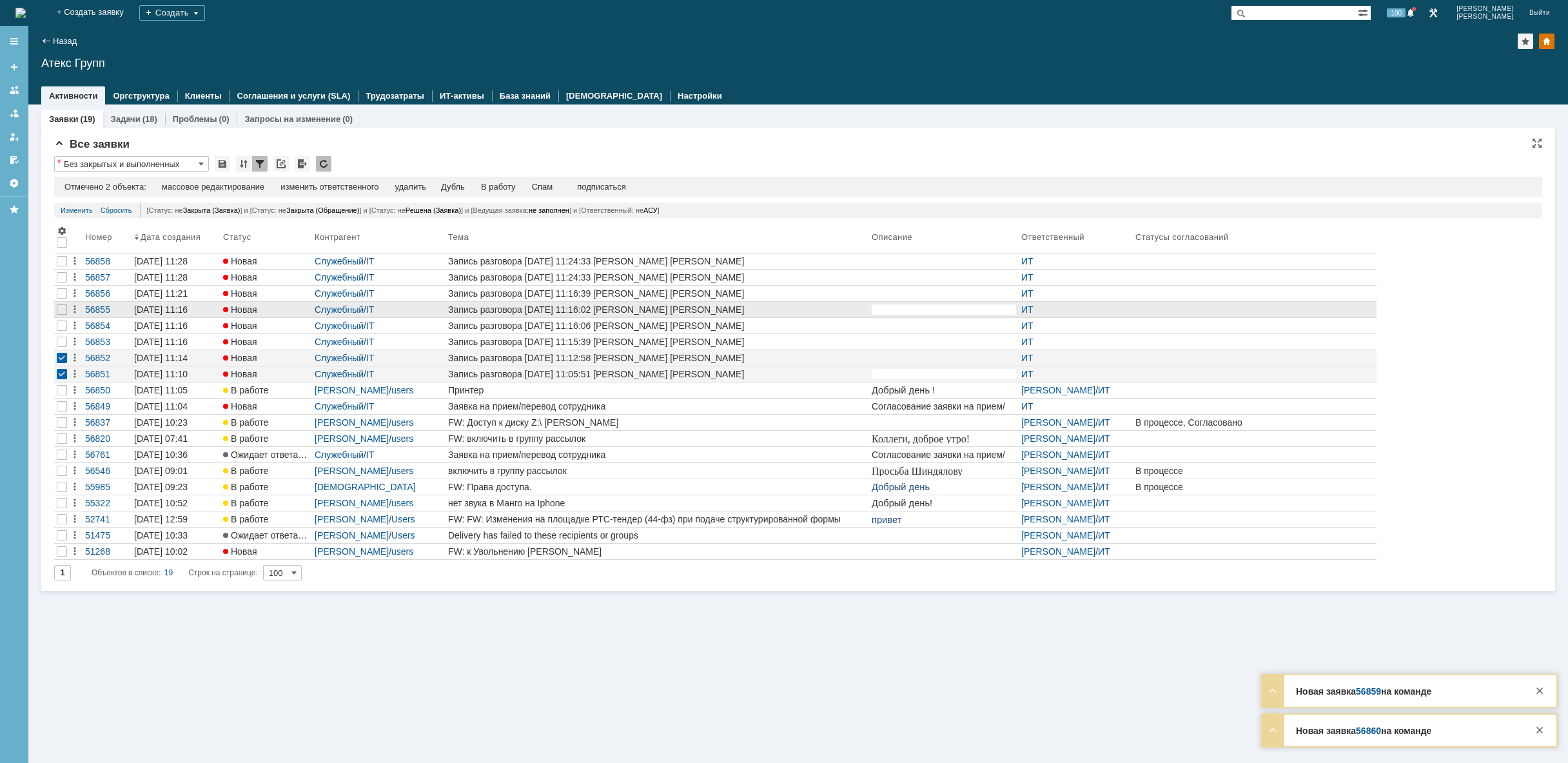
click at [61, 320] on div at bounding box center [61, 326] width 15 height 15
drag, startPoint x: 61, startPoint y: 309, endPoint x: 61, endPoint y: 301, distance: 8.0
click at [61, 283] on div at bounding box center [61, 277] width 11 height 11
click at [61, 267] on div at bounding box center [61, 261] width 11 height 11
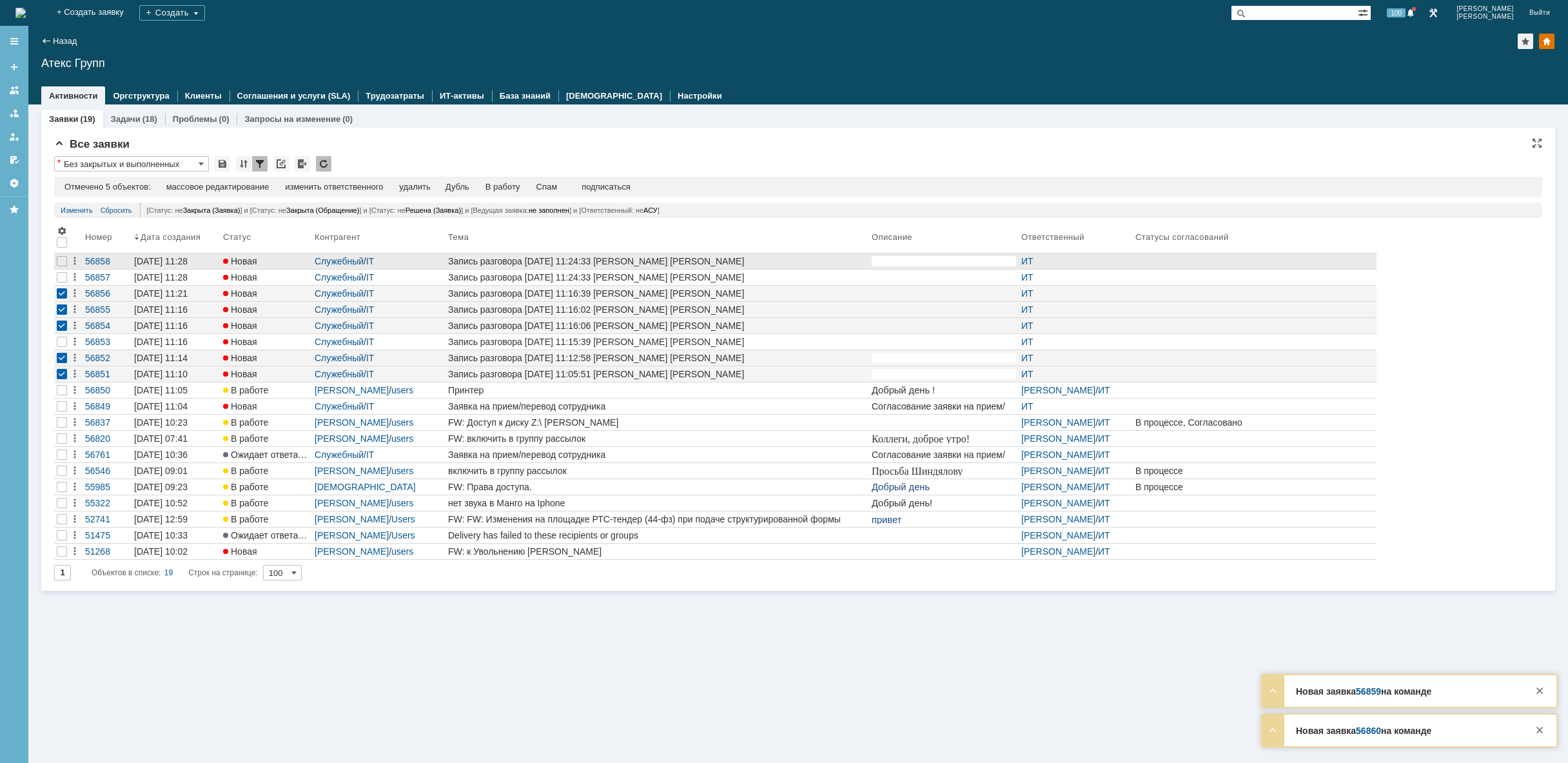
drag, startPoint x: 61, startPoint y: 280, endPoint x: 63, endPoint y: 269, distance: 11.2
click at [62, 277] on div at bounding box center [61, 277] width 11 height 11
click at [63, 264] on div at bounding box center [61, 261] width 11 height 11
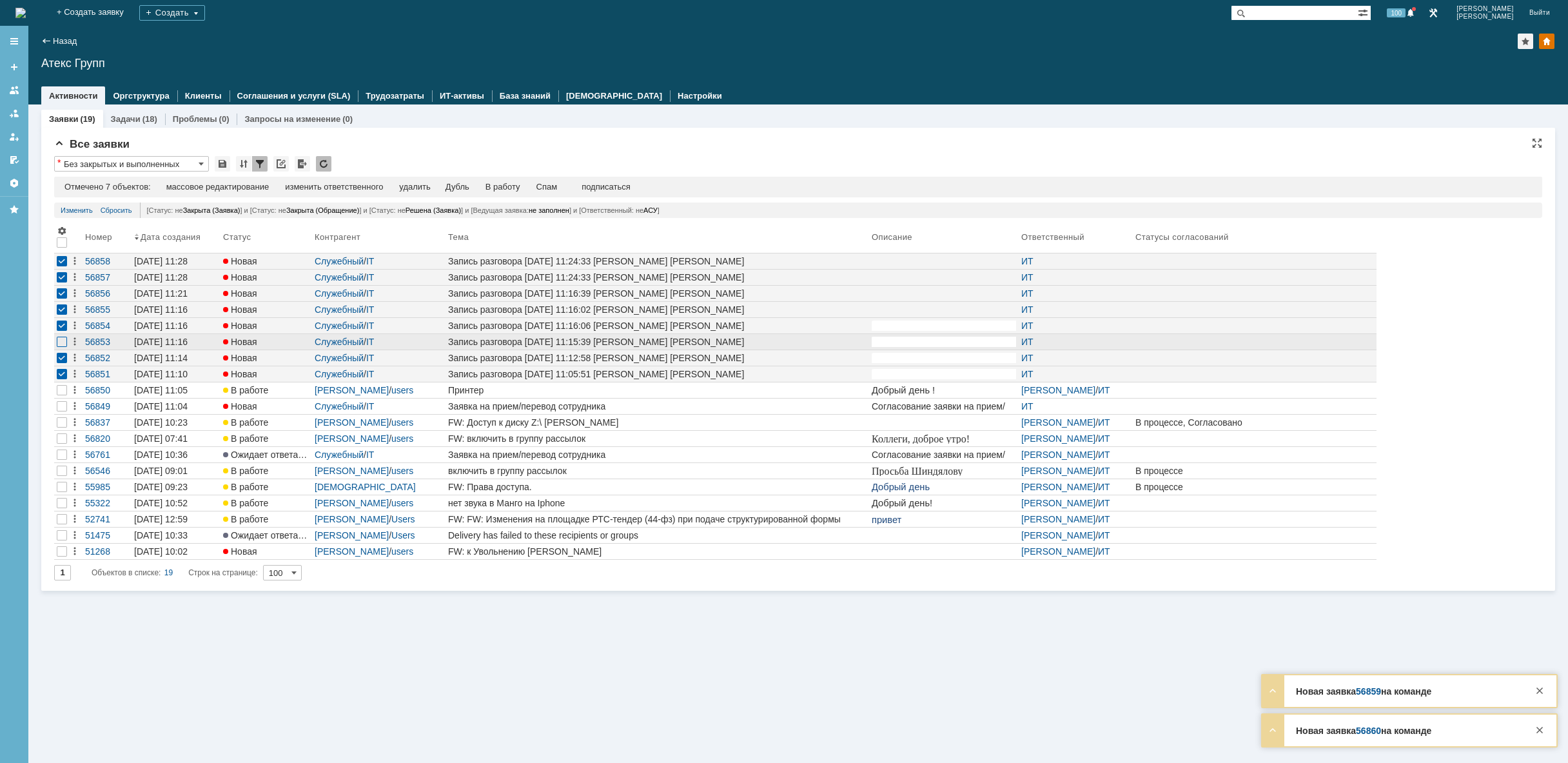
click at [58, 339] on div at bounding box center [61, 342] width 11 height 11
click at [429, 188] on div "удалить" at bounding box center [414, 187] width 31 height 11
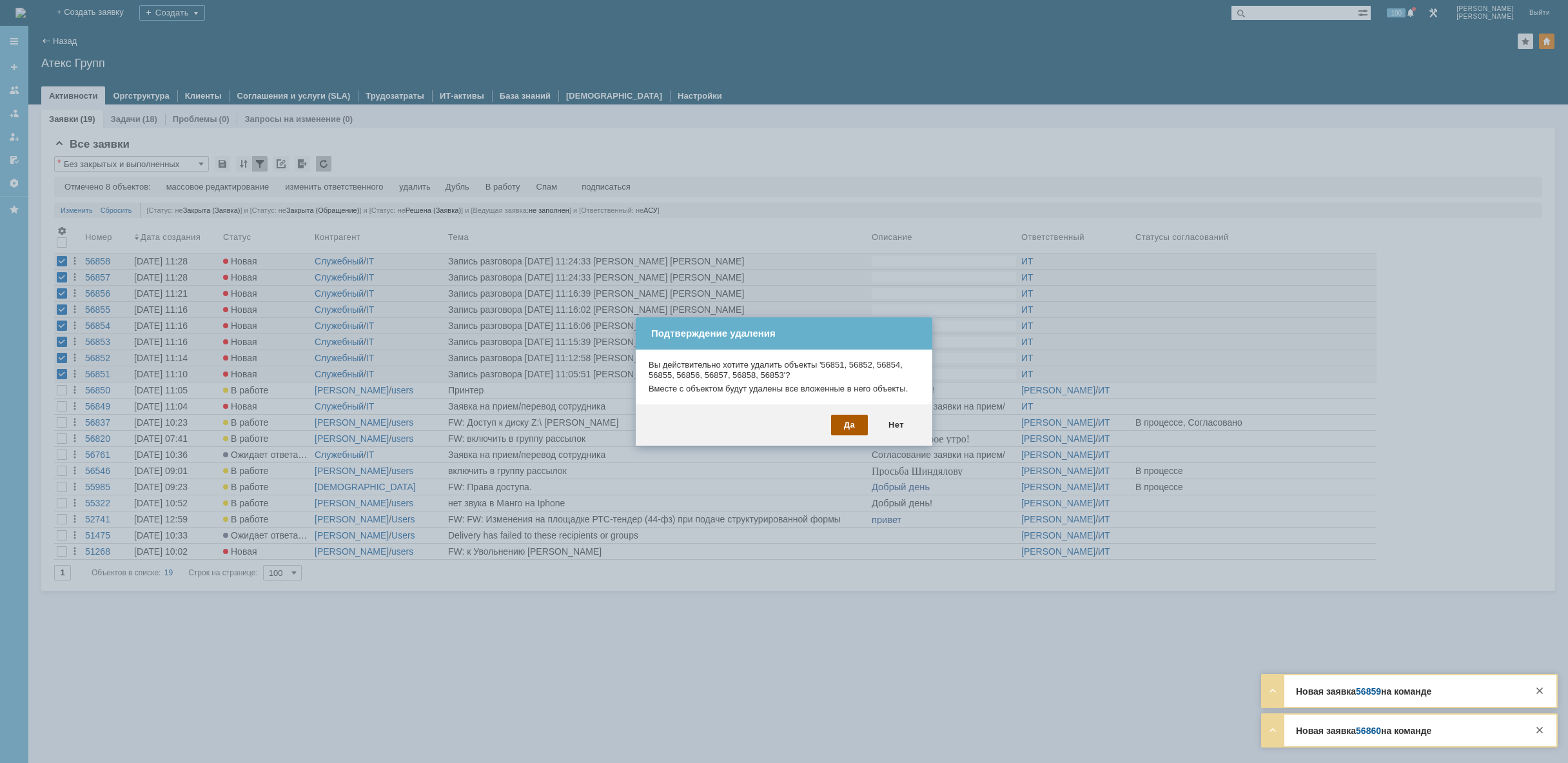
click at [848, 420] on div "Да" at bounding box center [849, 425] width 36 height 21
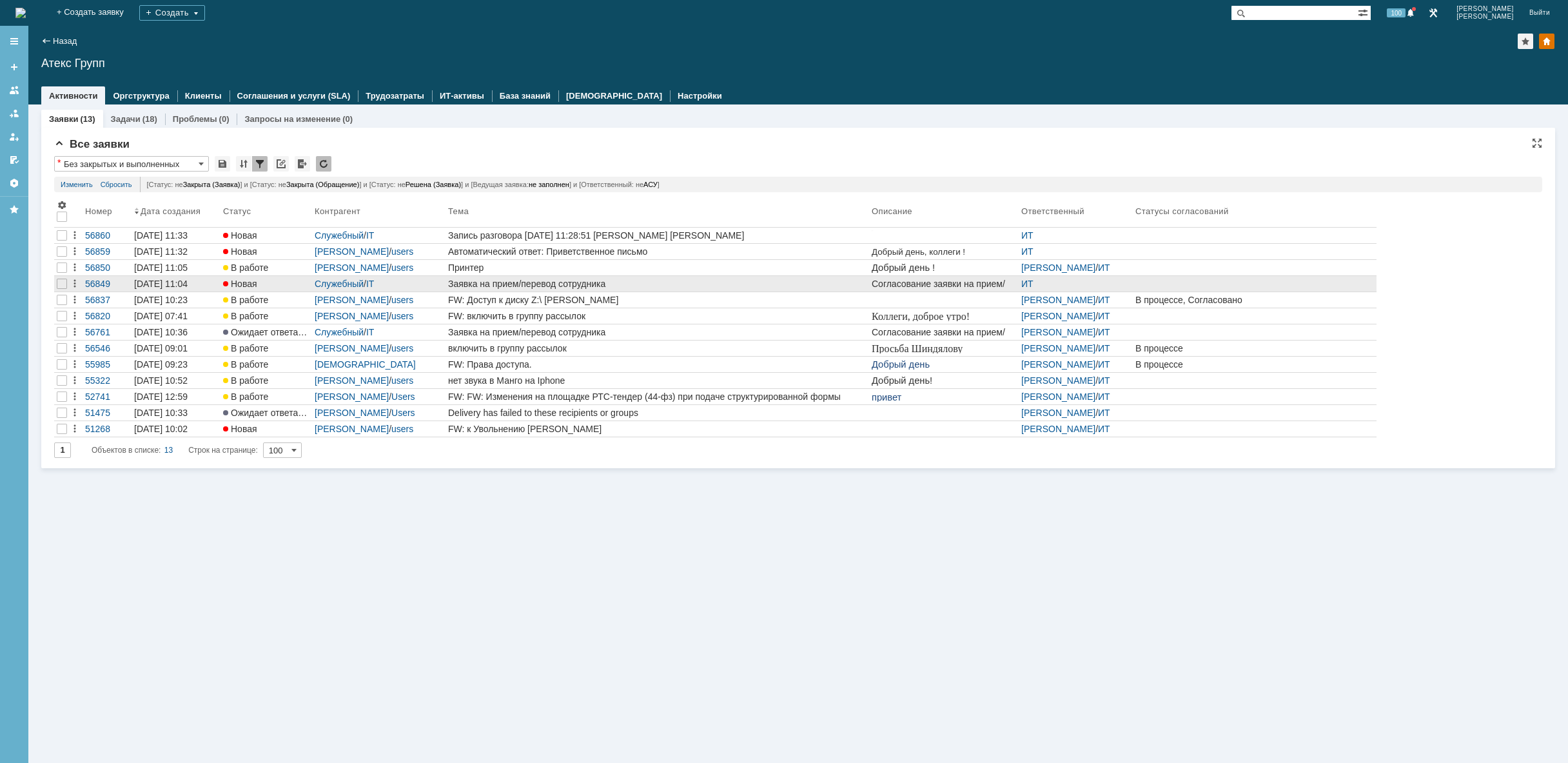
click at [557, 283] on div "Заявка на прием/перевод сотрудника" at bounding box center [658, 284] width 418 height 11
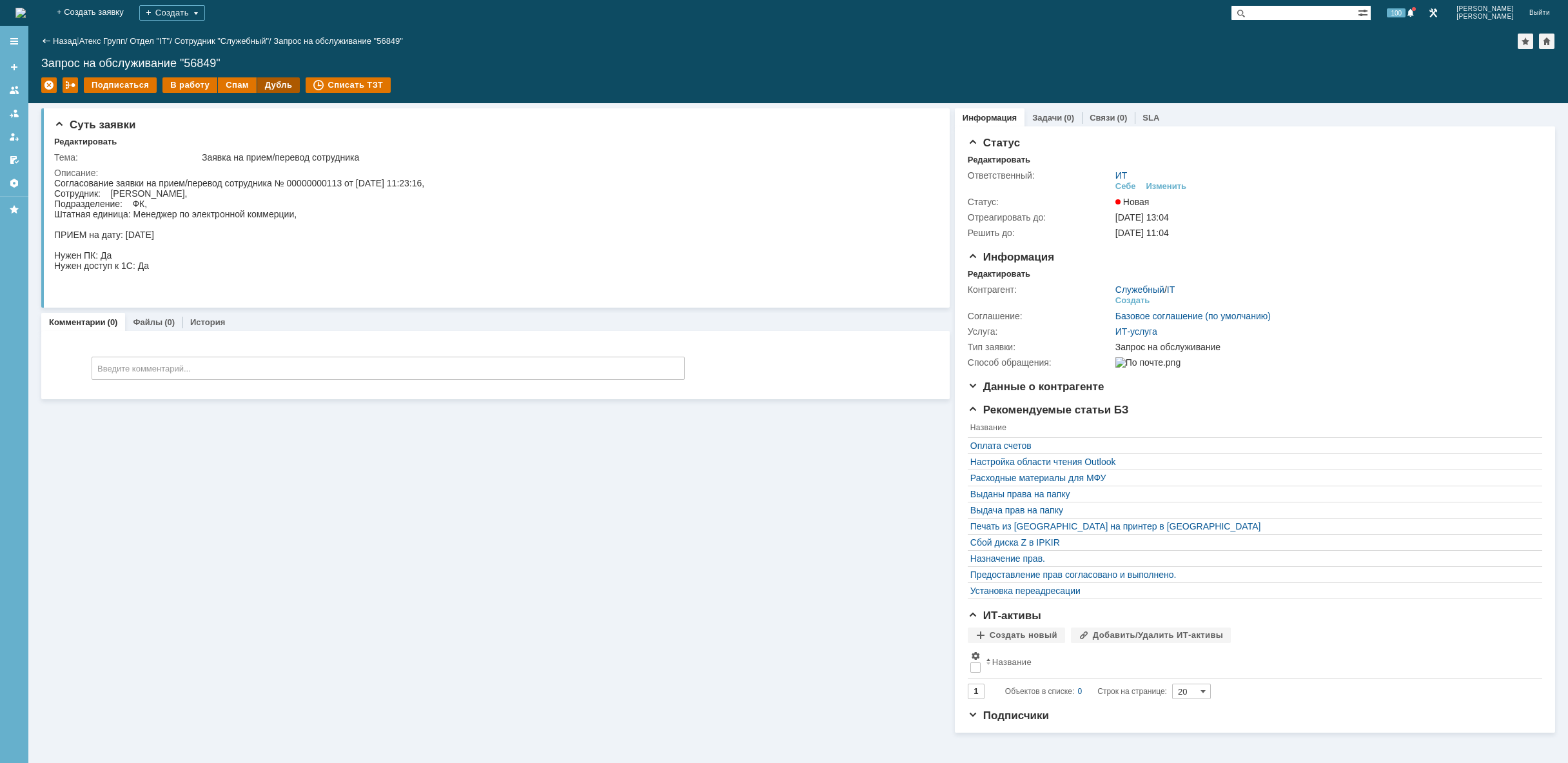
click at [276, 89] on div "Дубль" at bounding box center [278, 85] width 43 height 15
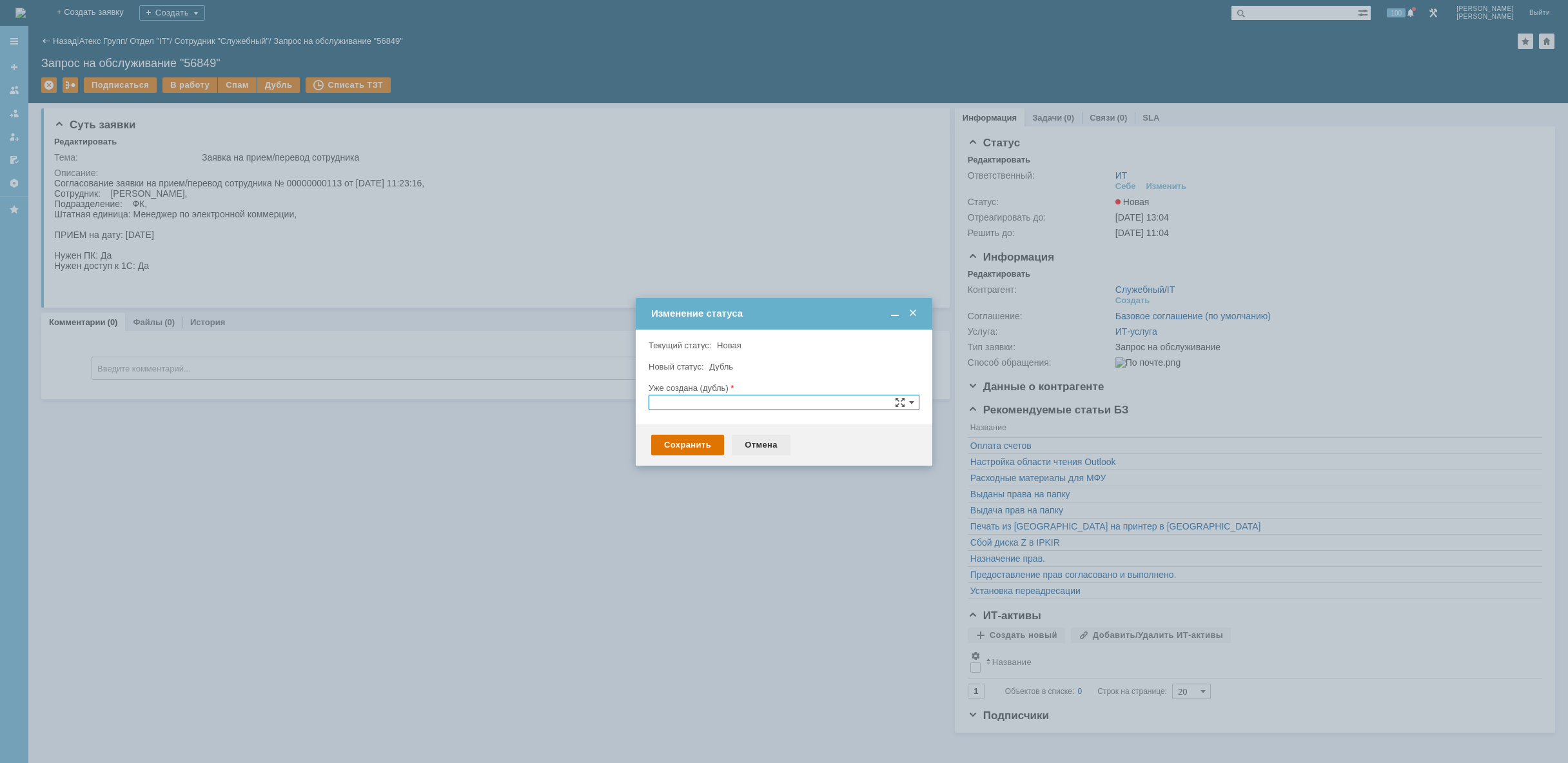
click at [742, 442] on div "Отмена" at bounding box center [761, 445] width 59 height 21
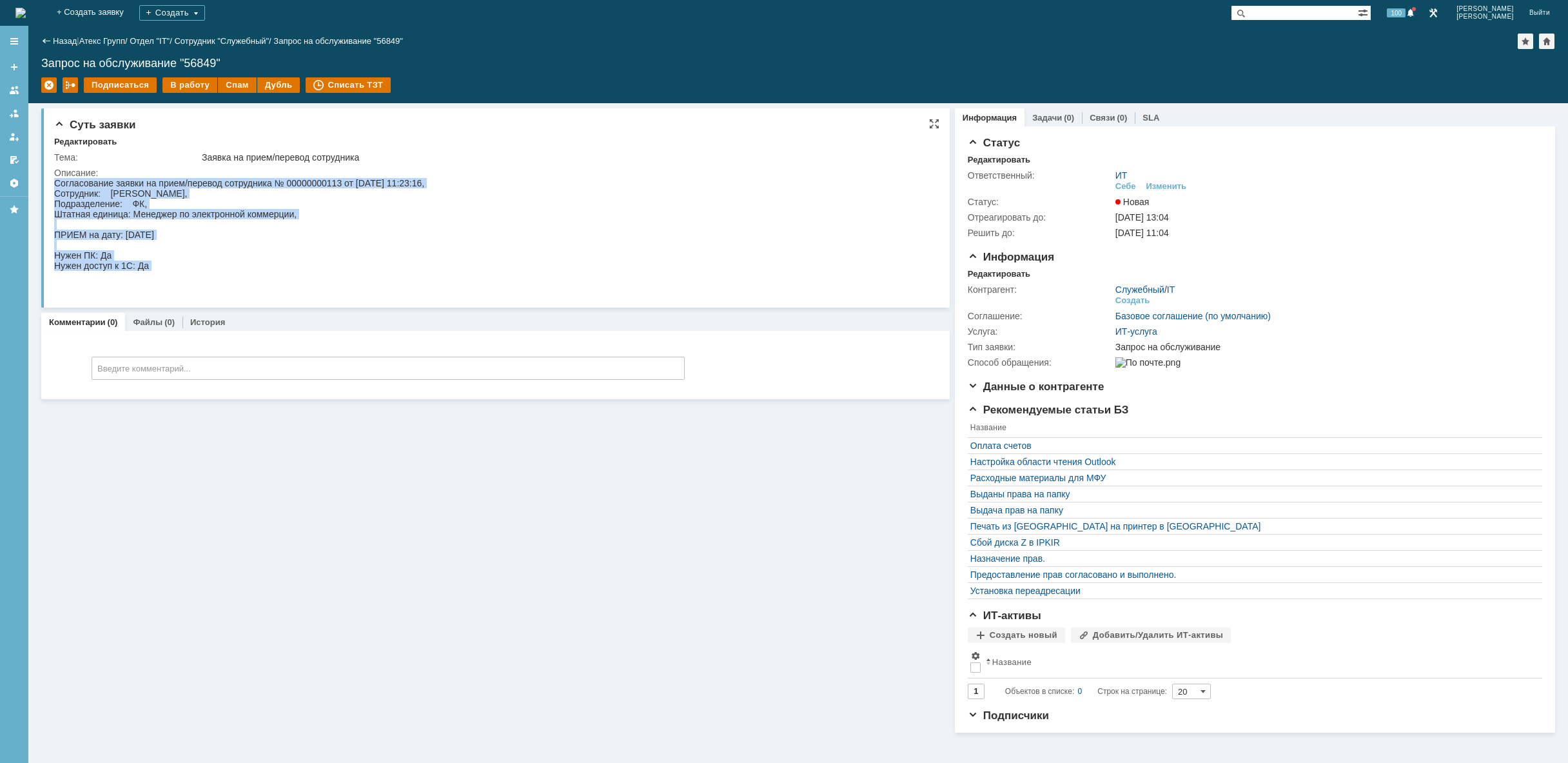
drag, startPoint x: 199, startPoint y: 276, endPoint x: -21, endPoint y: 49, distance: 316.1
click at [54, 178] on html "Согласование заявки на прием/перевод сотрудника № 00000000113 от [DATE] 11:23:1…" at bounding box center [492, 234] width 876 height 113
copy div "Согласование заявки на прием/перевод сотрудника № 00000000113 от [DATE] 11:23:1…"
click at [26, 11] on img at bounding box center [20, 13] width 11 height 11
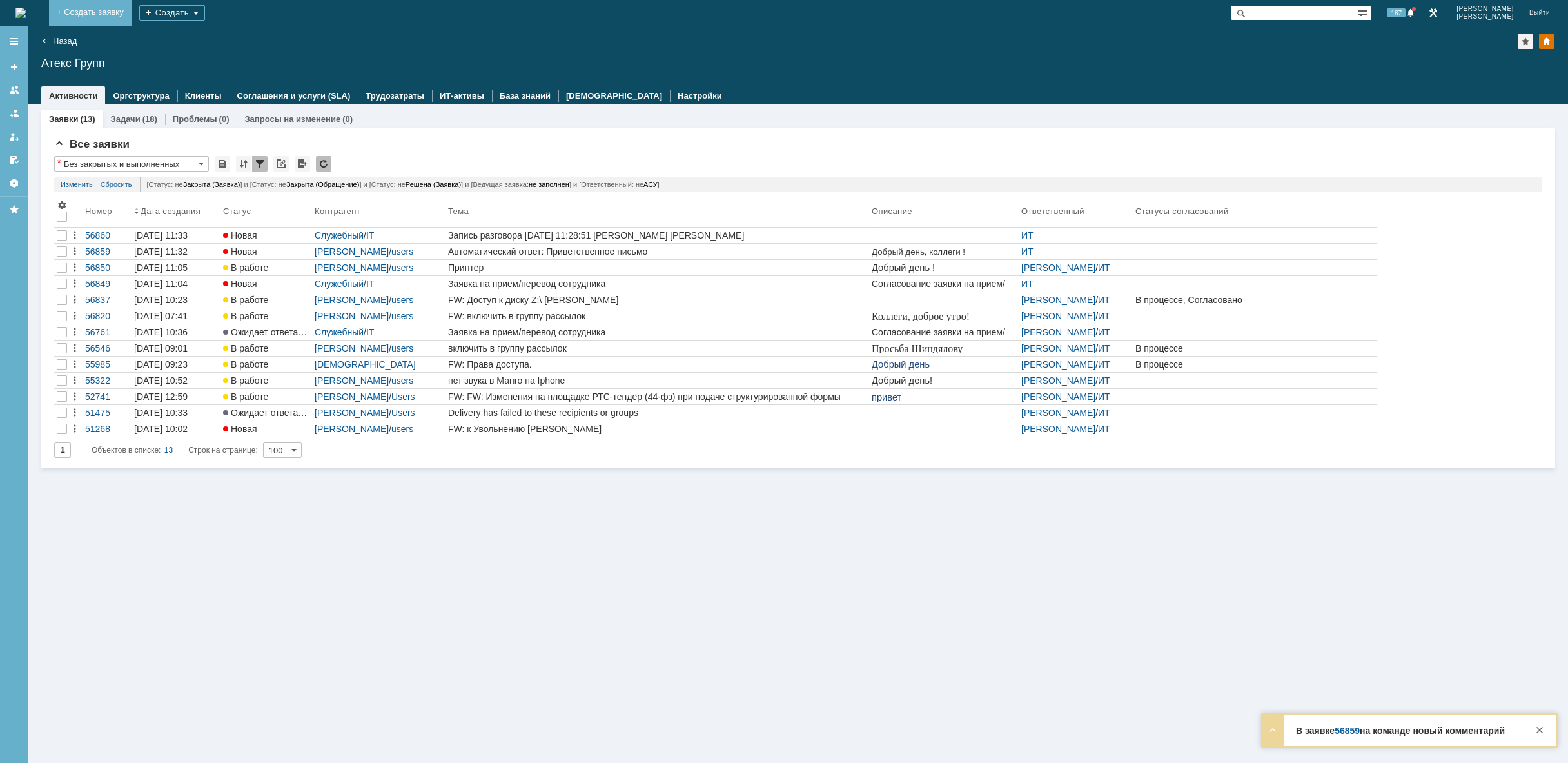
click at [132, 13] on link "+ Создать заявку" at bounding box center [90, 13] width 82 height 26
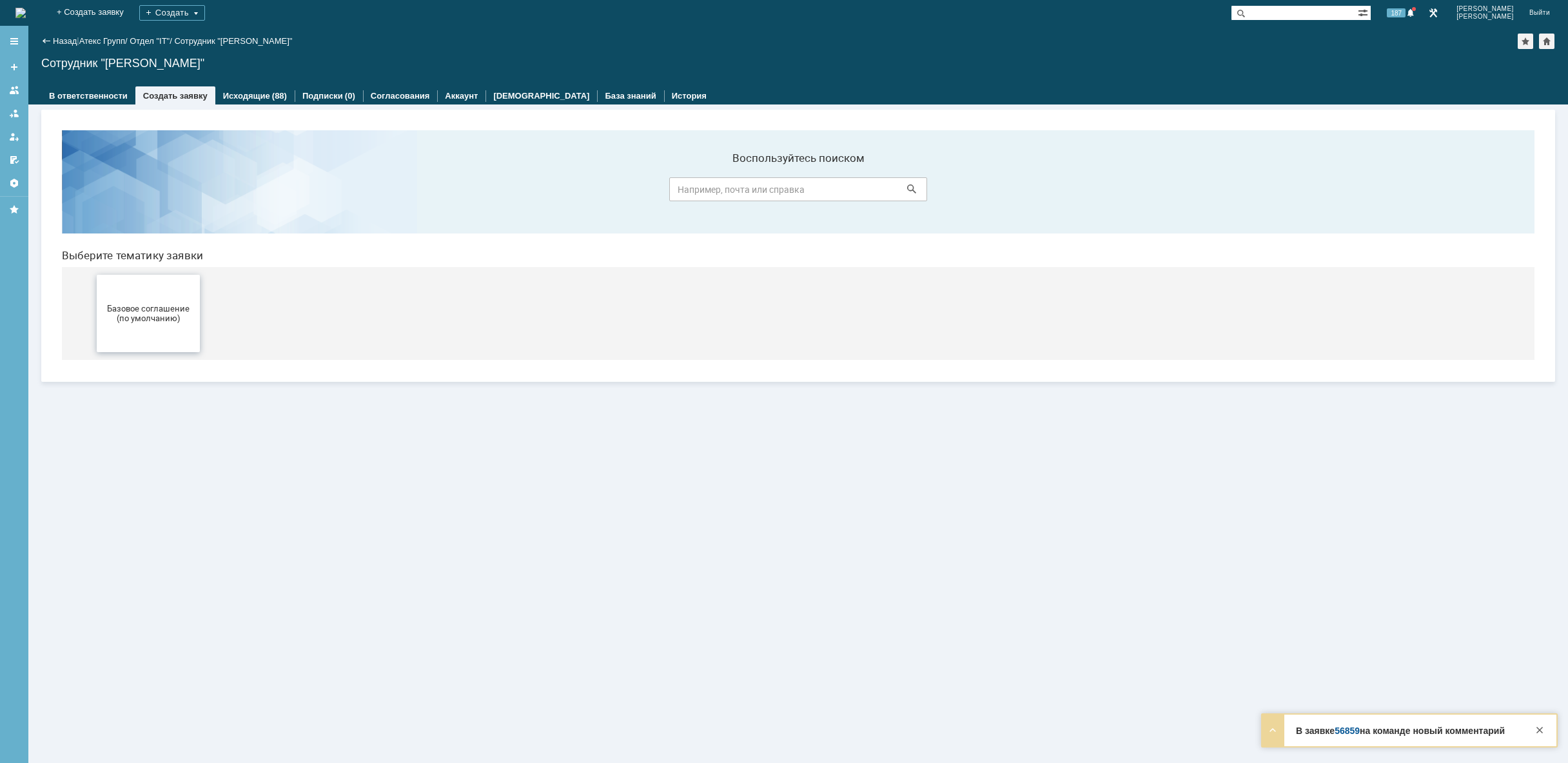
click at [183, 320] on span "Базовое соглашение (по умолчанию)" at bounding box center [149, 314] width 95 height 19
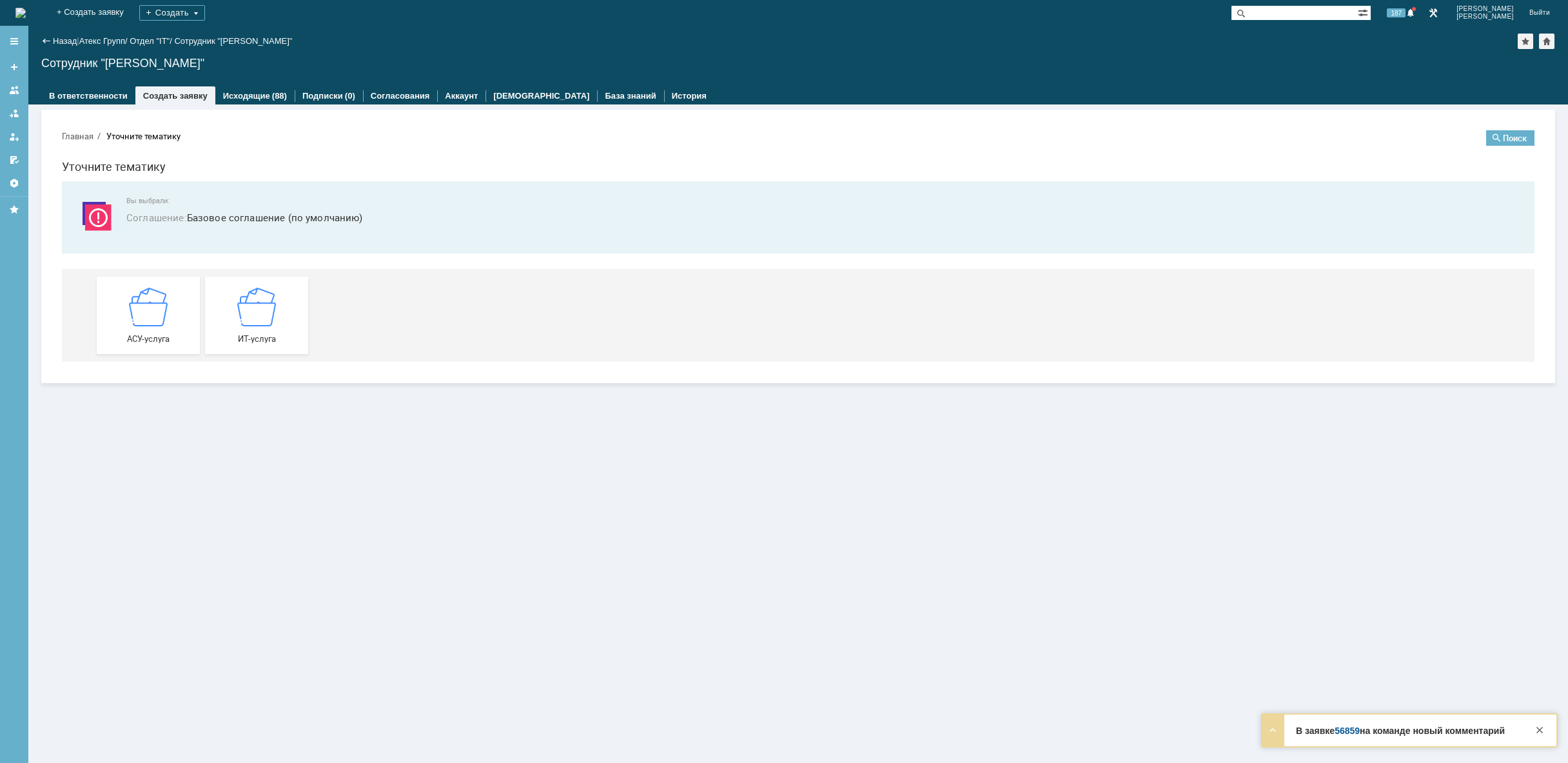
click at [183, 320] on div "АСУ-услуга" at bounding box center [149, 314] width 95 height 56
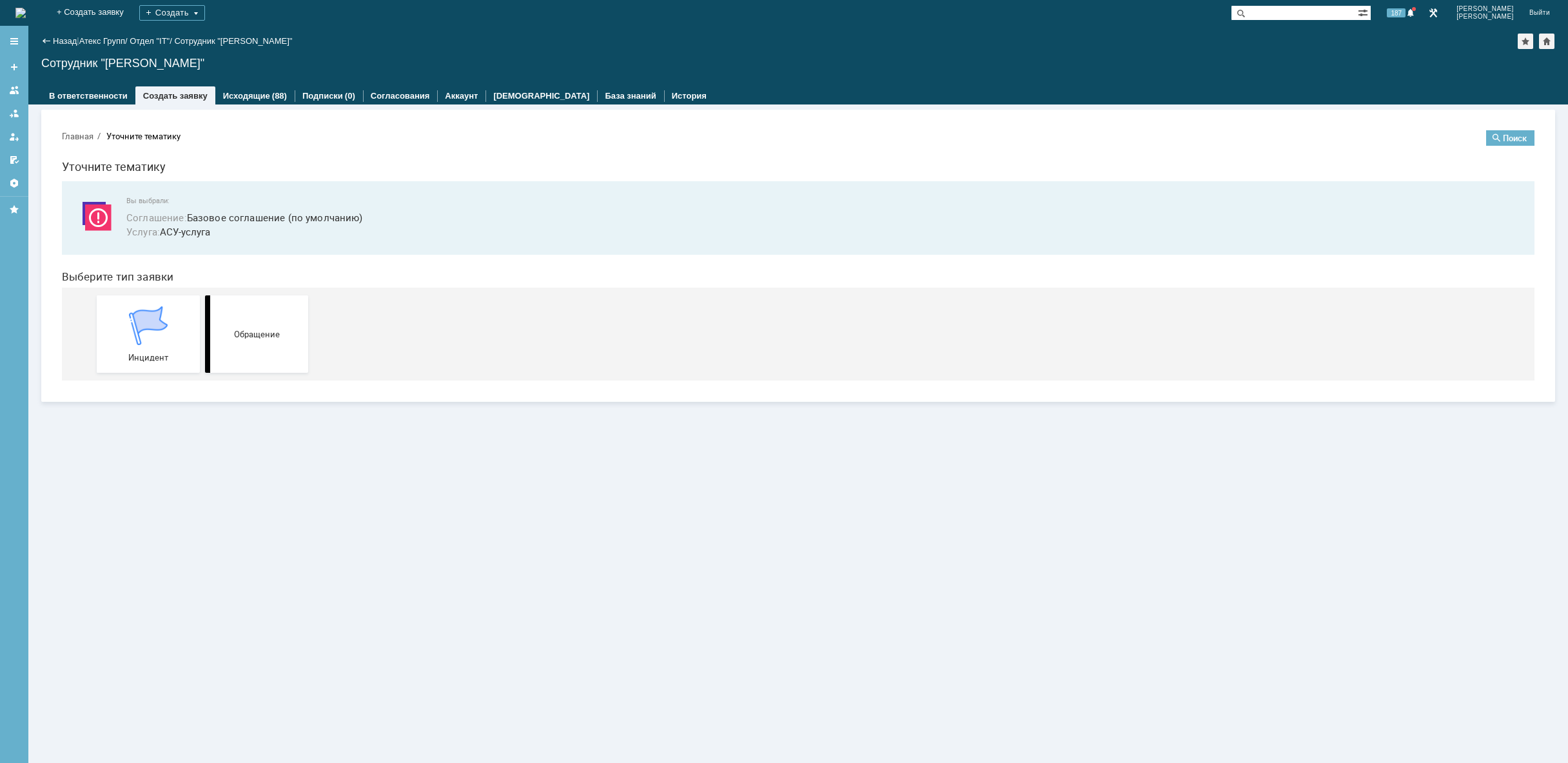
click at [183, 320] on div "Инцидент" at bounding box center [149, 334] width 95 height 56
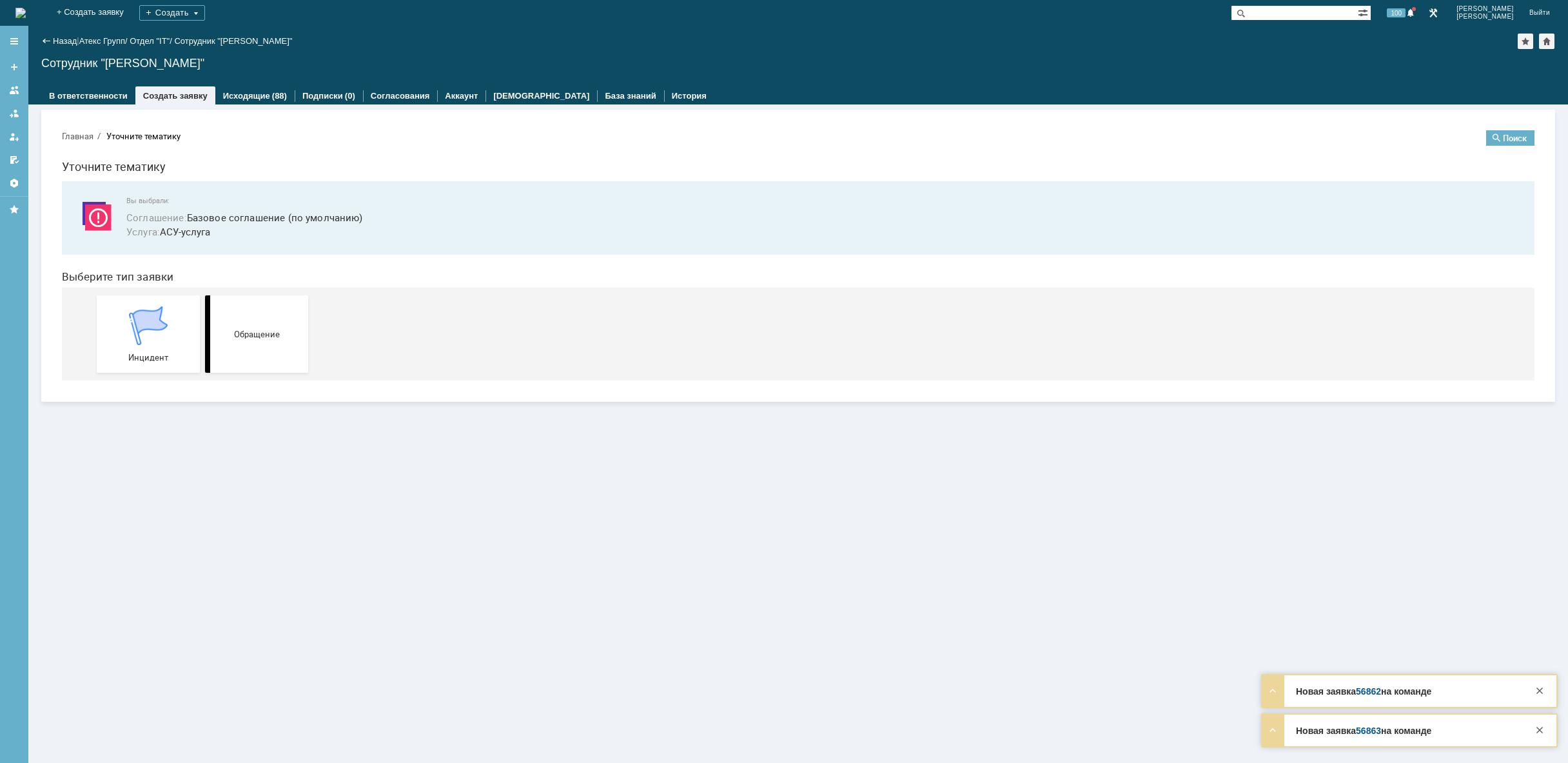
click at [26, 13] on img at bounding box center [20, 13] width 11 height 11
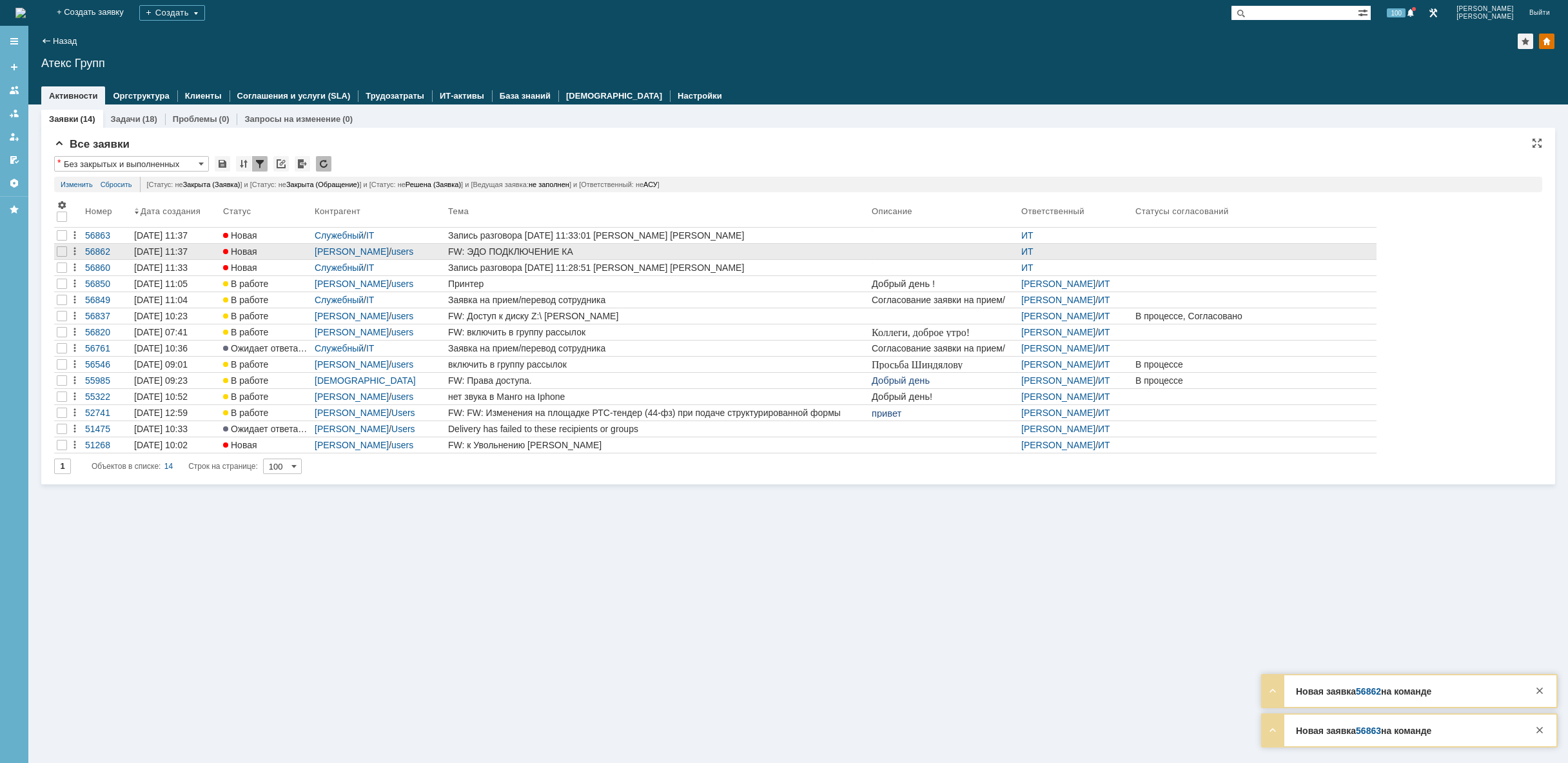
click at [612, 254] on div "FW: ЭДО ПОДКЛЮЧЕНИЕ КА" at bounding box center [658, 251] width 418 height 11
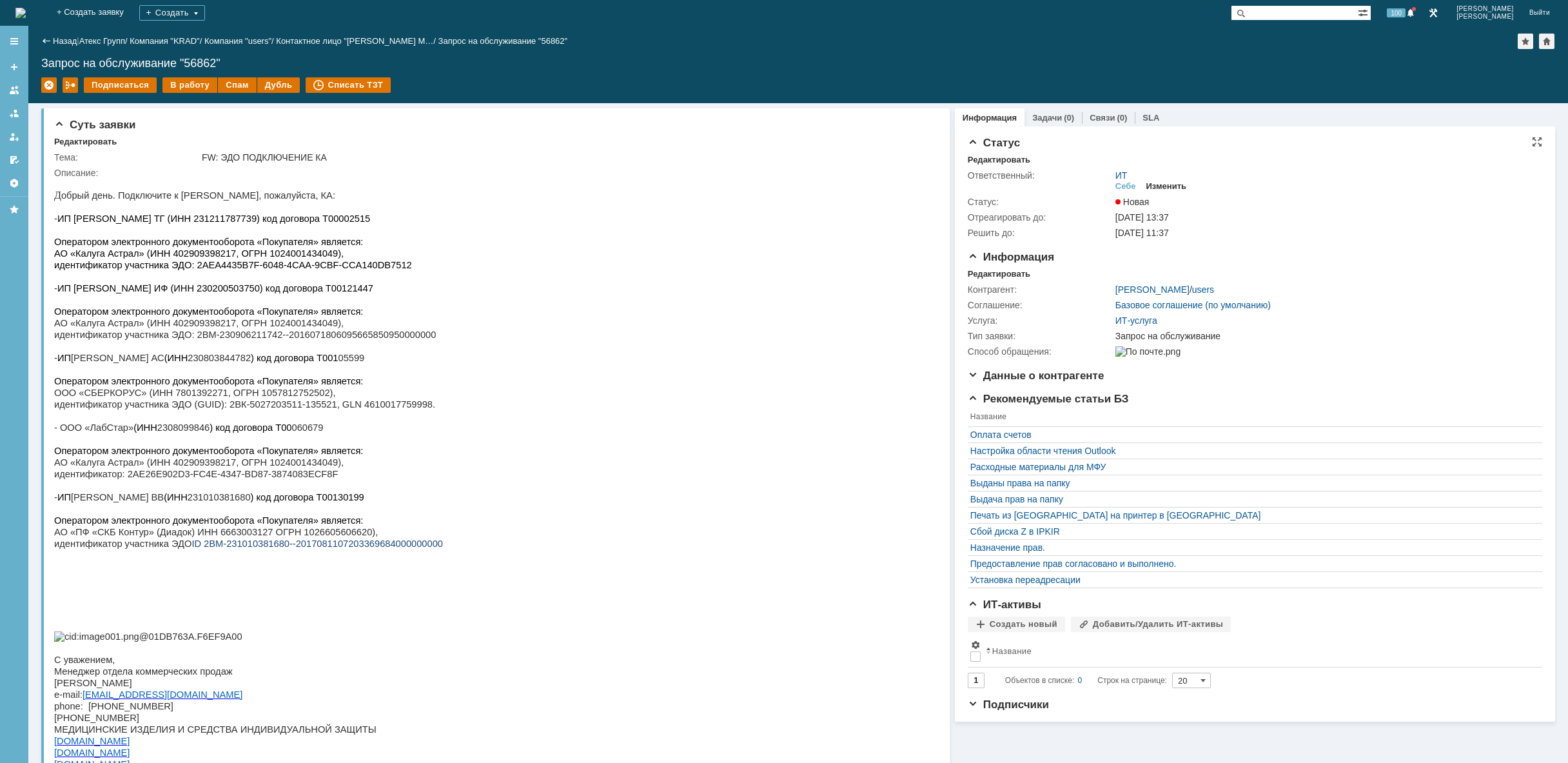
click at [1173, 184] on div "Изменить" at bounding box center [1167, 186] width 40 height 11
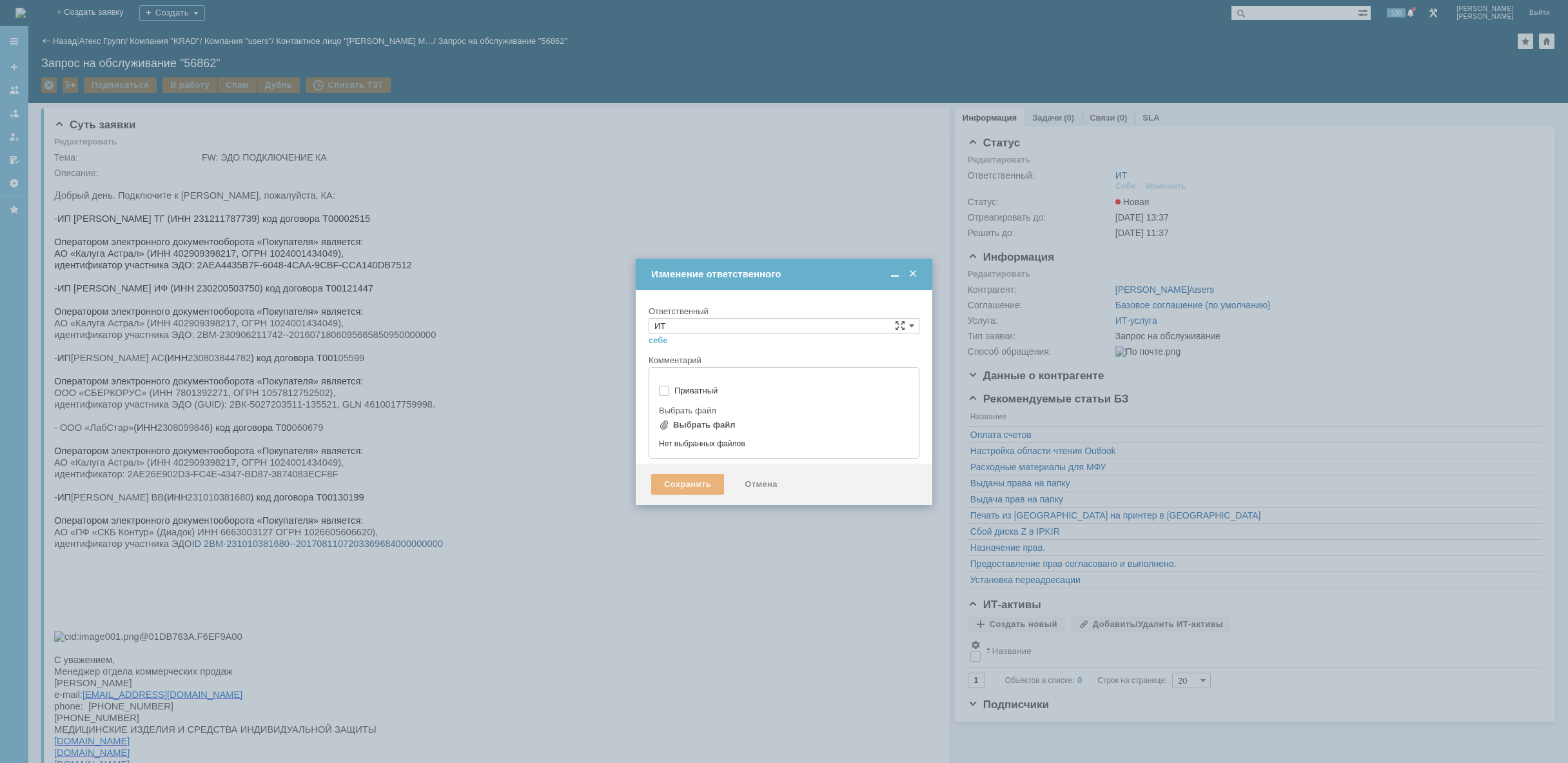
type input "[не указано]"
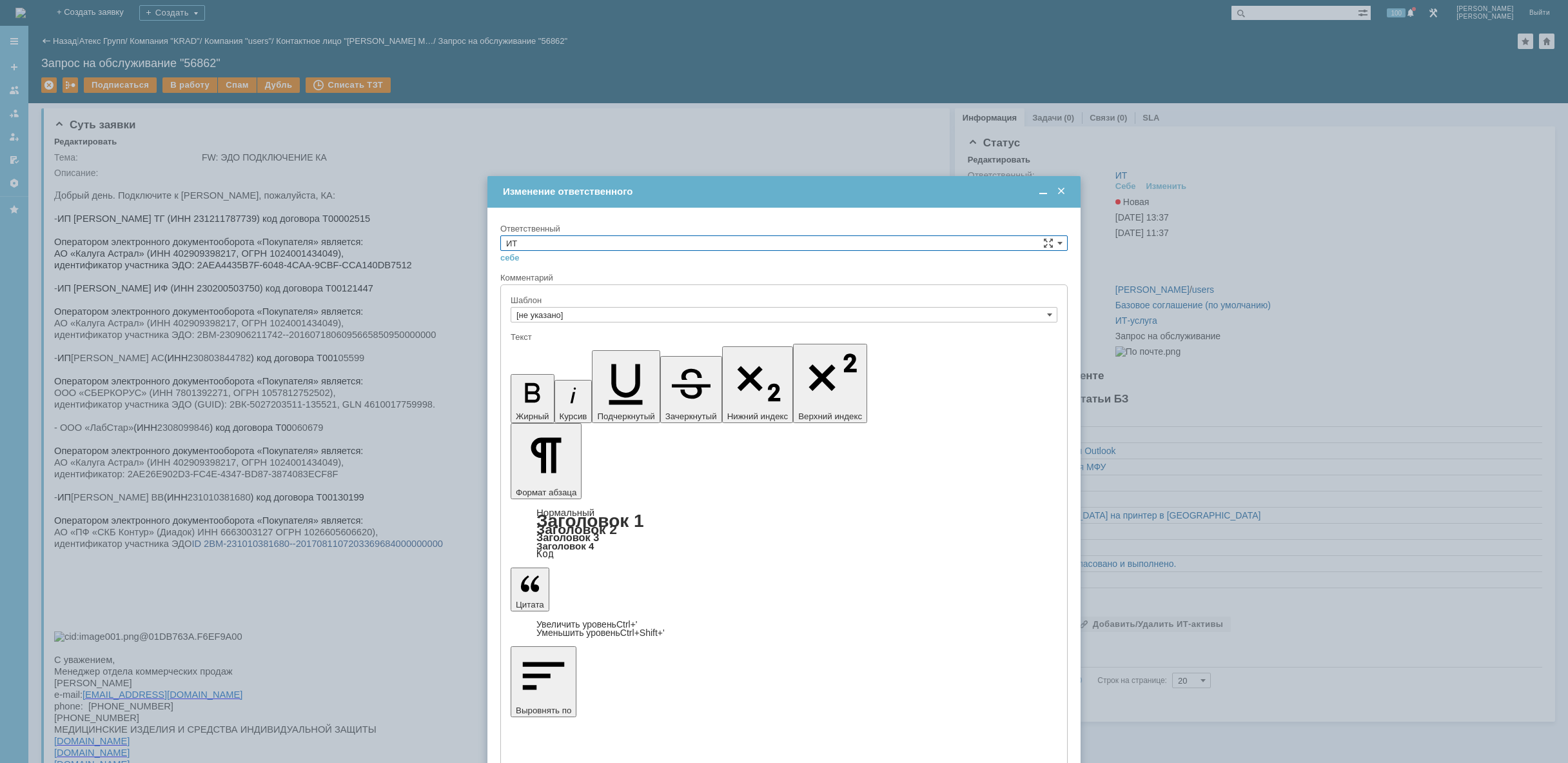
drag, startPoint x: 740, startPoint y: 238, endPoint x: 729, endPoint y: 242, distance: 11.7
click at [737, 239] on input "ИТ" at bounding box center [784, 242] width 567 height 15
click at [523, 350] on span "АСУ" at bounding box center [784, 349] width 556 height 11
type input "АСУ"
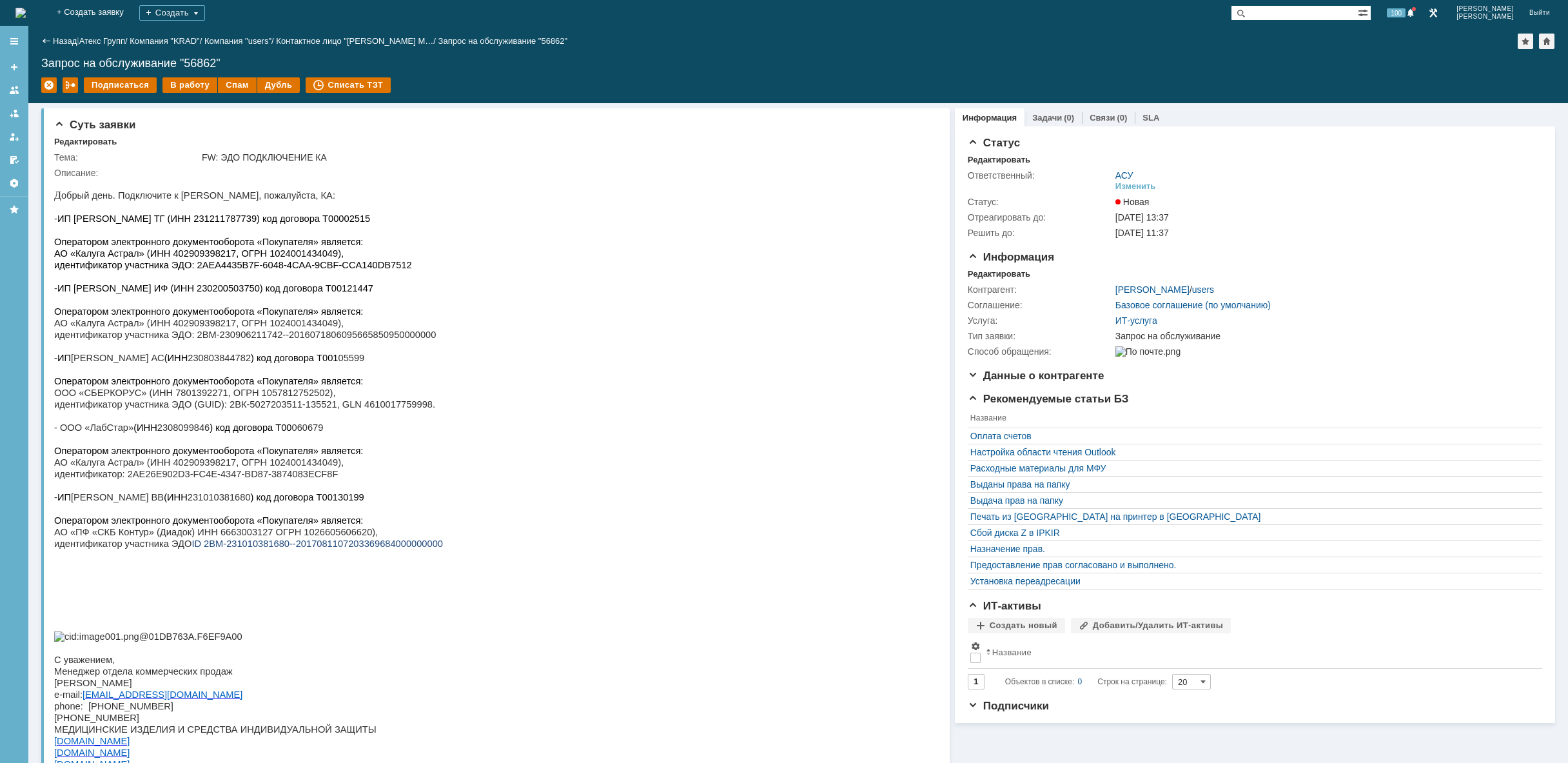
click at [26, 2] on div "На домашнюю" at bounding box center [20, 13] width 11 height 26
click at [26, 18] on img at bounding box center [20, 13] width 11 height 11
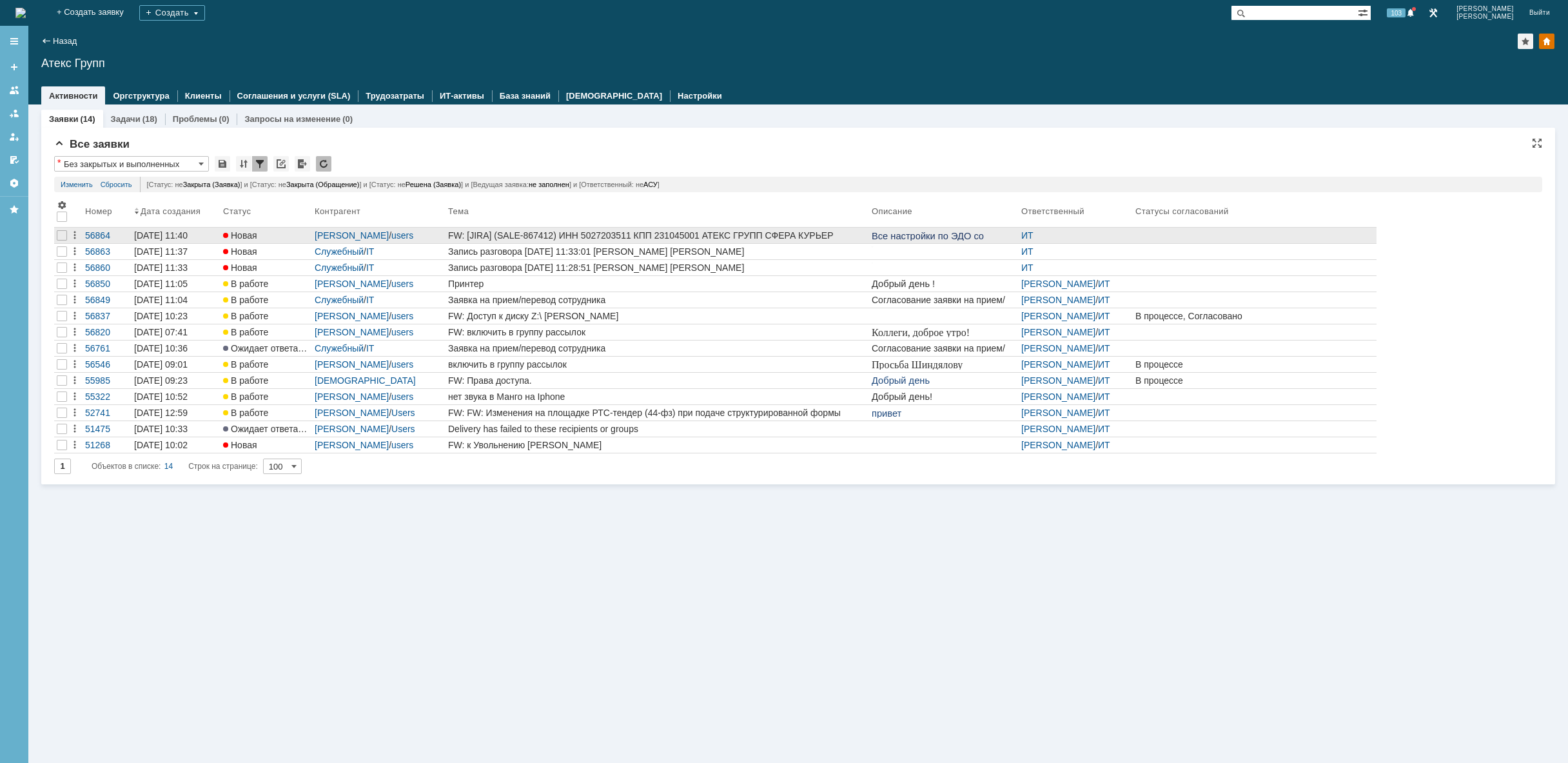
click at [584, 242] on link "FW: [JIRA] (SALE-867412) ИНН 5027203511 КПП 231045001 АТЕКС ГРУПП СФЕРА КУРЬЕР …" at bounding box center [658, 235] width 423 height 15
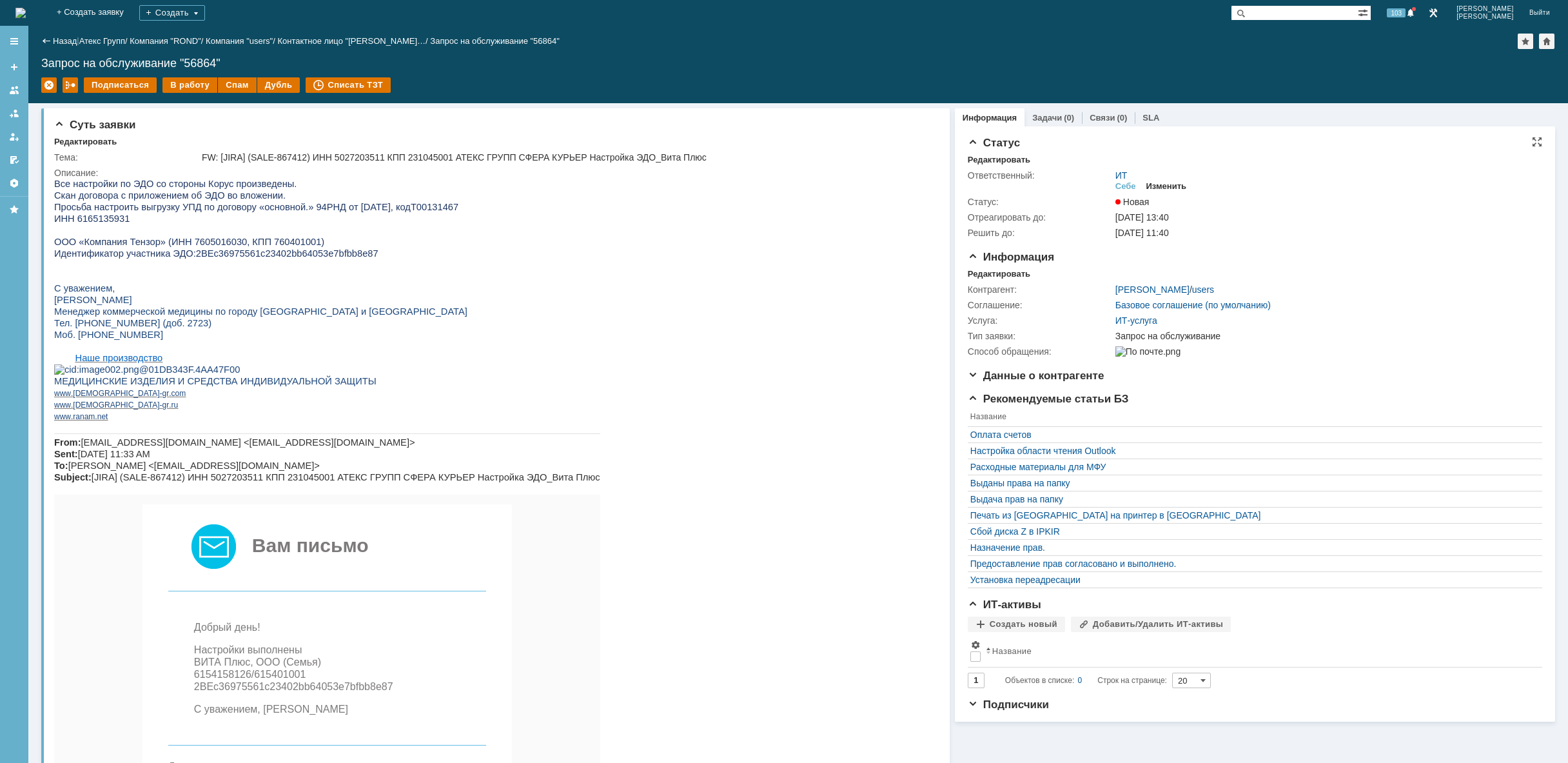
click at [1181, 187] on div "Изменить" at bounding box center [1167, 186] width 40 height 11
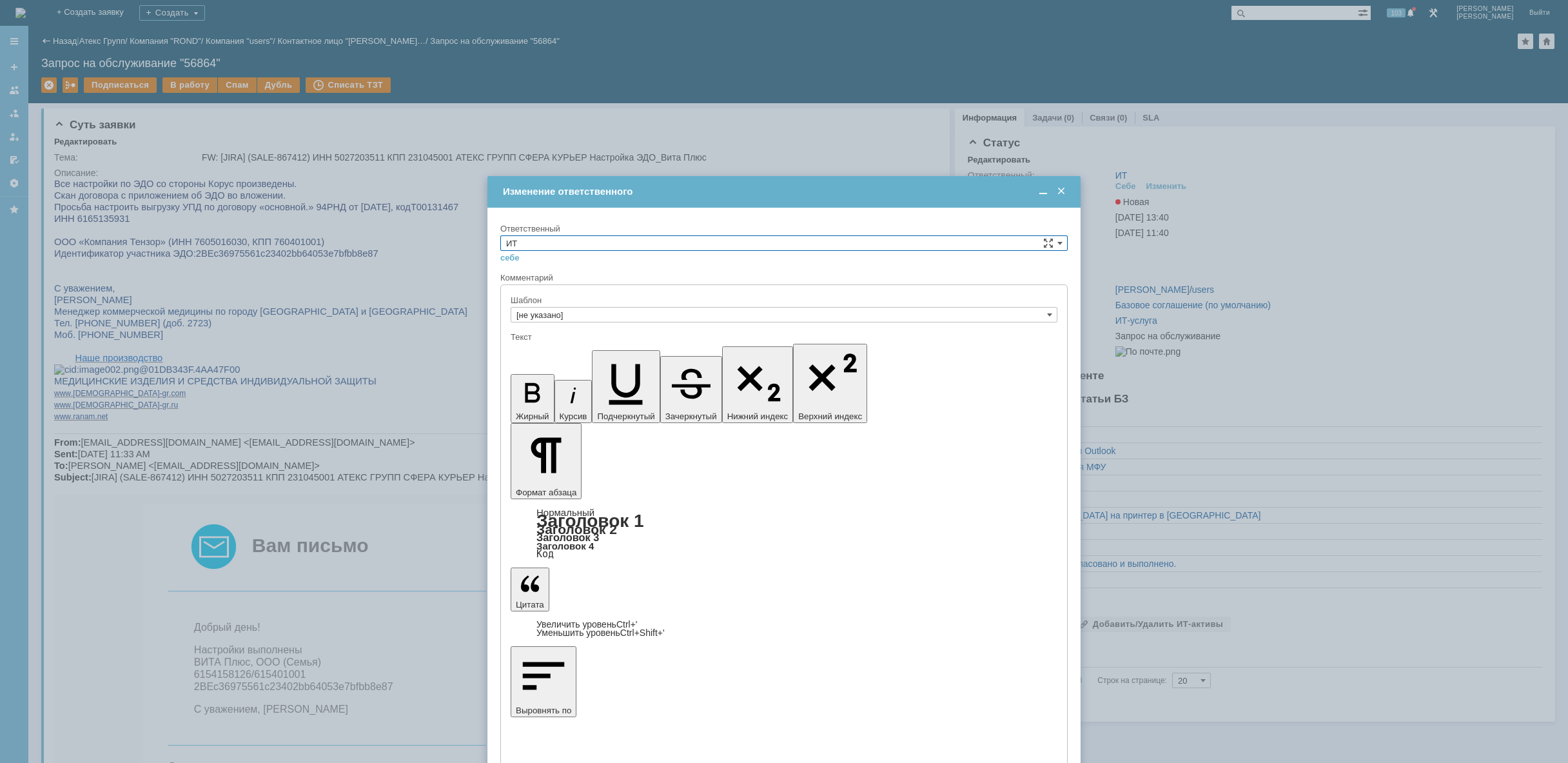
click at [853, 245] on input "ИТ" at bounding box center [784, 242] width 567 height 15
click at [575, 346] on span "АСУ" at bounding box center [784, 349] width 556 height 11
type input "АСУ"
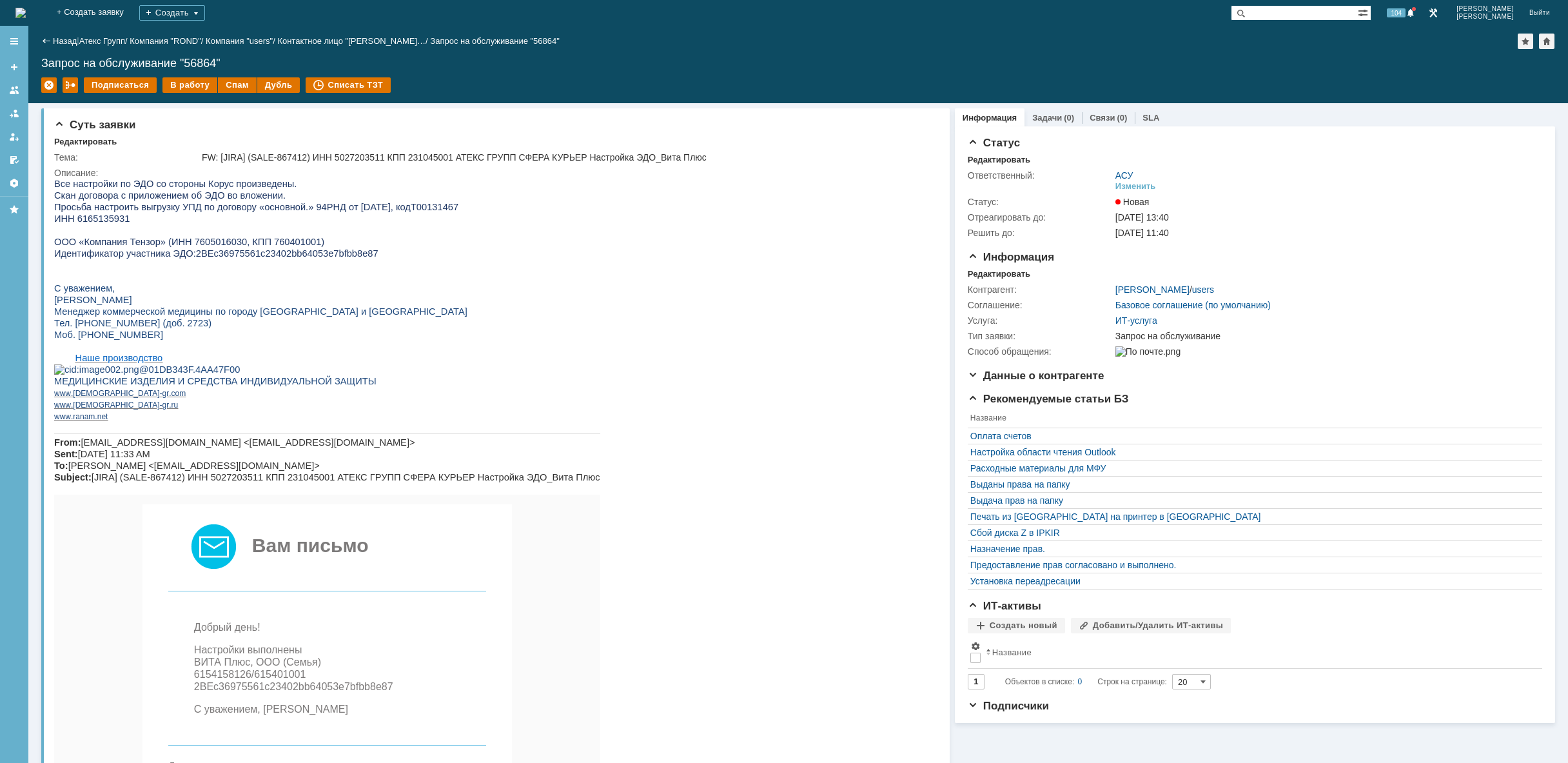
click at [26, 12] on img at bounding box center [20, 13] width 11 height 11
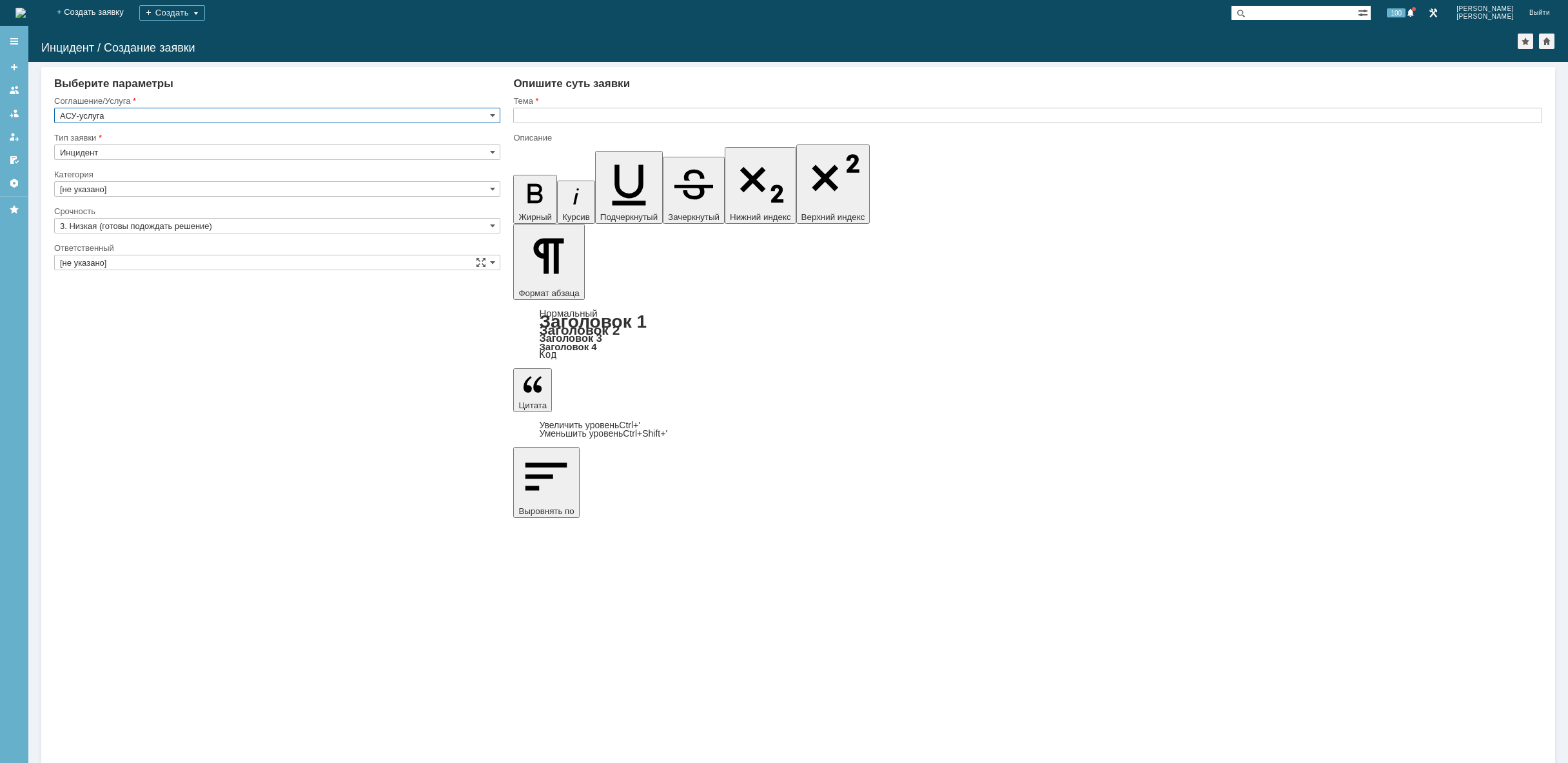
click at [567, 116] on input "text" at bounding box center [1028, 115] width 1029 height 15
drag, startPoint x: 536, startPoint y: 5445, endPoint x: 925, endPoint y: 5450, distance: 389.0
copy div "Согласование заявки на прием/перевод сотрудника № 00000000113 от [DATE] 11:23:1…"
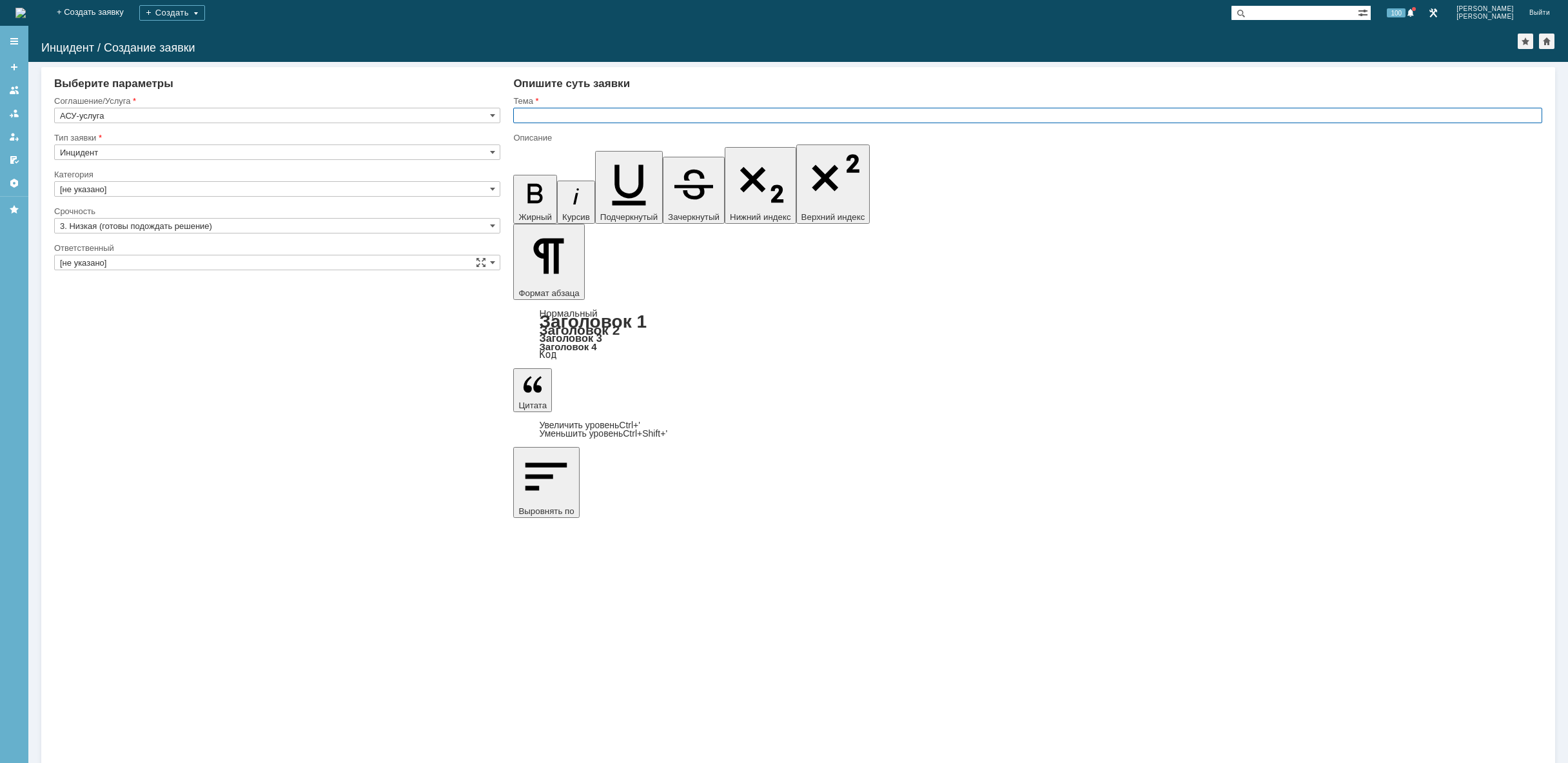
click at [700, 116] on input "text" at bounding box center [1028, 115] width 1029 height 15
type input "Согласование заявки на прием/перевод сотрудника № 00000000113 от [DATE] 11:23:1…"
click at [334, 179] on div "Категория" at bounding box center [277, 175] width 446 height 12
click at [327, 187] on input "[не указано]" at bounding box center [277, 188] width 446 height 15
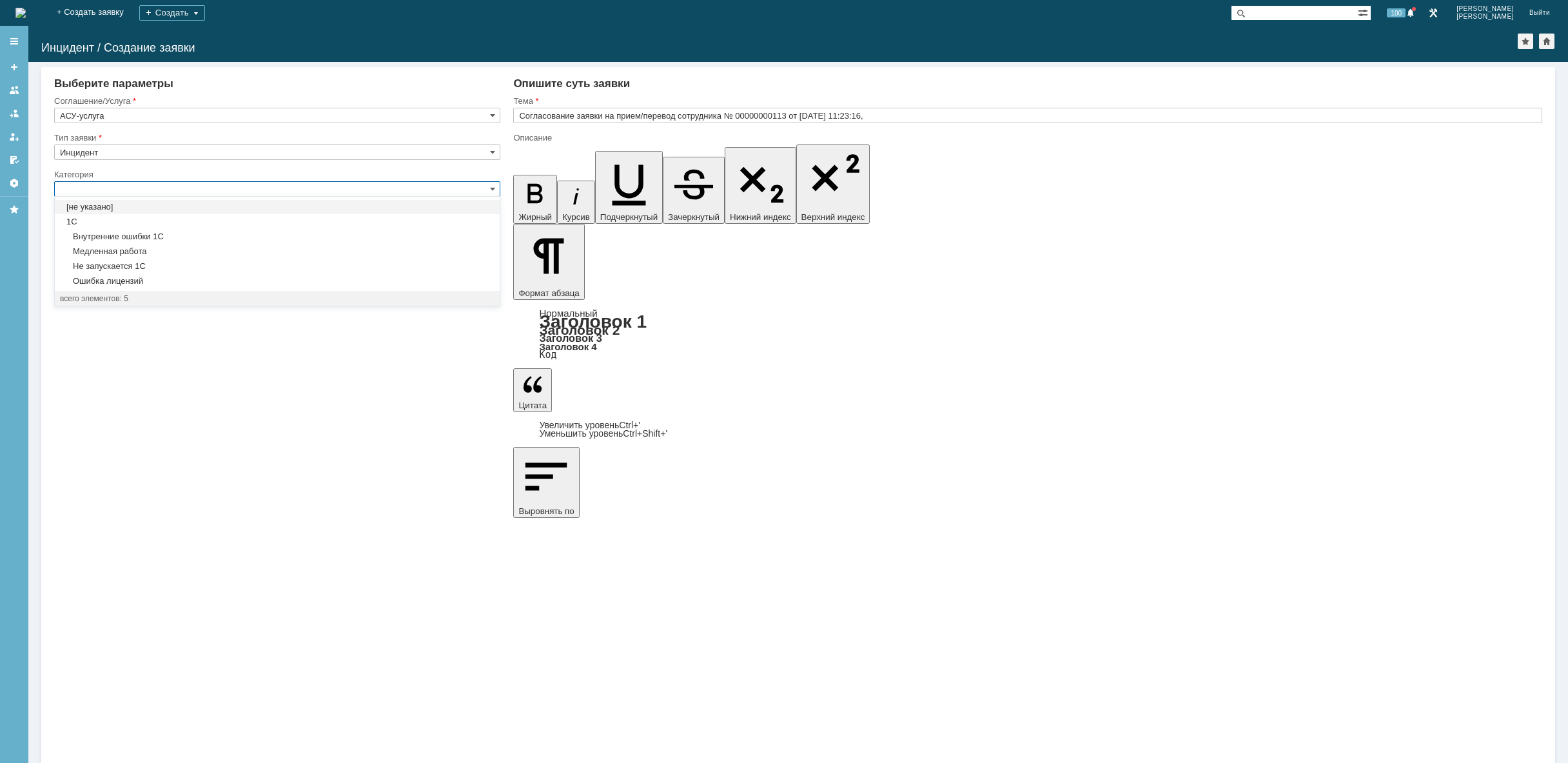
click at [327, 187] on input "text" at bounding box center [277, 188] width 446 height 15
click at [337, 145] on input "Инцидент" at bounding box center [277, 152] width 446 height 15
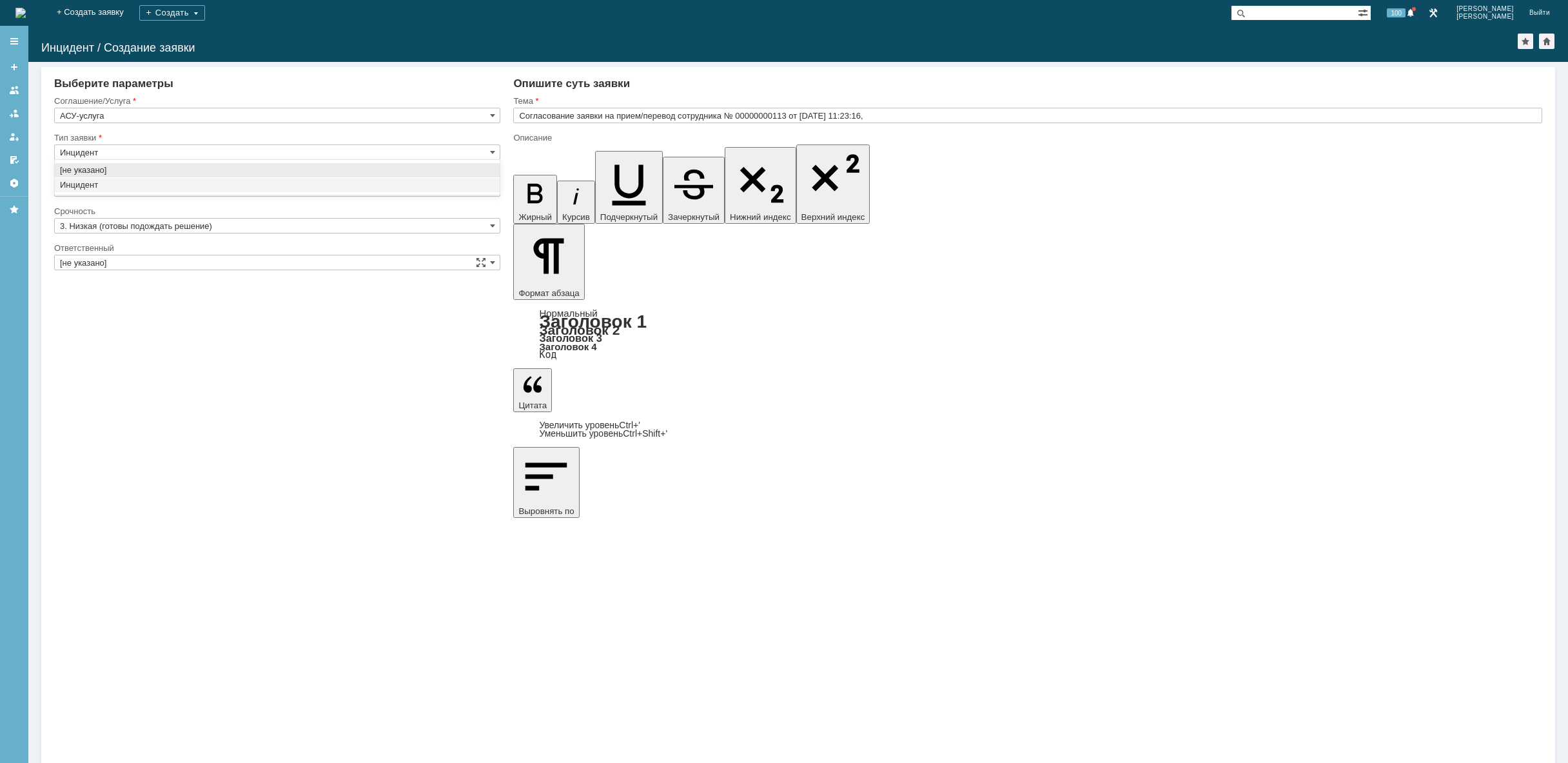
click at [337, 145] on input "Инцидент" at bounding box center [277, 152] width 446 height 15
type input "[не указано]"
click at [337, 145] on input "Инцидент" at bounding box center [277, 152] width 446 height 15
click at [554, 441] on div "Внимание! Выберите контрагента Контрагент не найден Контрагент не найден Контра…" at bounding box center [798, 413] width 1540 height 702
type input "Инцидент"
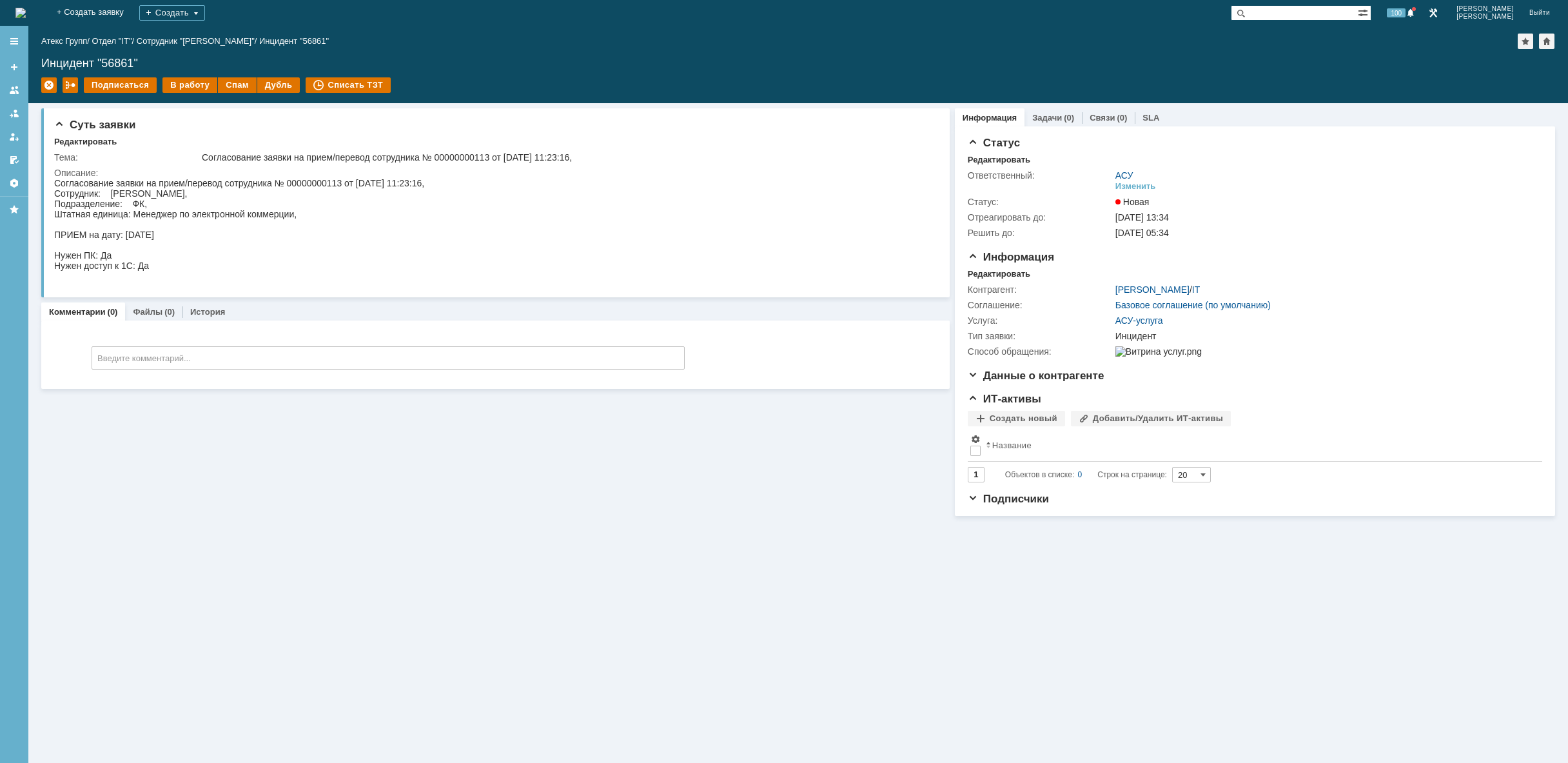
click at [26, 11] on img at bounding box center [20, 13] width 11 height 11
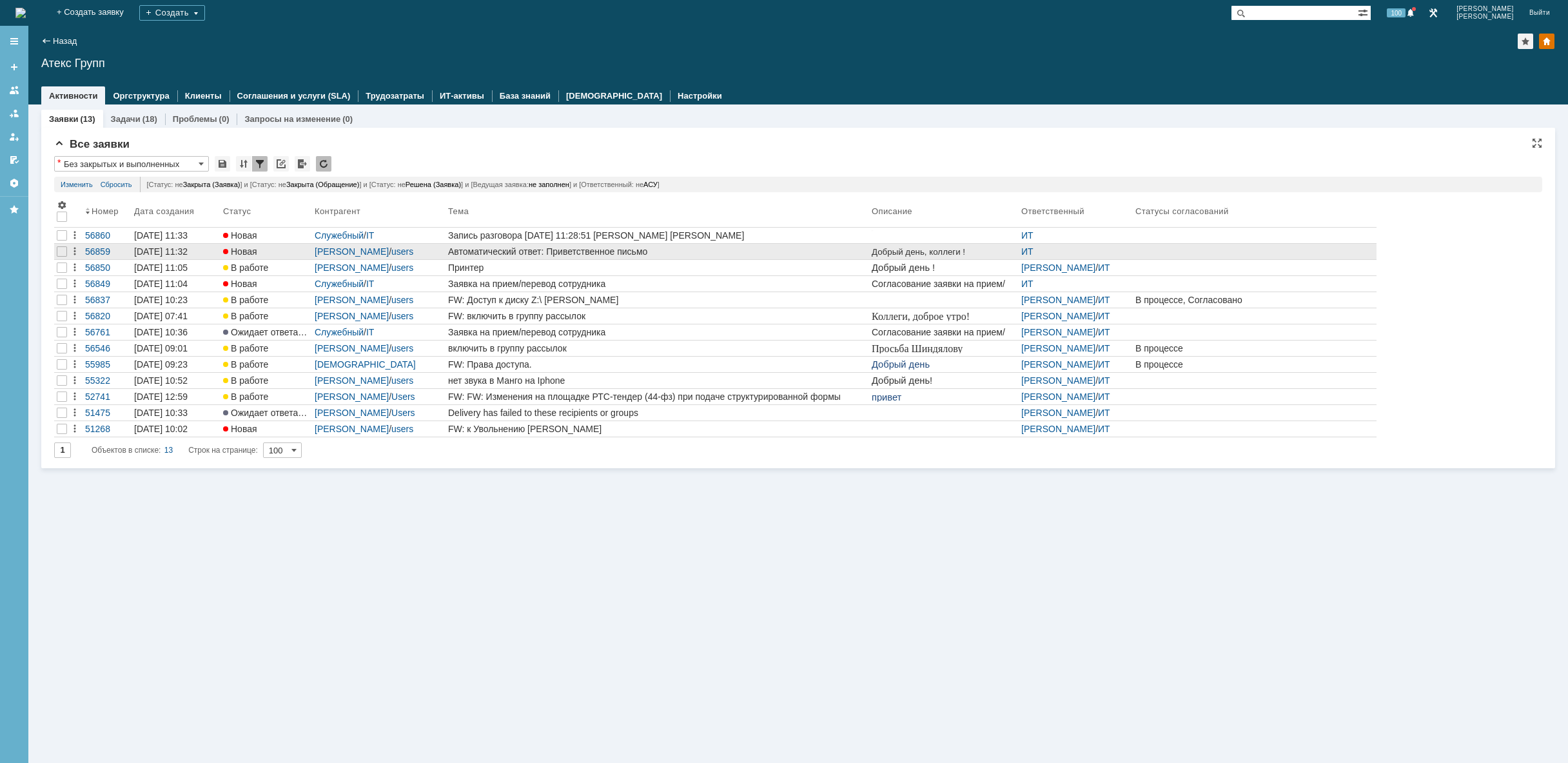
click at [607, 251] on div "Автоматический ответ: Приветственное письмо" at bounding box center [658, 251] width 418 height 11
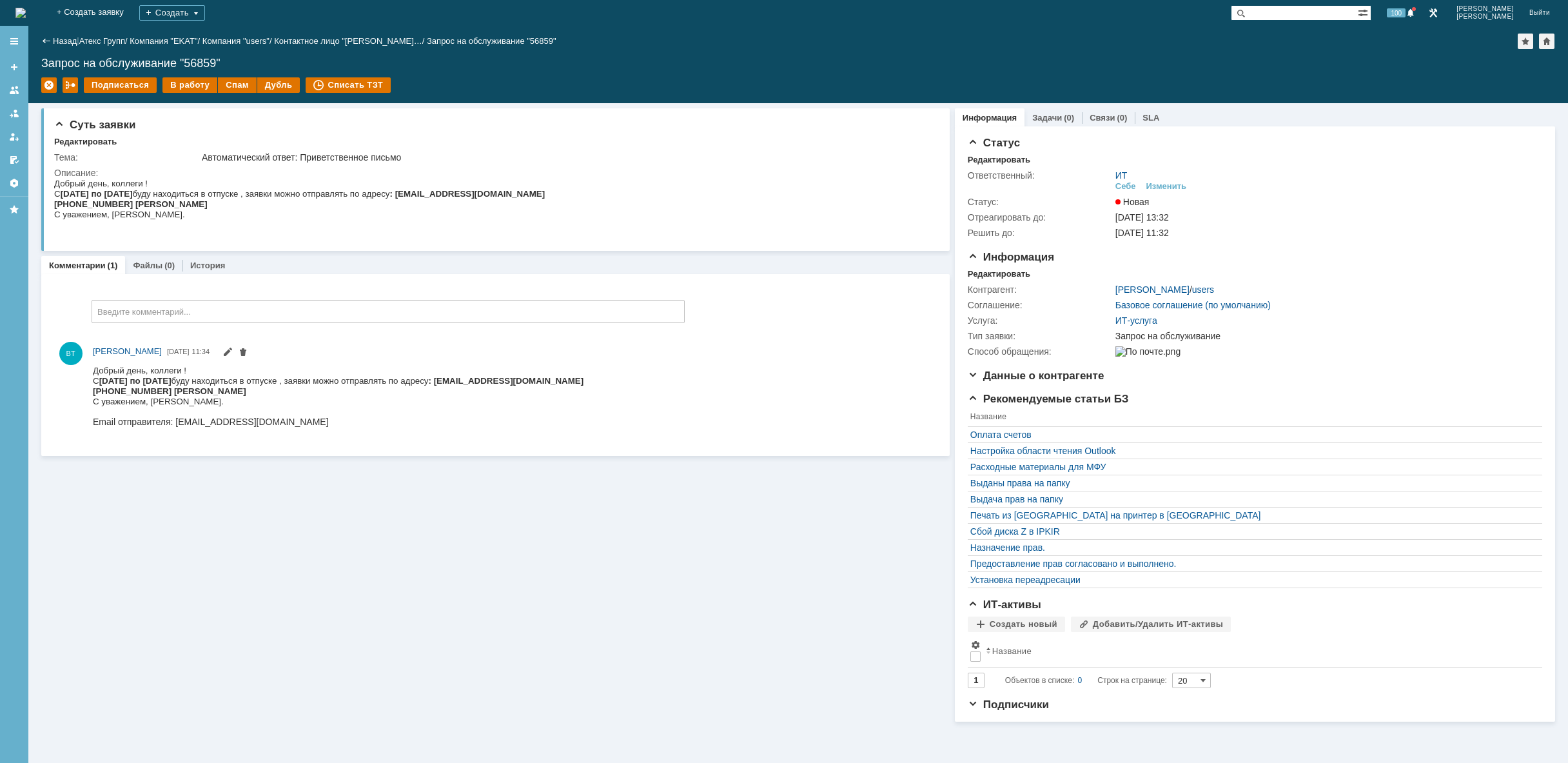
click at [26, 11] on img at bounding box center [20, 13] width 11 height 11
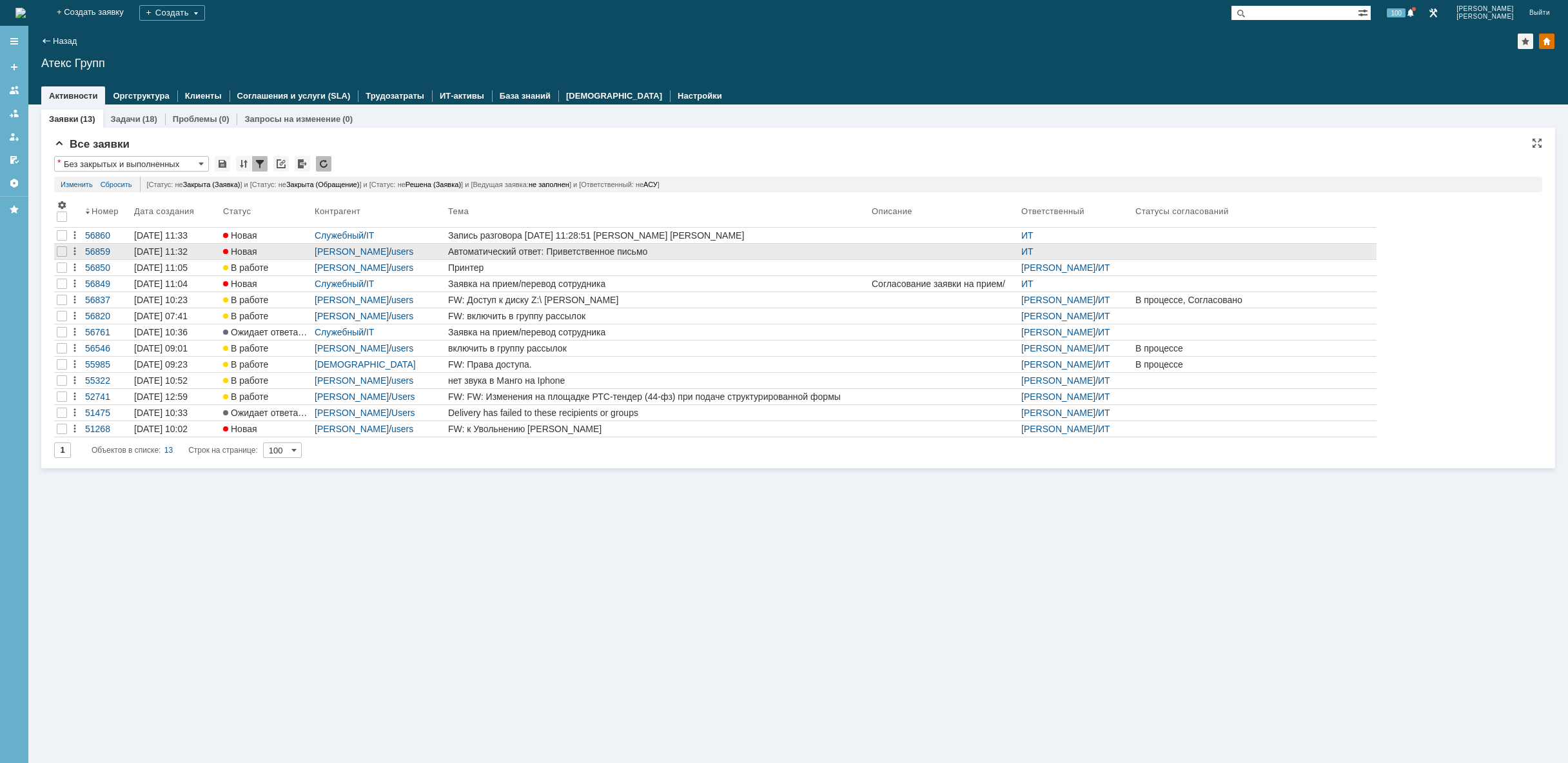
click at [56, 246] on div at bounding box center [61, 251] width 15 height 15
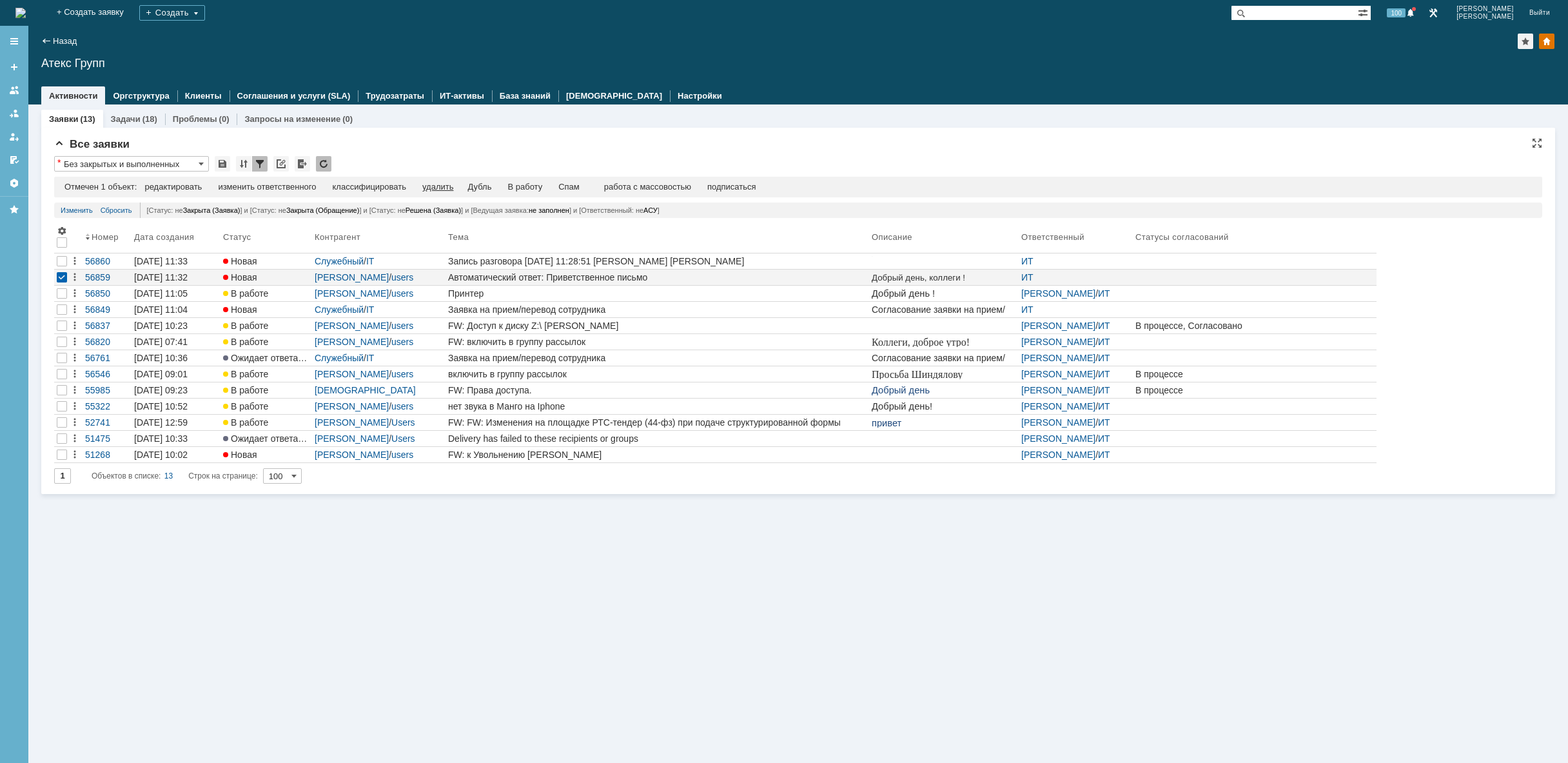
click at [435, 188] on div "удалить" at bounding box center [438, 187] width 31 height 11
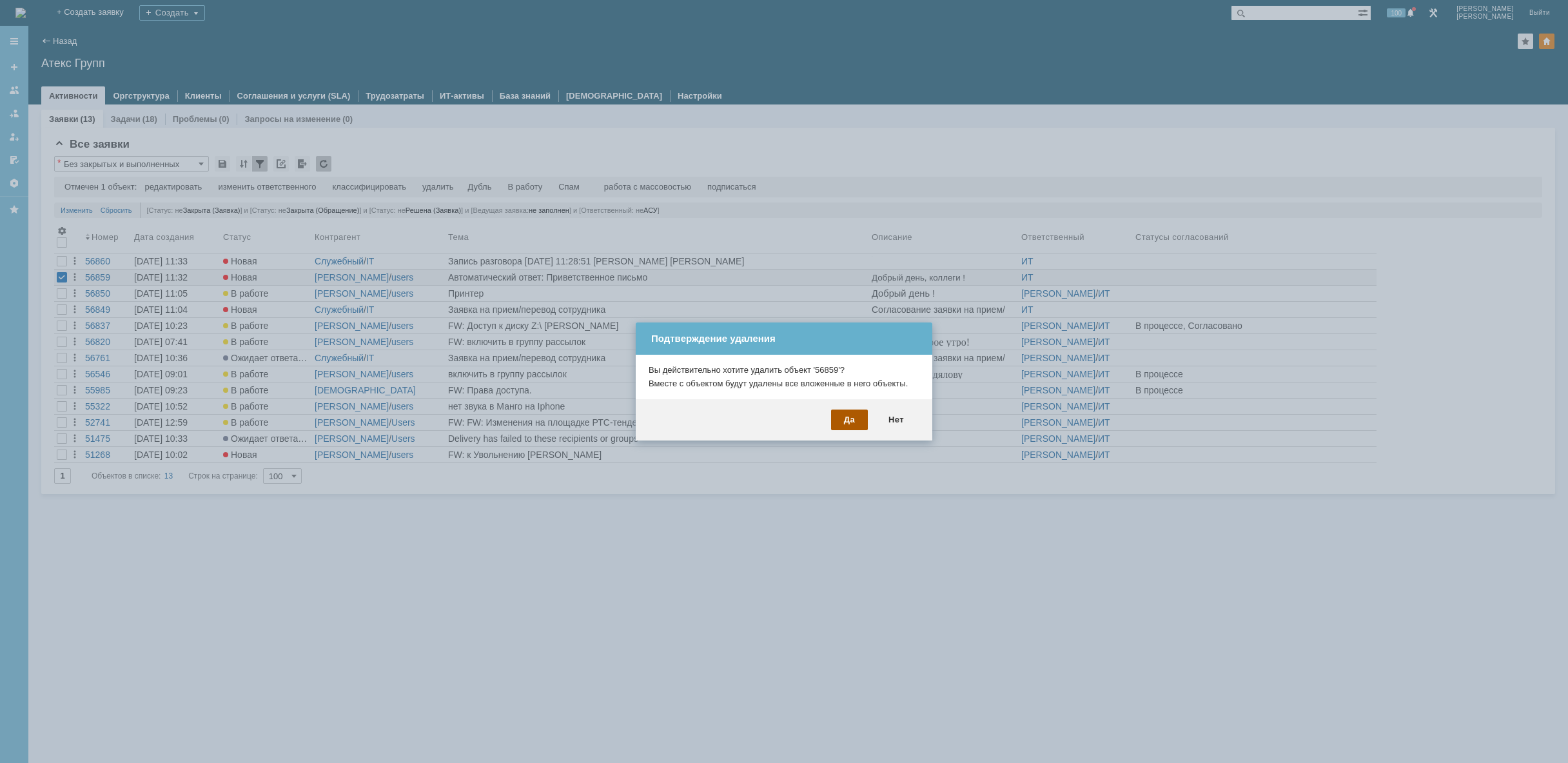
click at [851, 423] on div "Да" at bounding box center [849, 420] width 36 height 21
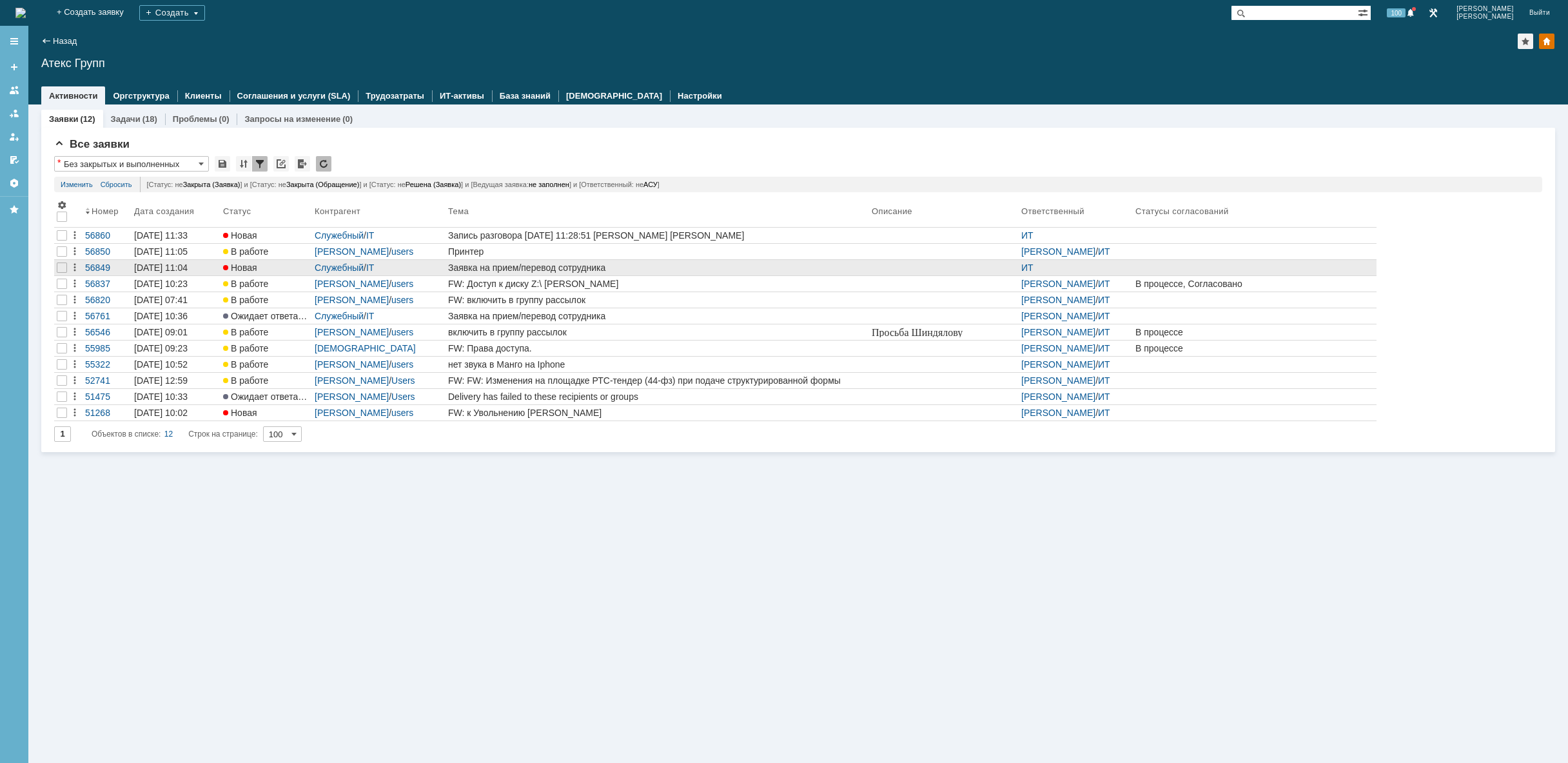
click at [575, 266] on div "Заявка на прием/перевод сотрудника" at bounding box center [658, 268] width 418 height 11
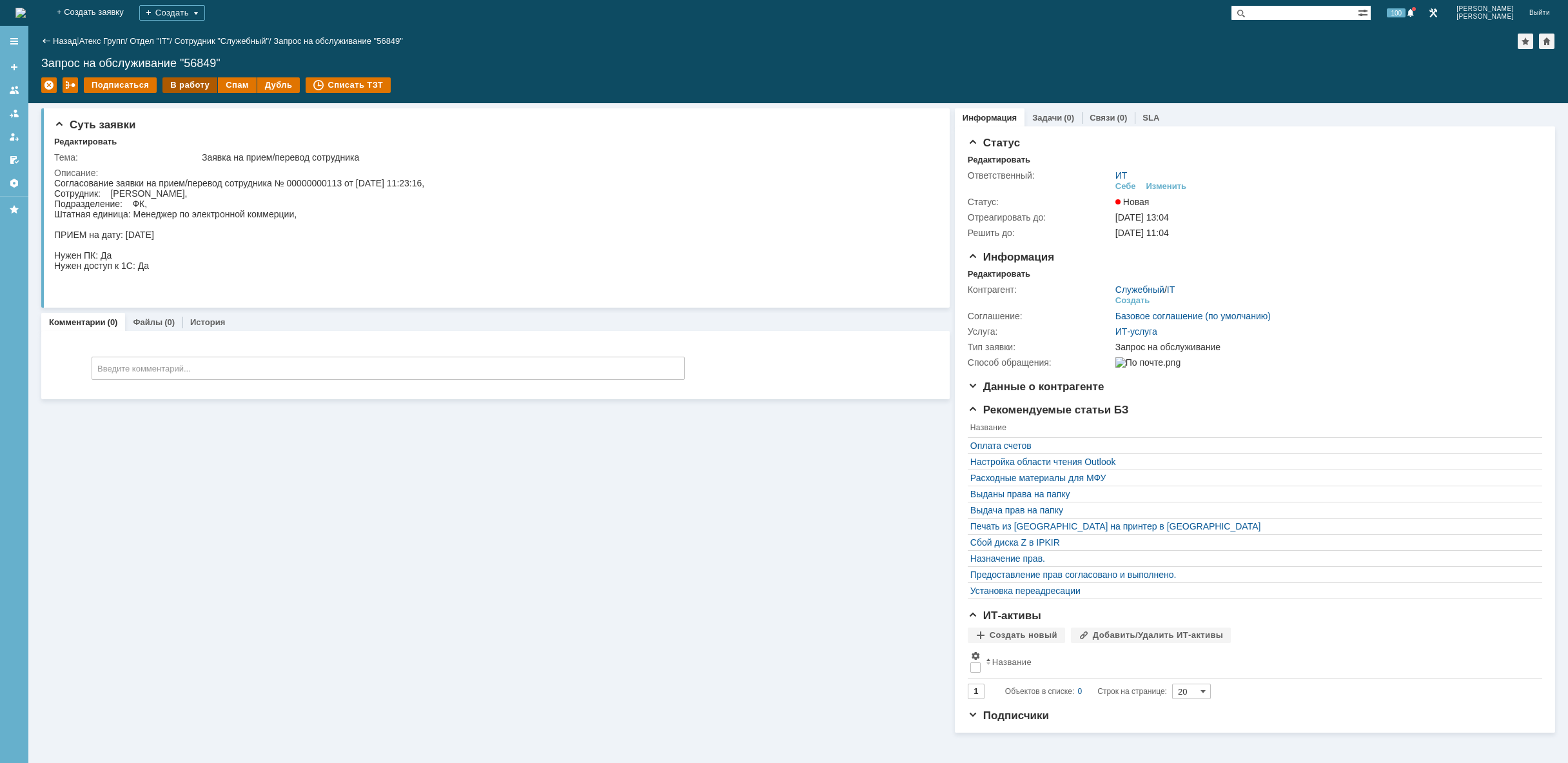
click at [187, 80] on div "В работу" at bounding box center [190, 85] width 55 height 15
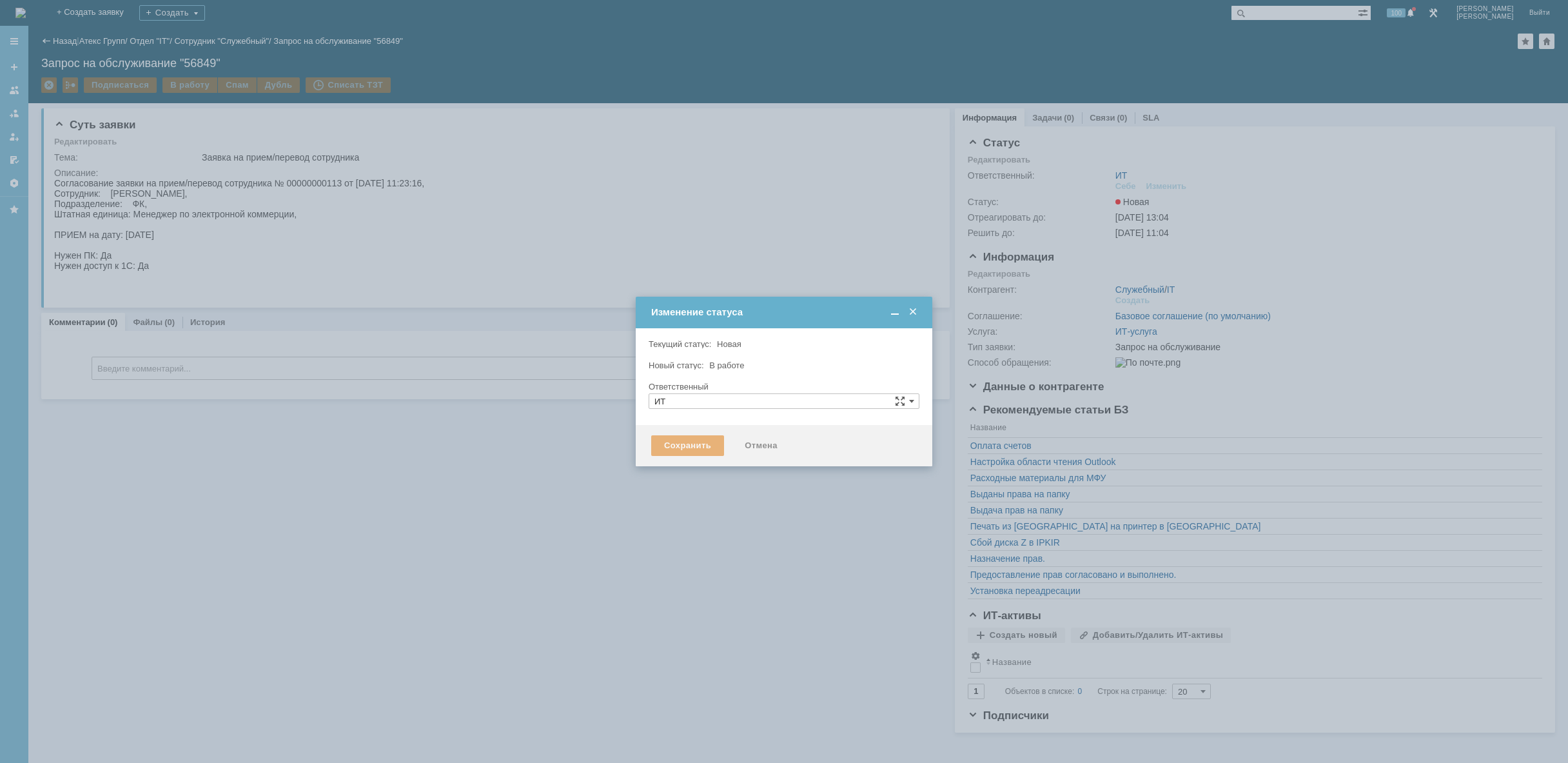
type input "[PERSON_NAME]"
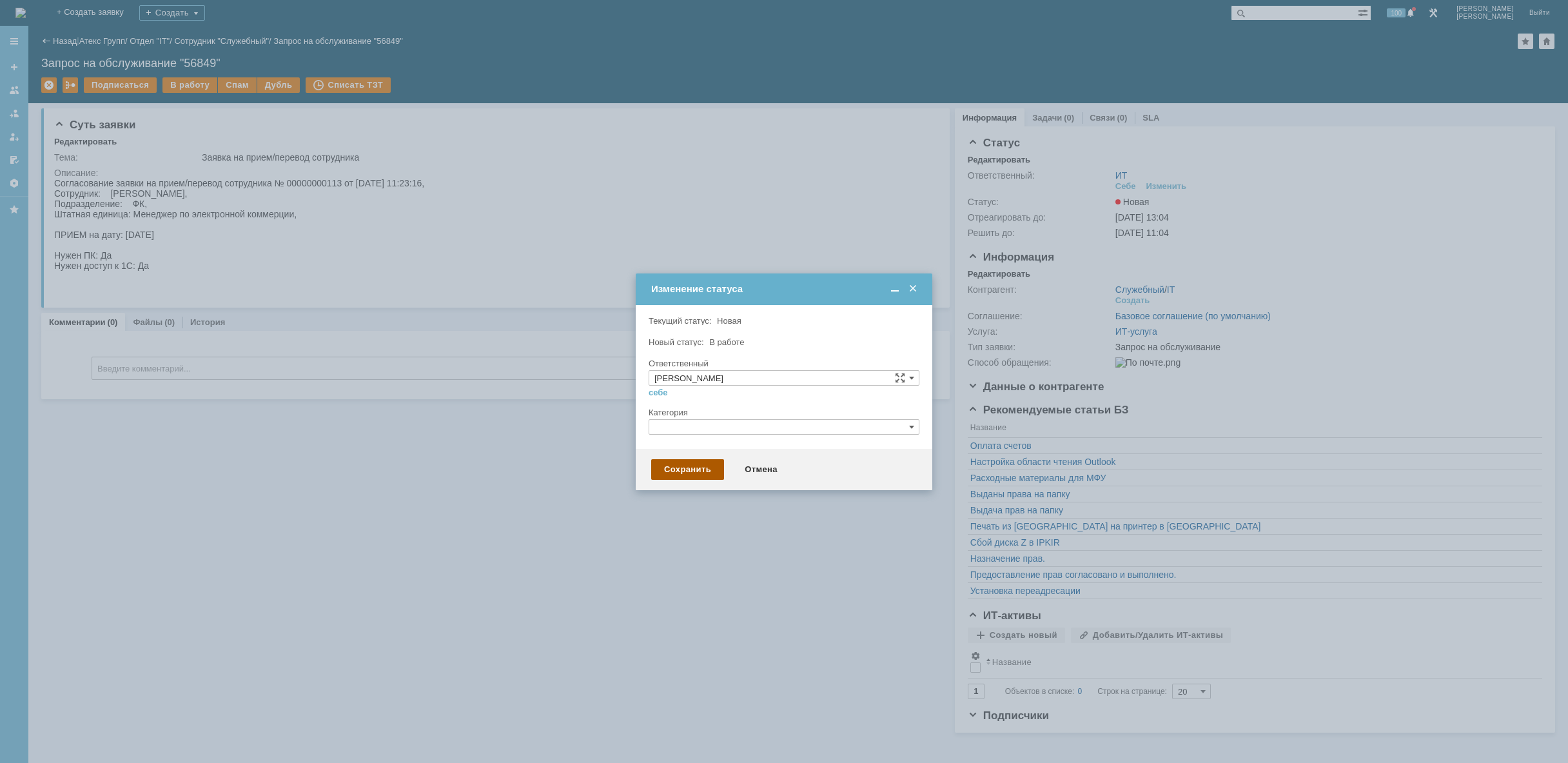
click at [665, 470] on div "Сохранить" at bounding box center [687, 470] width 73 height 21
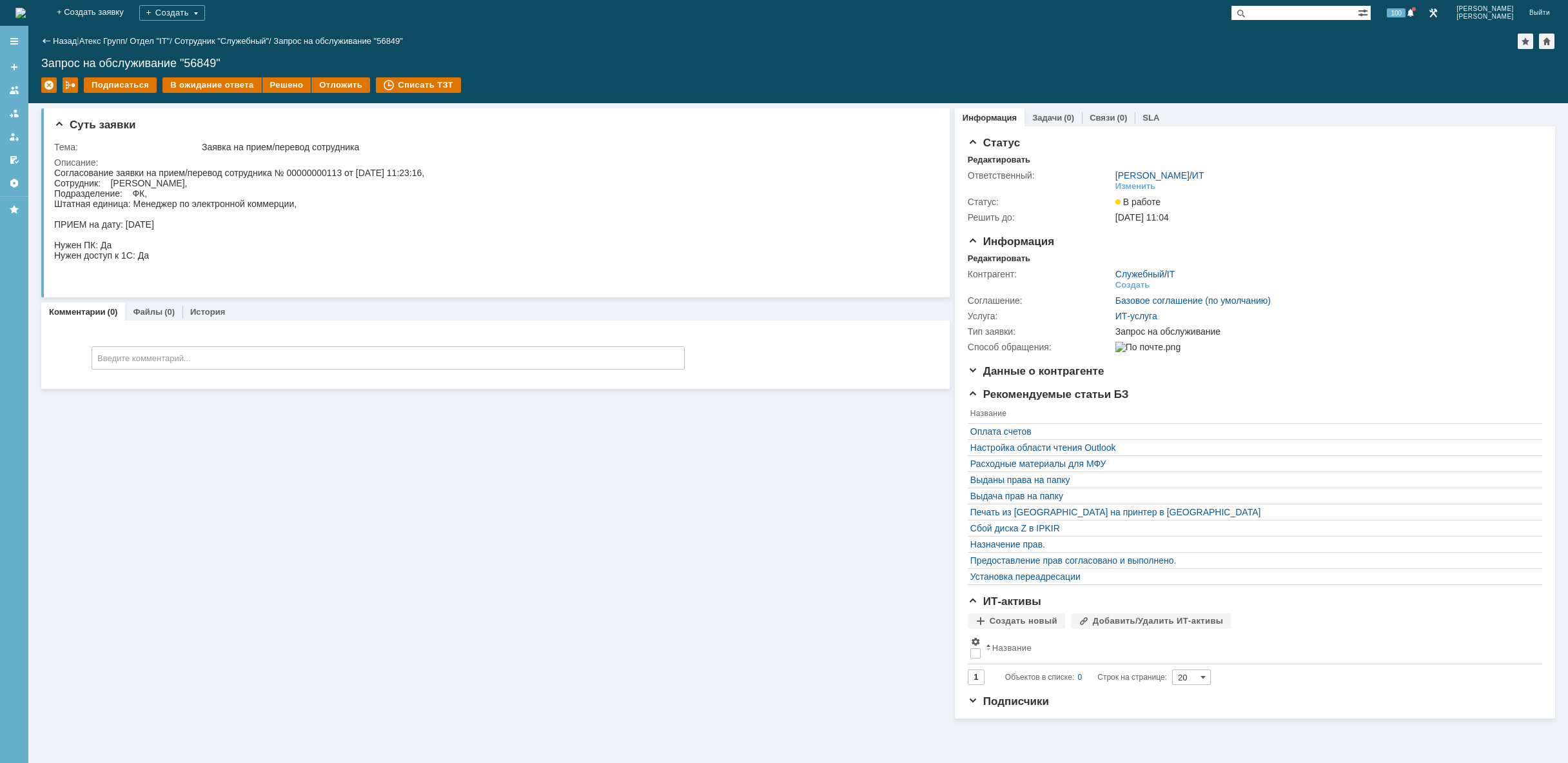
click at [26, 10] on img at bounding box center [20, 13] width 11 height 11
